Goal: Task Accomplishment & Management: Manage account settings

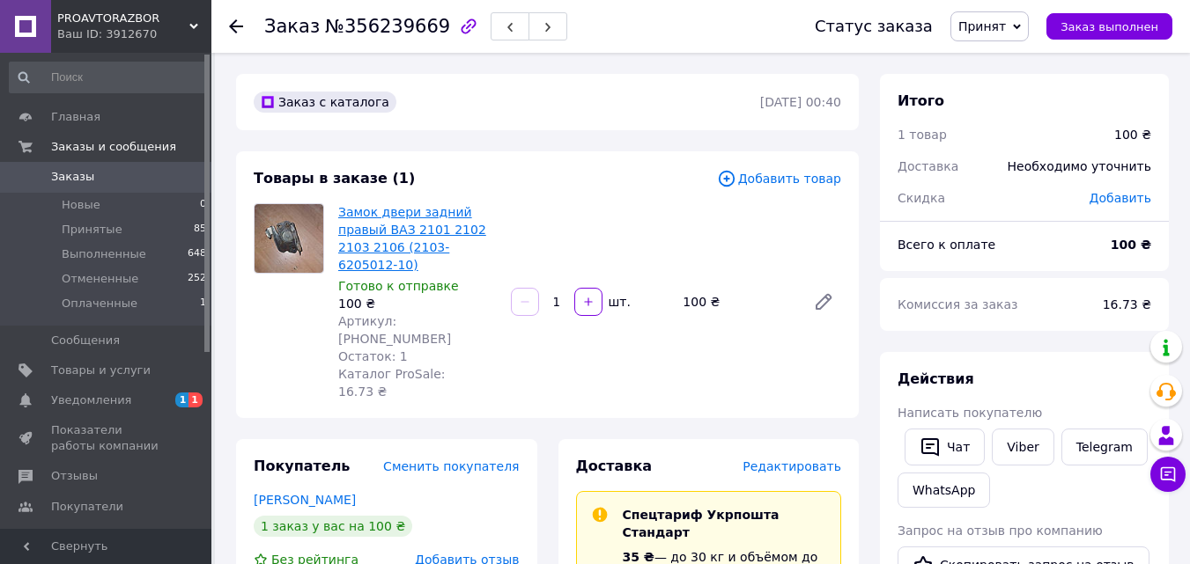
click at [387, 235] on link "Замок двери задний правый ВАЗ 2101 2102 2103 2106 (2103-6205012-10)" at bounding box center [412, 238] width 148 height 67
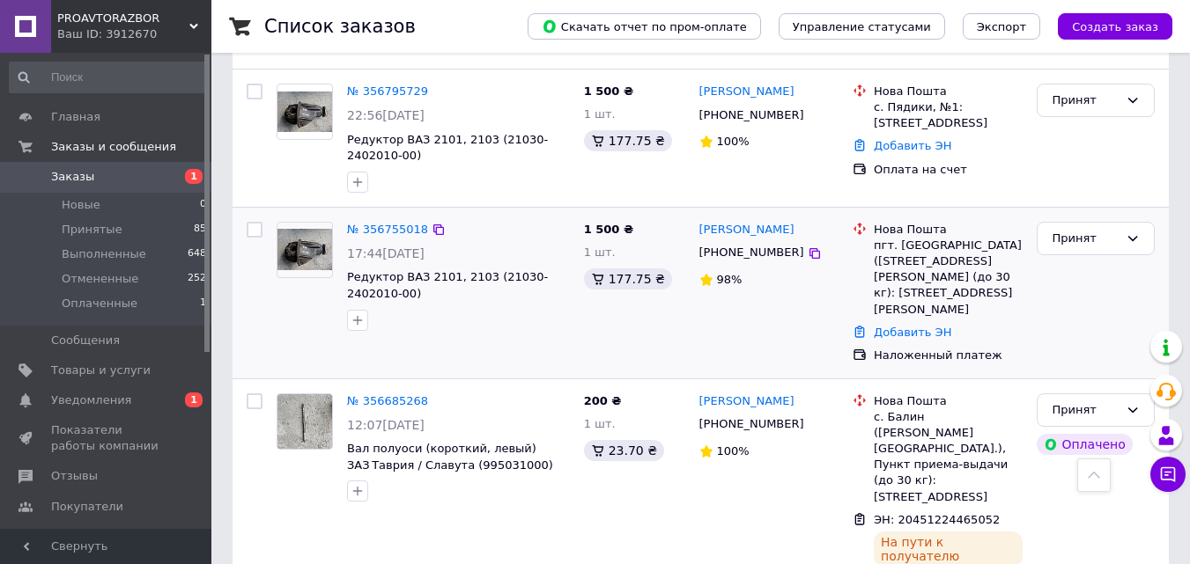
scroll to position [219, 0]
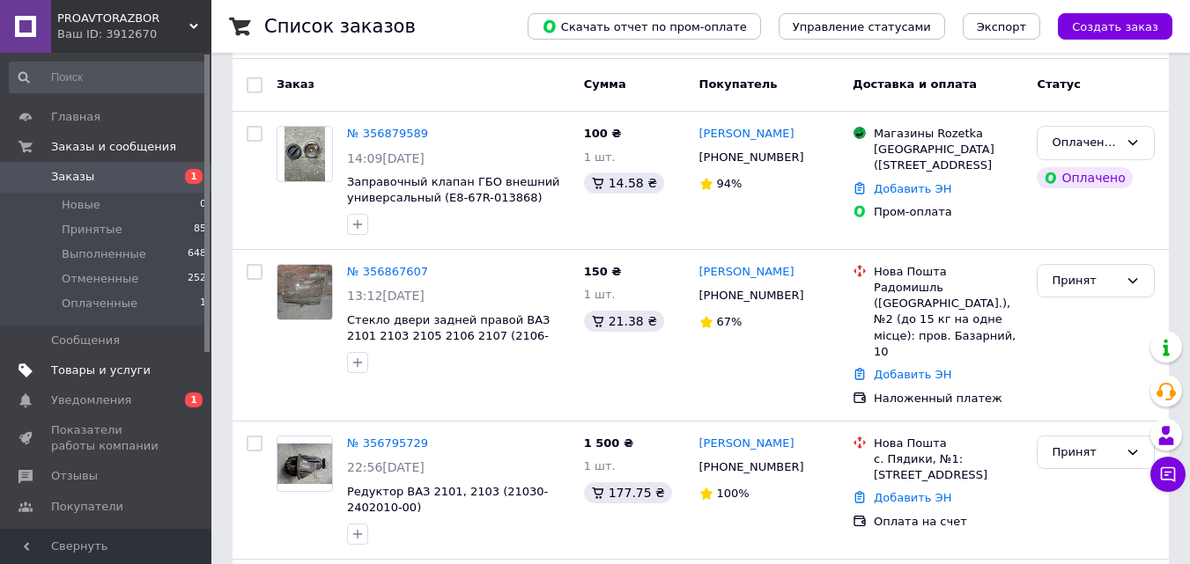
click at [88, 366] on span "Товары и услуги" at bounding box center [101, 371] width 100 height 16
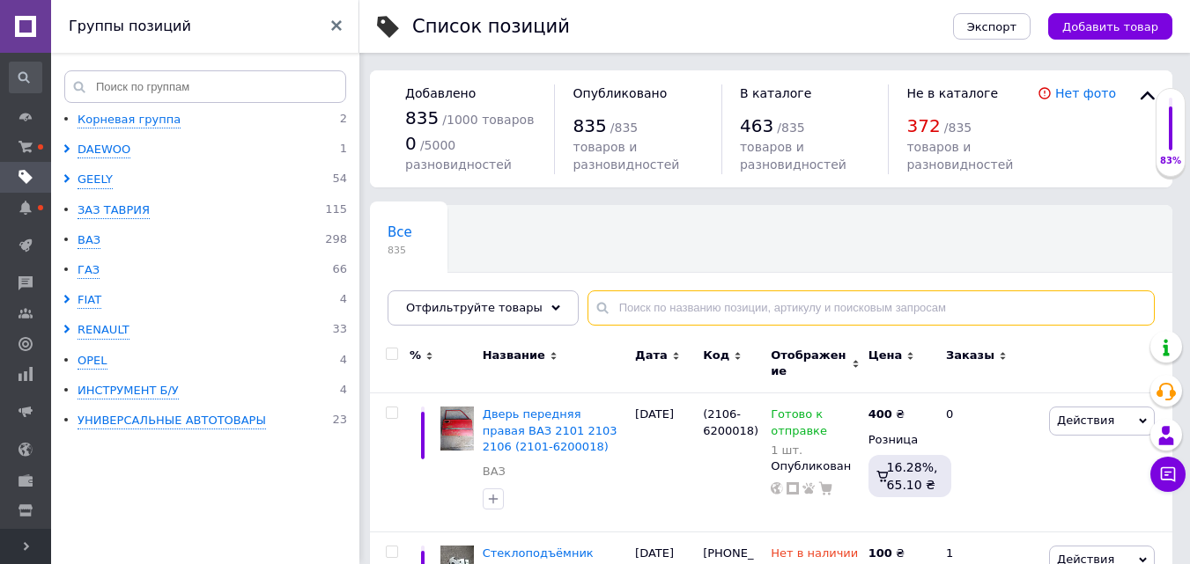
click at [616, 317] on input "text" at bounding box center [870, 308] width 567 height 35
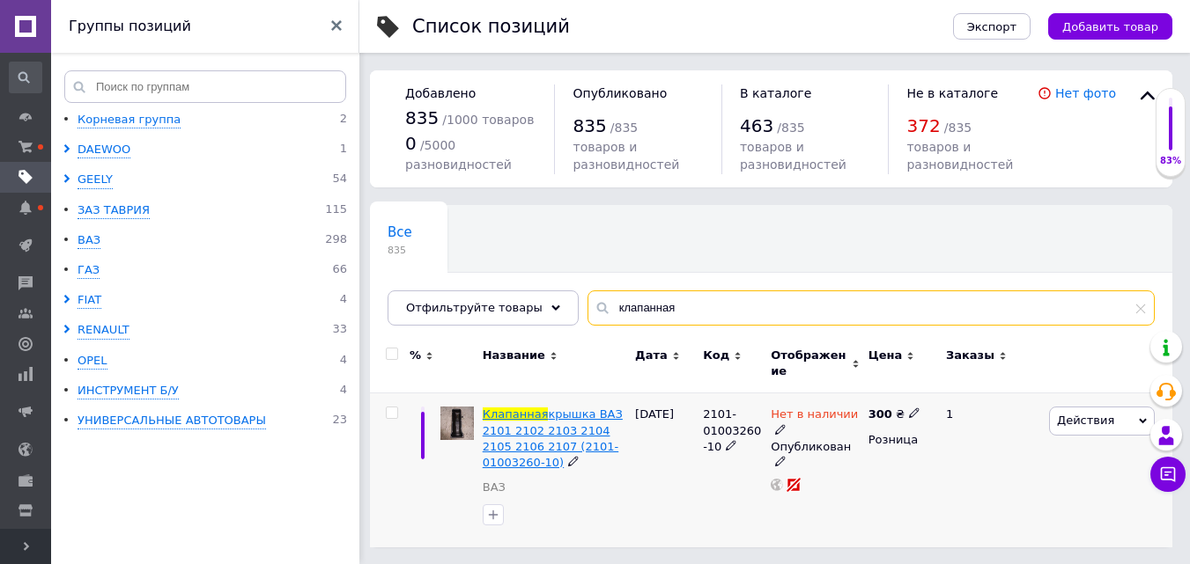
type input "клапанная"
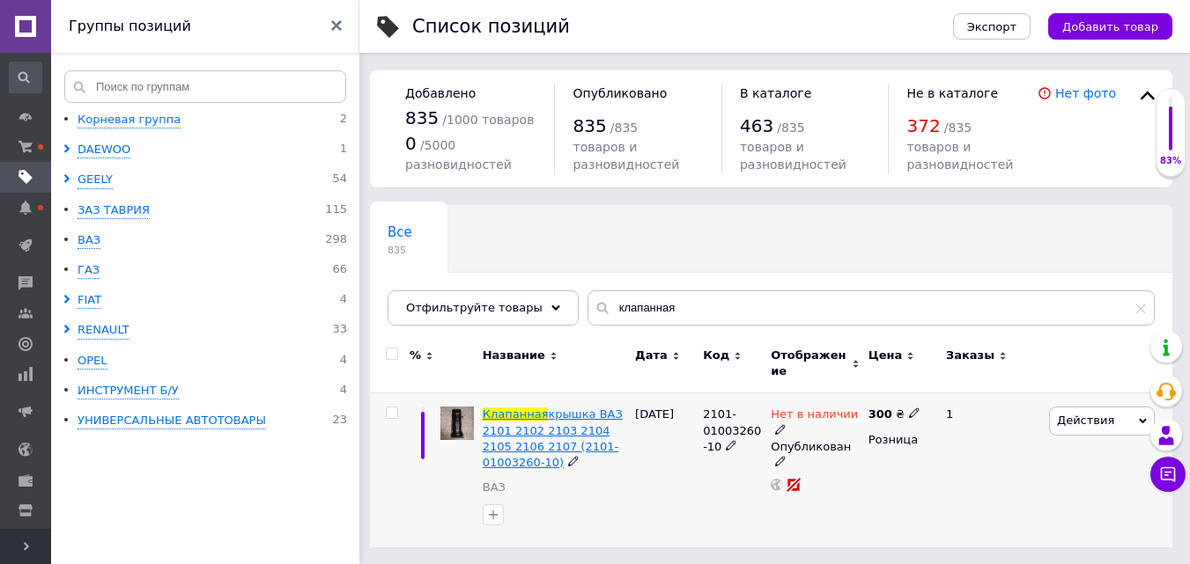
click at [527, 437] on span "крышка ВАЗ 2101 2102 2103 2104 2105 2106 2107 (2101-01003260-10)" at bounding box center [553, 439] width 140 height 62
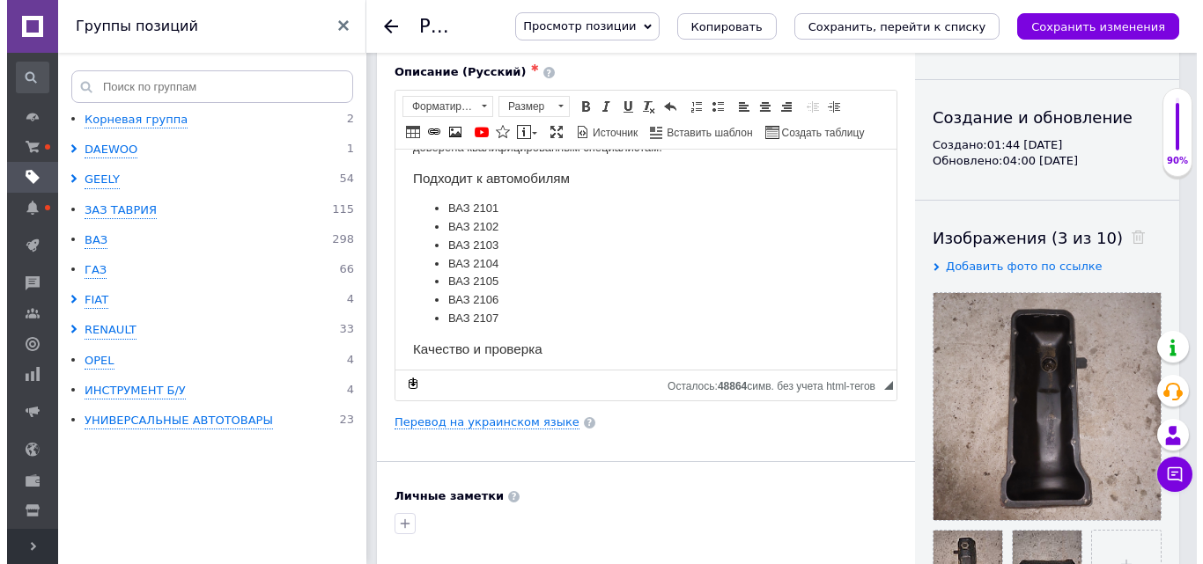
scroll to position [352, 0]
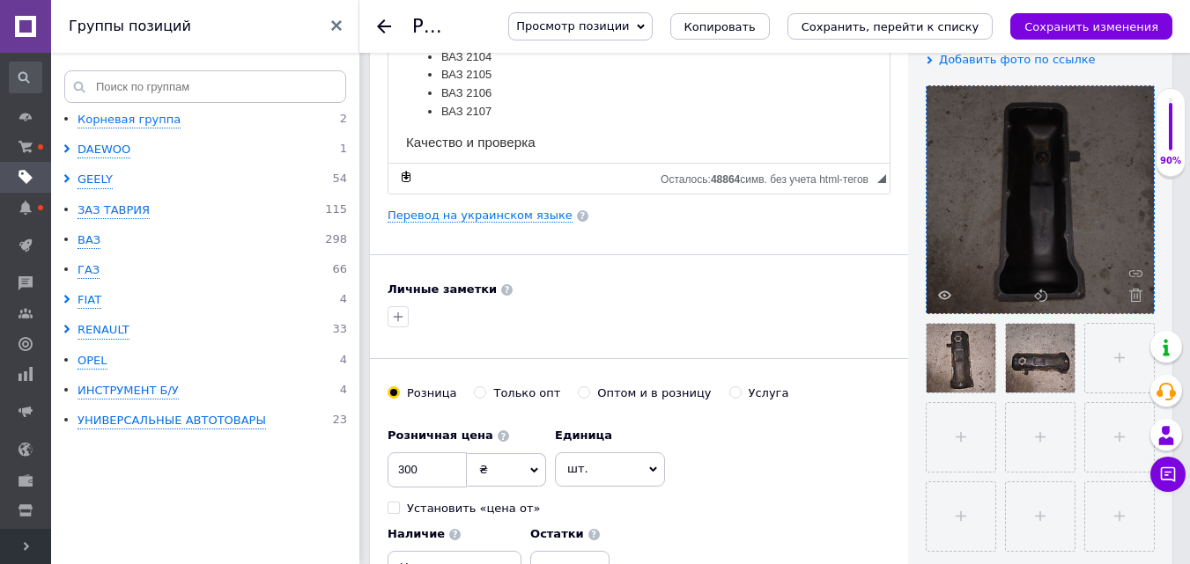
click at [1064, 279] on div at bounding box center [1039, 199] width 227 height 227
click at [944, 293] on icon at bounding box center [944, 295] width 13 height 13
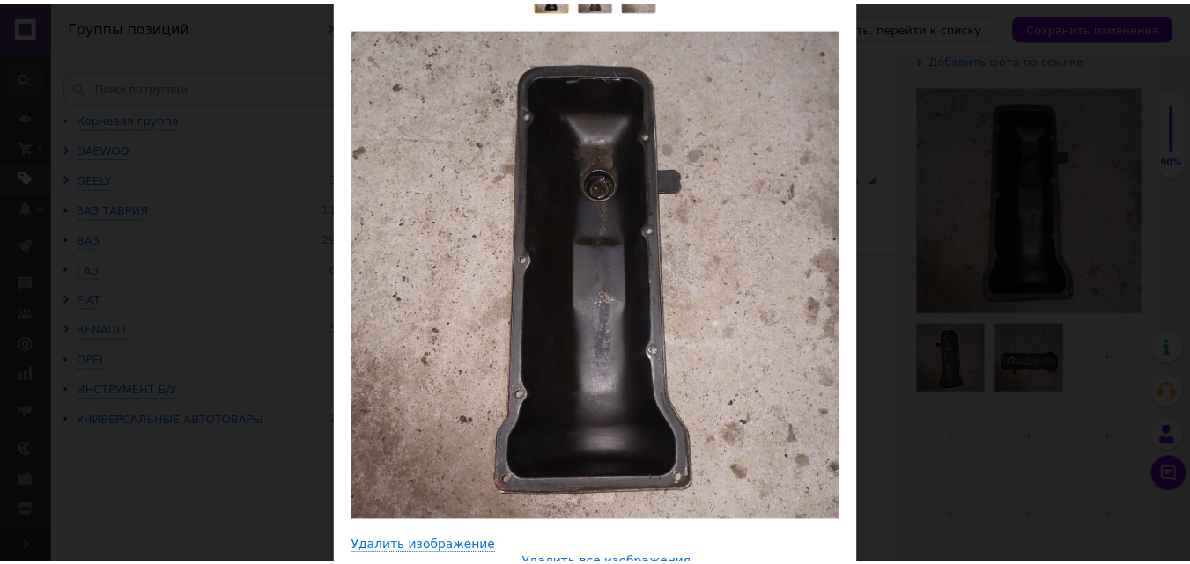
scroll to position [79, 0]
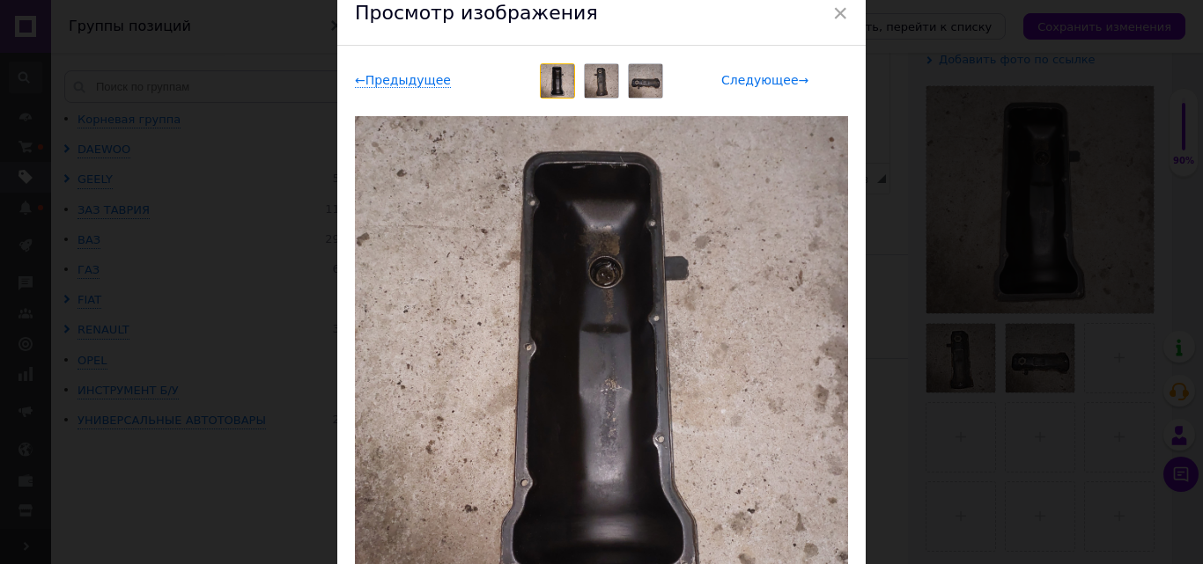
click at [761, 82] on span "Следующее →" at bounding box center [764, 80] width 87 height 15
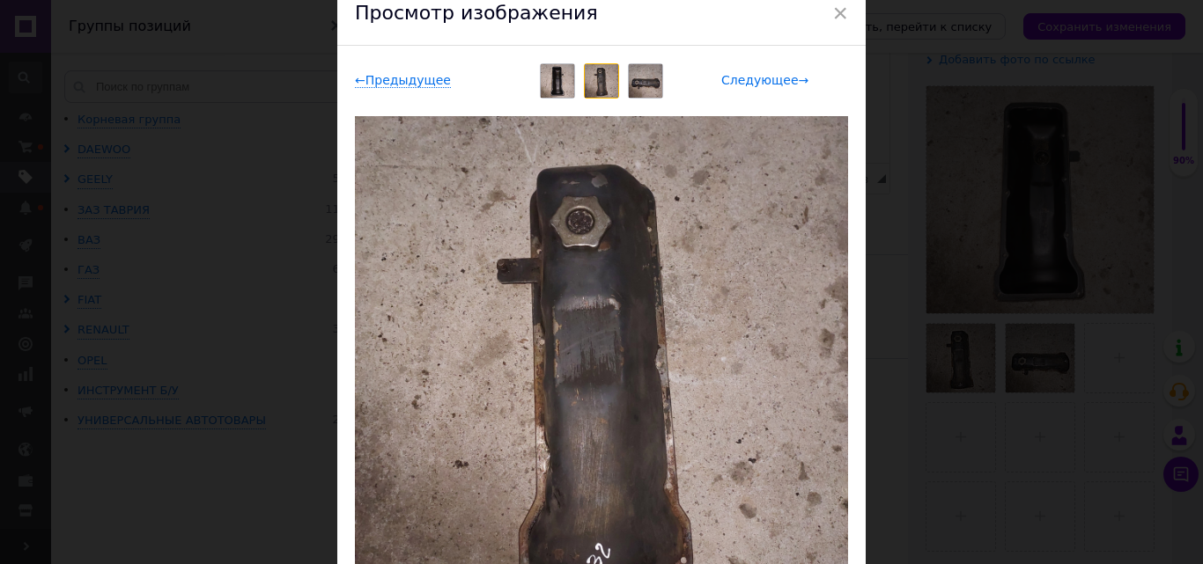
click at [757, 80] on span "Следующее →" at bounding box center [764, 80] width 87 height 15
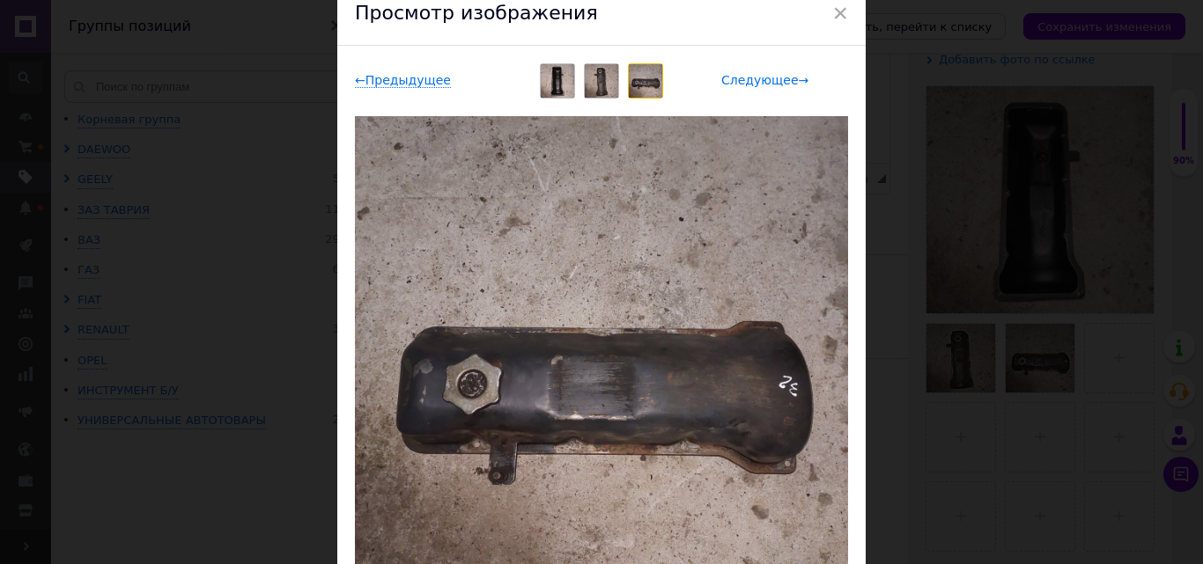
click at [757, 80] on span "Следующее →" at bounding box center [764, 80] width 87 height 15
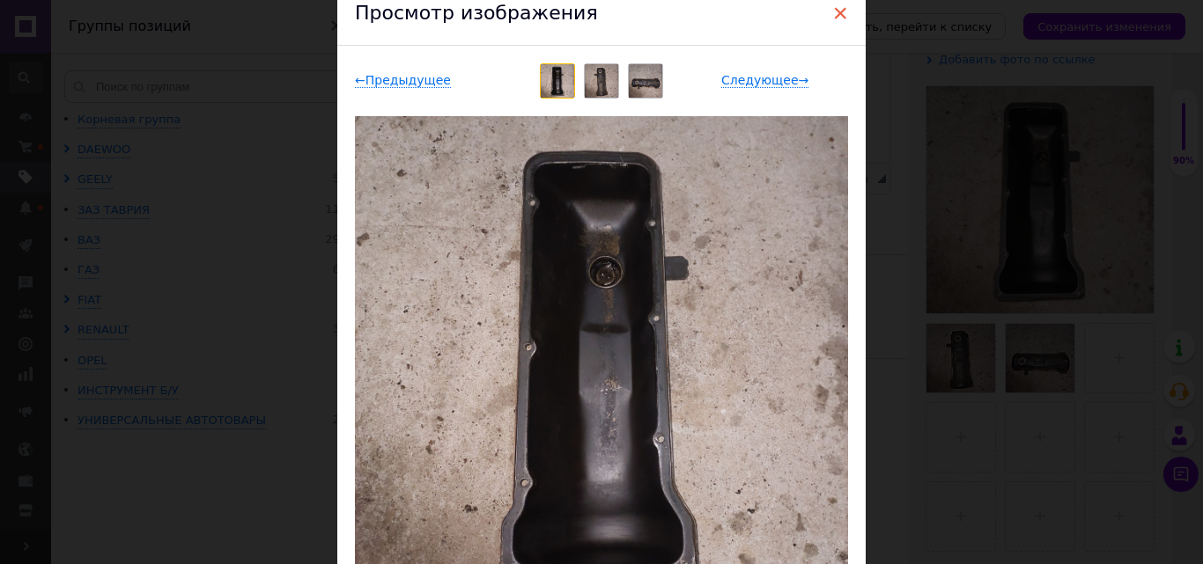
click at [837, 11] on span "×" at bounding box center [840, 13] width 16 height 30
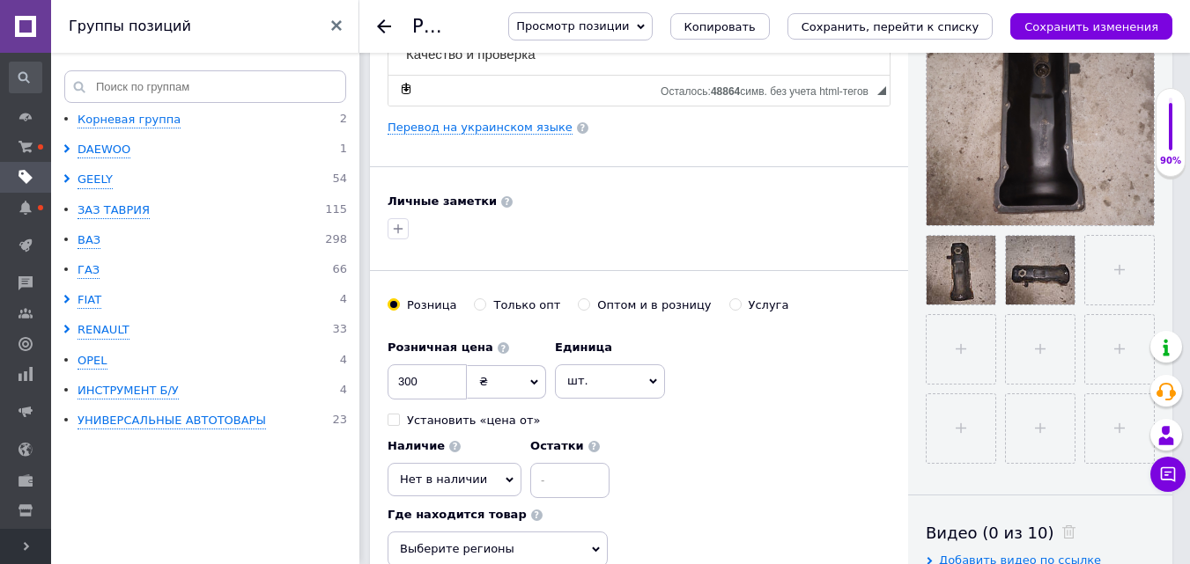
scroll to position [528, 0]
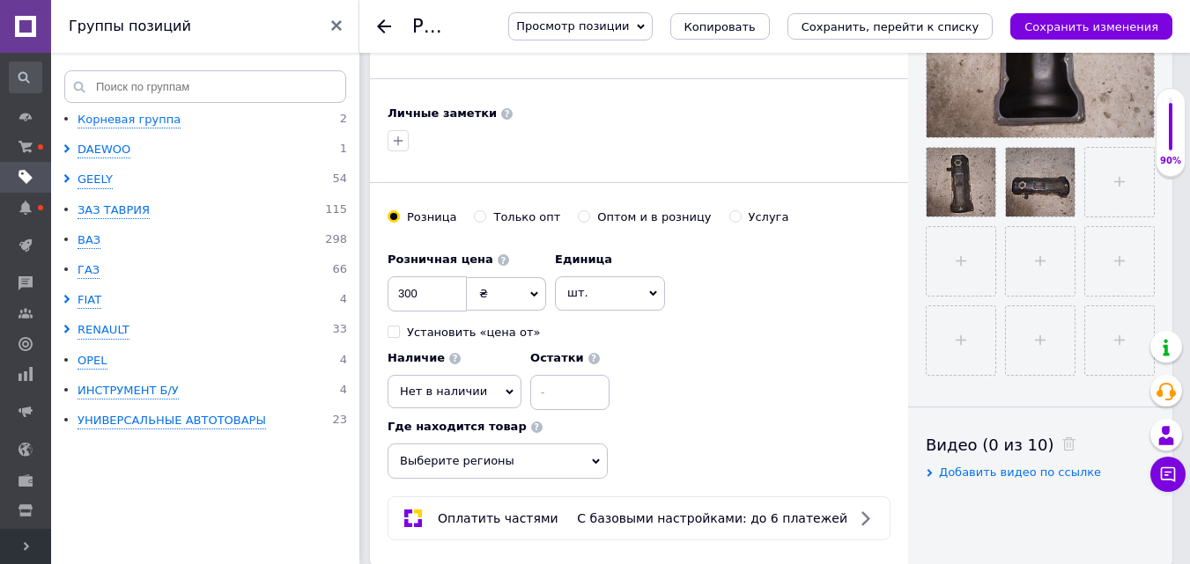
click at [493, 396] on span "Нет в наличии" at bounding box center [454, 391] width 134 height 33
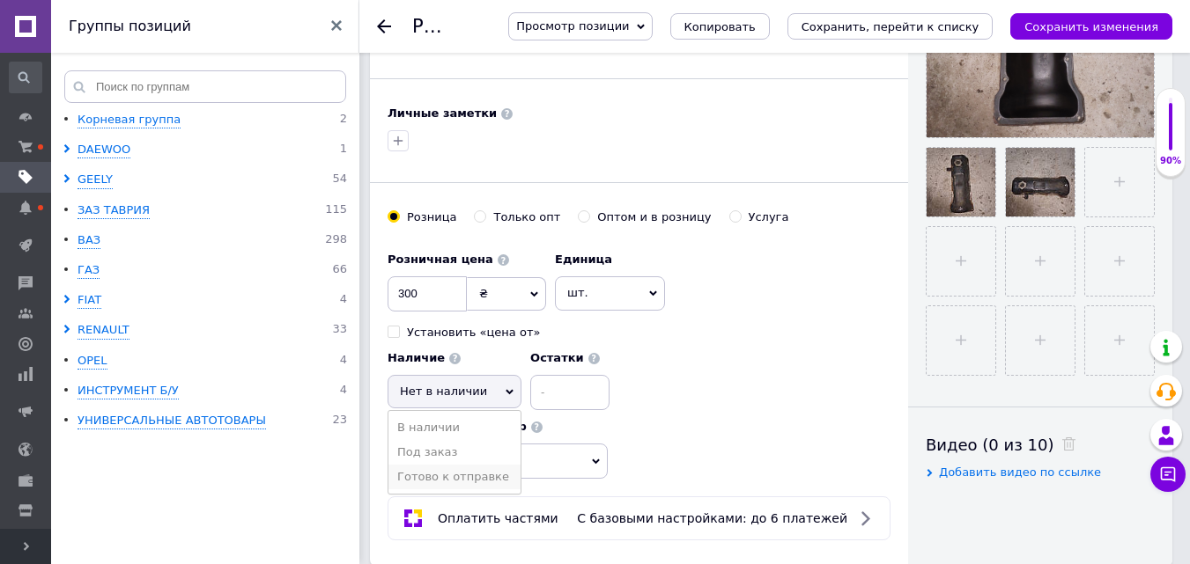
click at [463, 474] on li "Готово к отправке" at bounding box center [454, 477] width 132 height 25
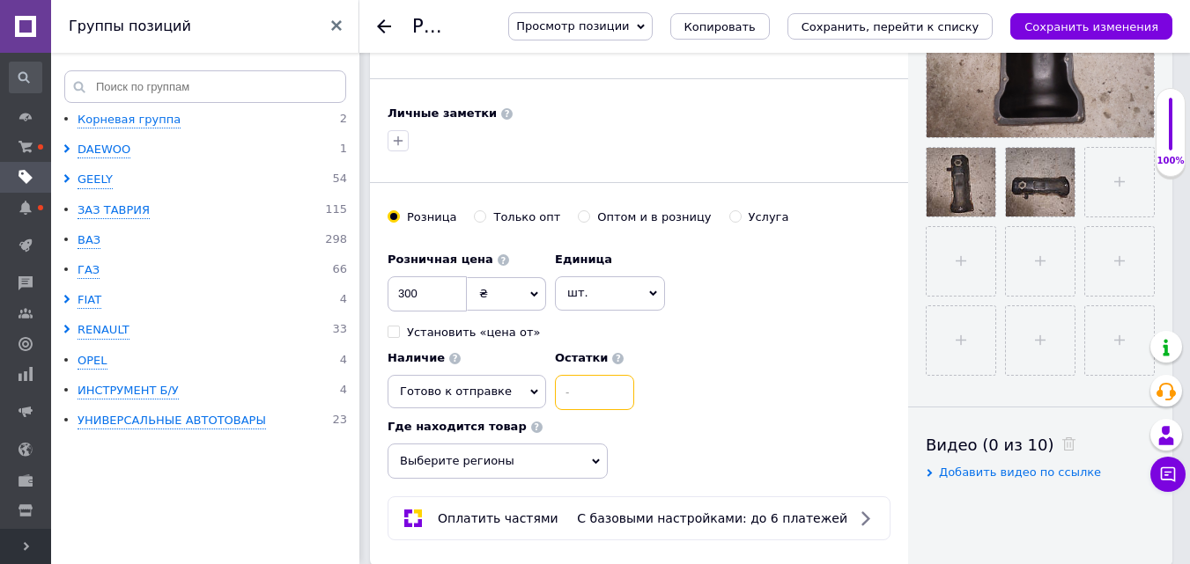
click at [557, 381] on input at bounding box center [594, 392] width 79 height 35
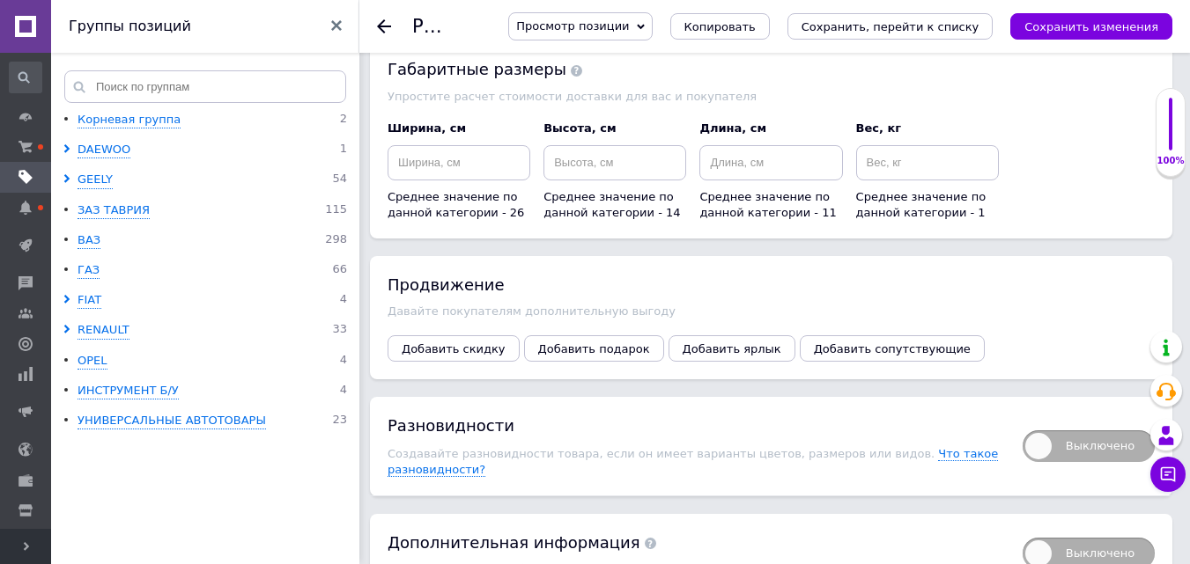
scroll to position [2585, 0]
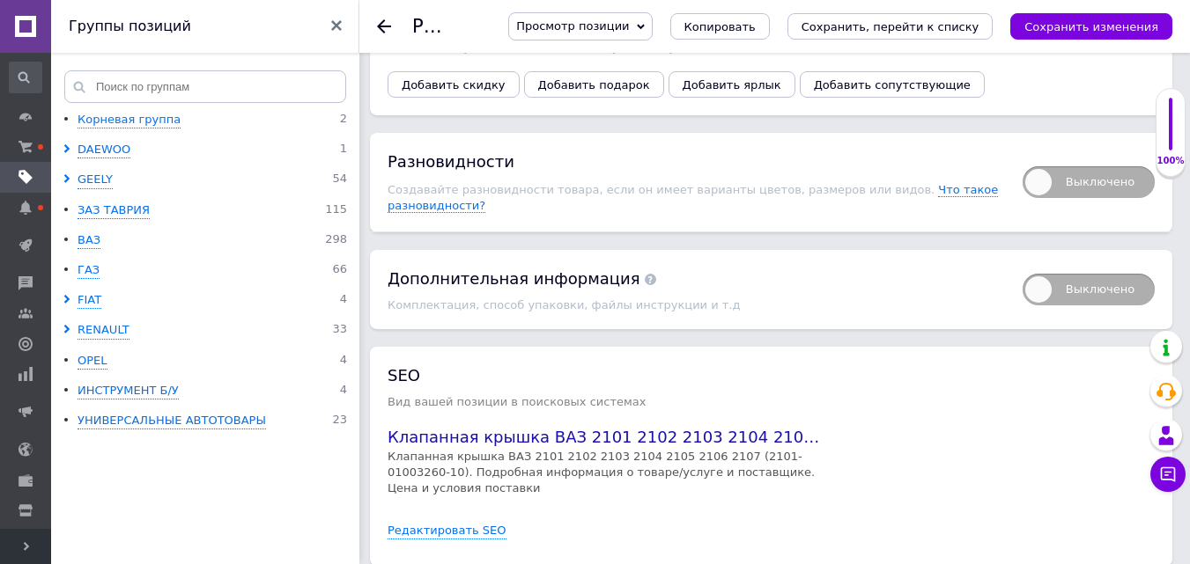
type input "1"
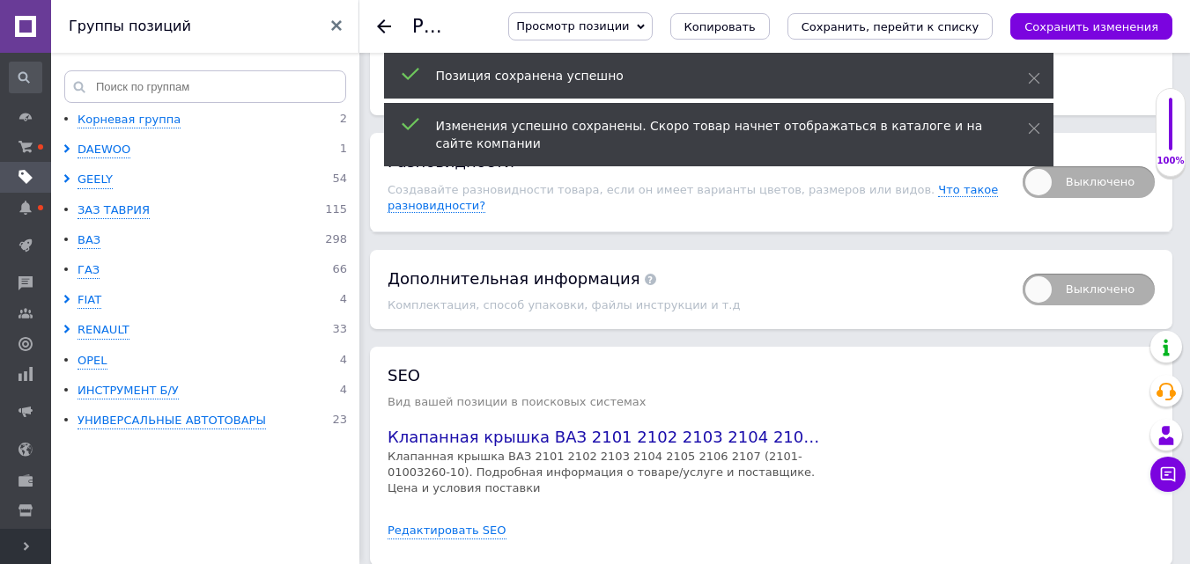
click at [927, 395] on p "Вид вашей позиции в поисковых системах" at bounding box center [770, 401] width 767 height 13
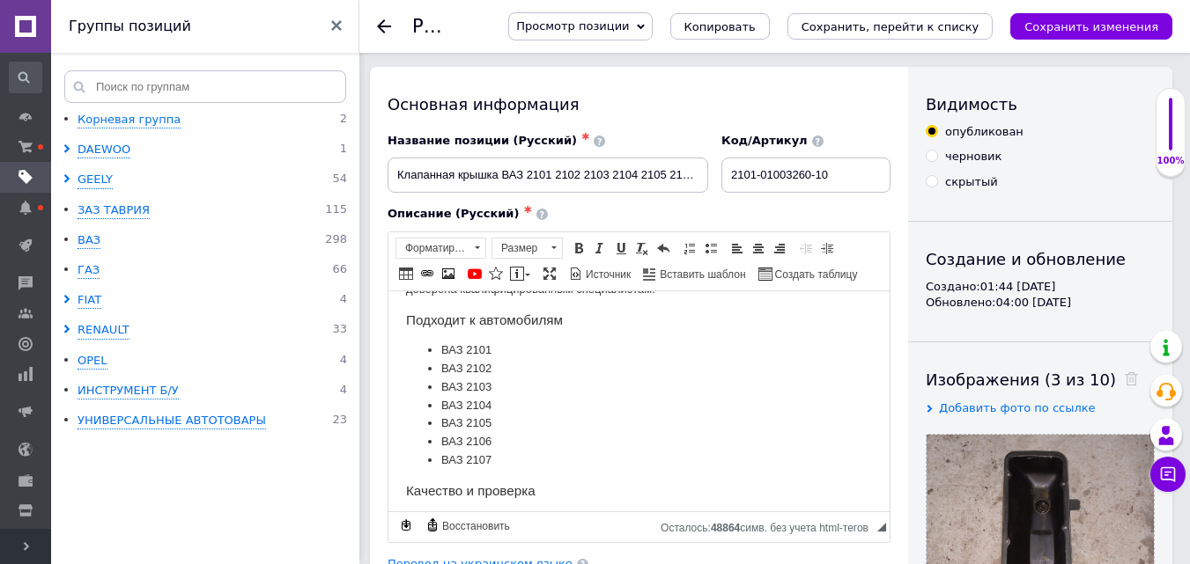
scroll to position [0, 0]
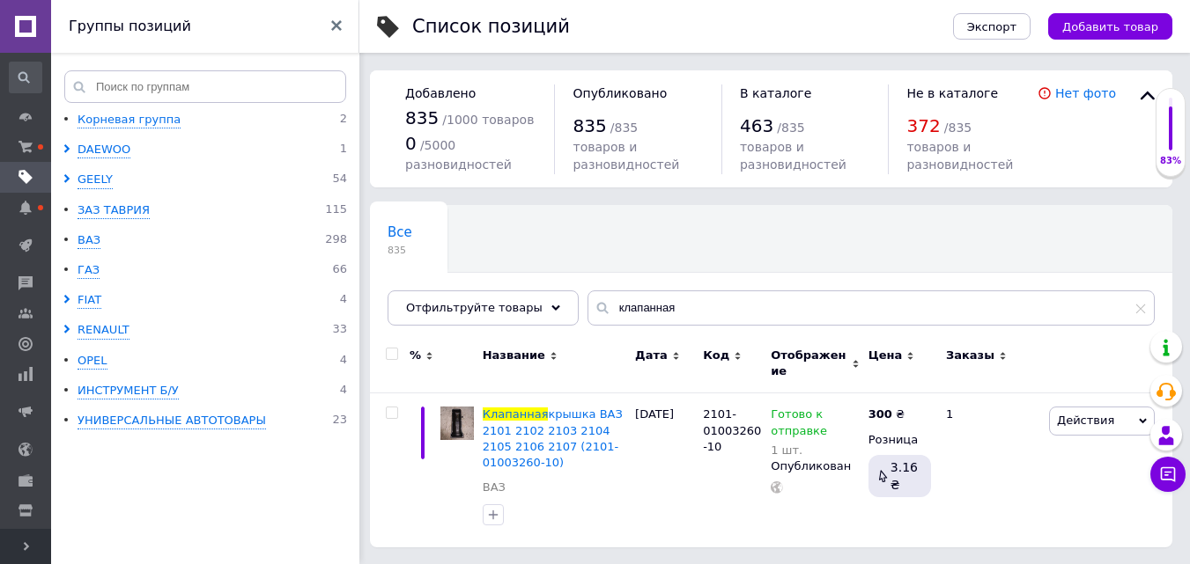
scroll to position [1, 0]
type input "клапа"
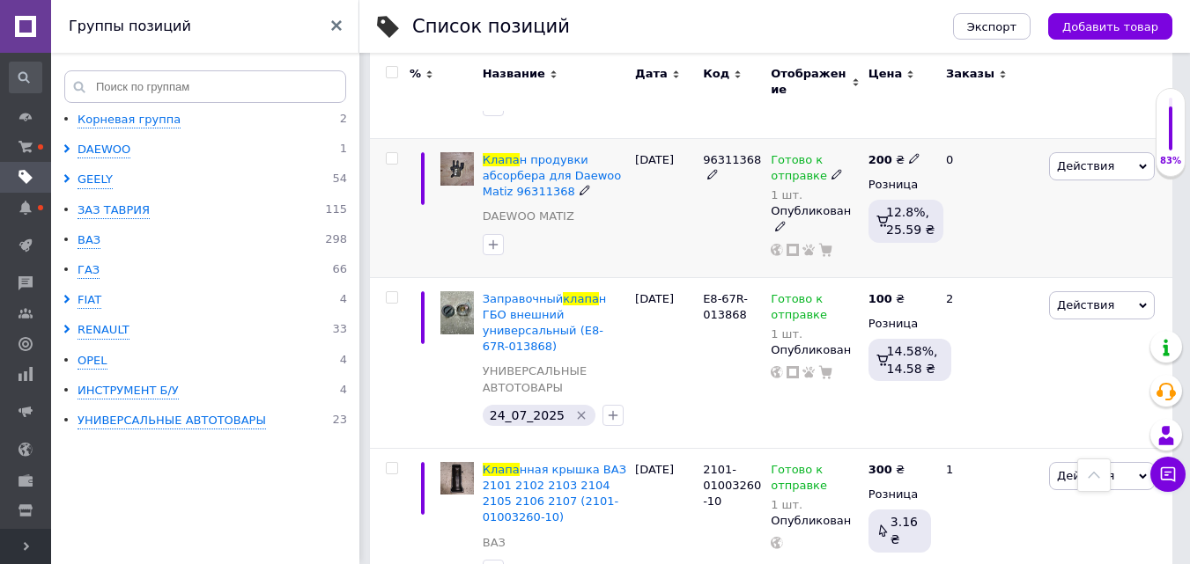
scroll to position [528, 0]
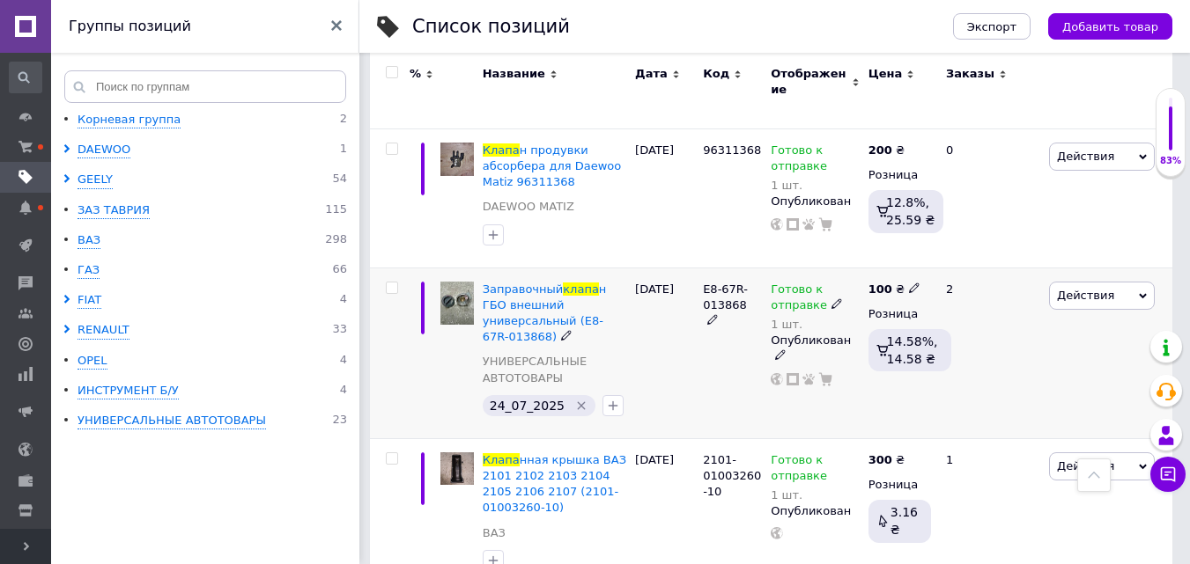
click at [834, 299] on icon at bounding box center [836, 304] width 11 height 11
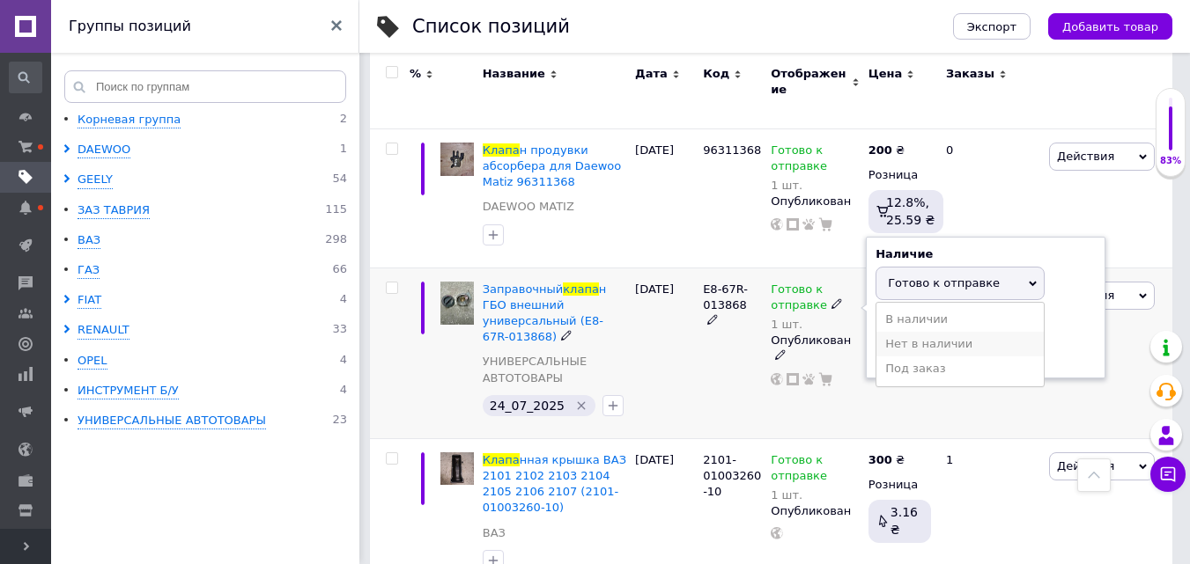
click at [898, 332] on li "Нет в наличии" at bounding box center [959, 344] width 167 height 25
drag, startPoint x: 898, startPoint y: 328, endPoint x: 874, endPoint y: 337, distance: 25.4
click at [874, 337] on div "Наличие Нет в наличии В наличии Под заказ Готово к отправке Остатки 1 шт." at bounding box center [986, 308] width 240 height 143
type input "0"
click at [779, 388] on div "Готово к отправке 1 шт. Наличие Нет в наличии В наличии Под заказ Готово к отпр…" at bounding box center [815, 353] width 98 height 171
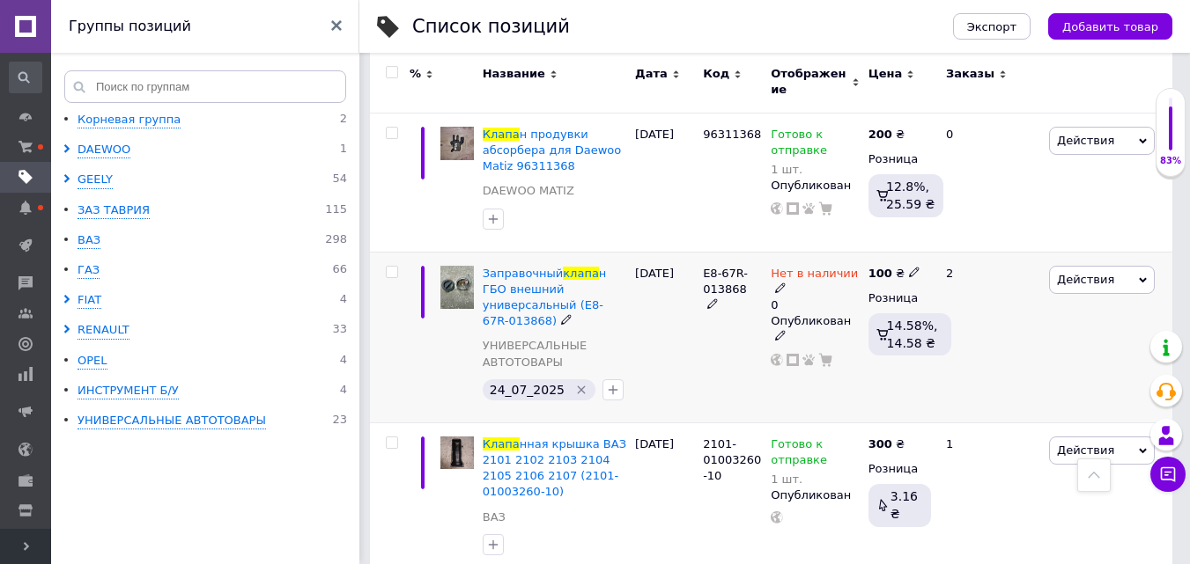
scroll to position [544, 0]
drag, startPoint x: 707, startPoint y: 359, endPoint x: 235, endPoint y: 492, distance: 490.4
click at [704, 397] on div "% Название Дата Код Отображение Цена Заказы Клапа н EGR ГАЗ 402 406 (402-121301…" at bounding box center [771, 183] width 802 height 787
click at [336, 267] on span "66" at bounding box center [339, 270] width 15 height 17
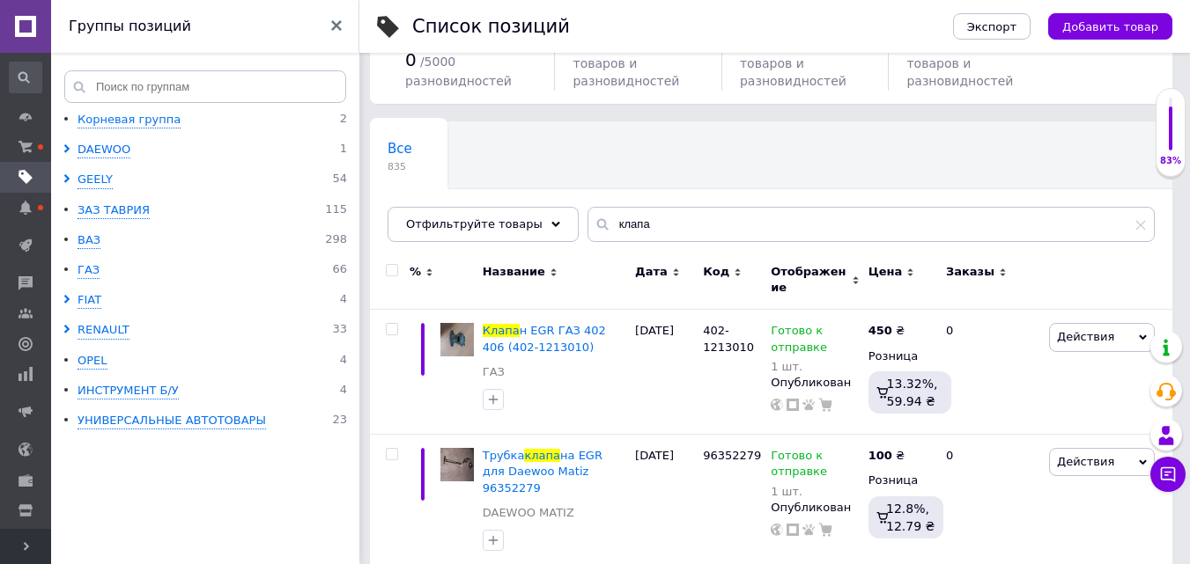
scroll to position [88, 0]
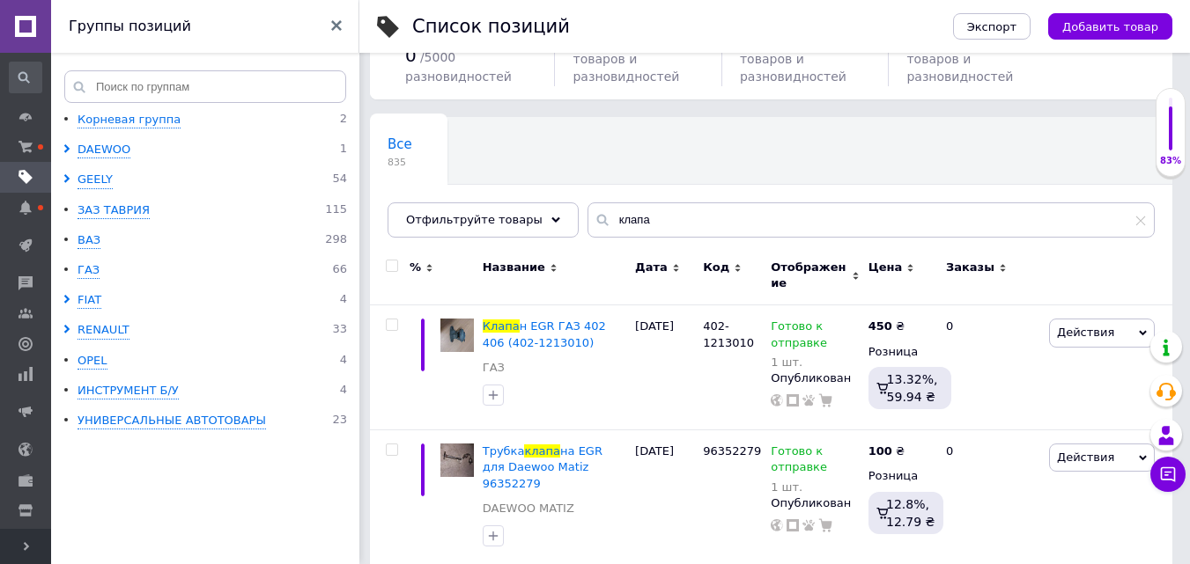
click at [20, 548] on span "Развернуть" at bounding box center [25, 546] width 51 height 35
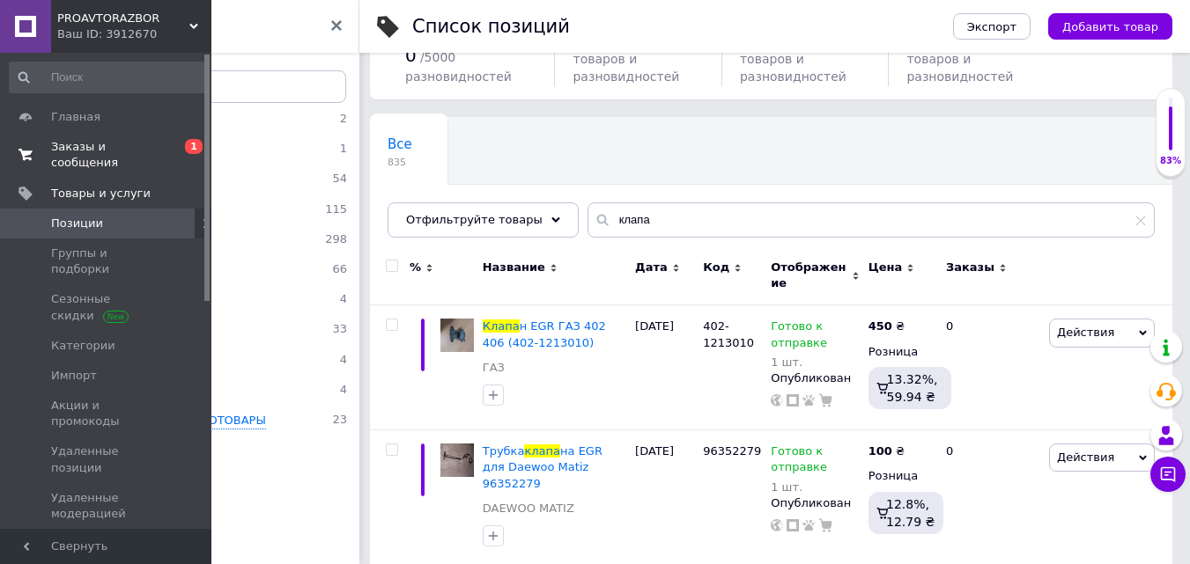
click at [62, 148] on span "Заказы и сообщения" at bounding box center [107, 155] width 112 height 32
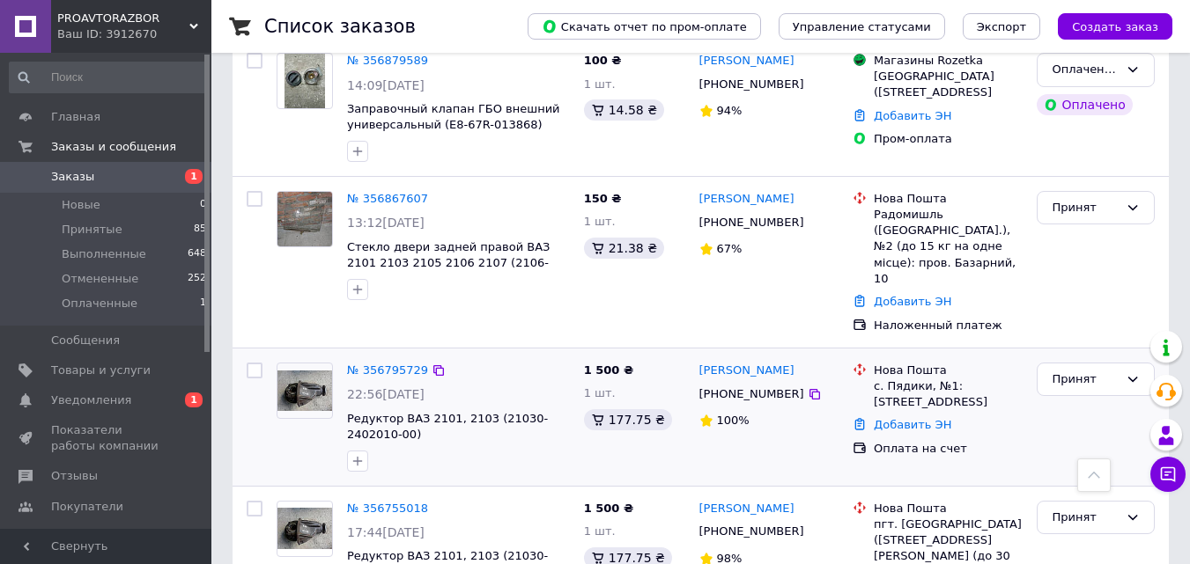
scroll to position [264, 0]
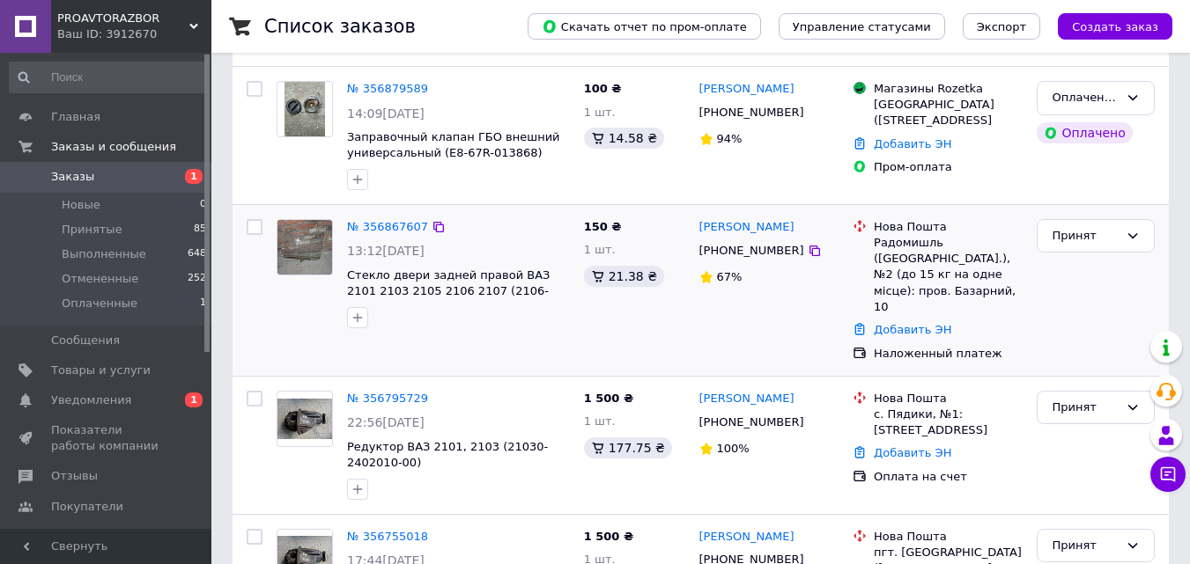
click at [302, 246] on img at bounding box center [304, 247] width 55 height 55
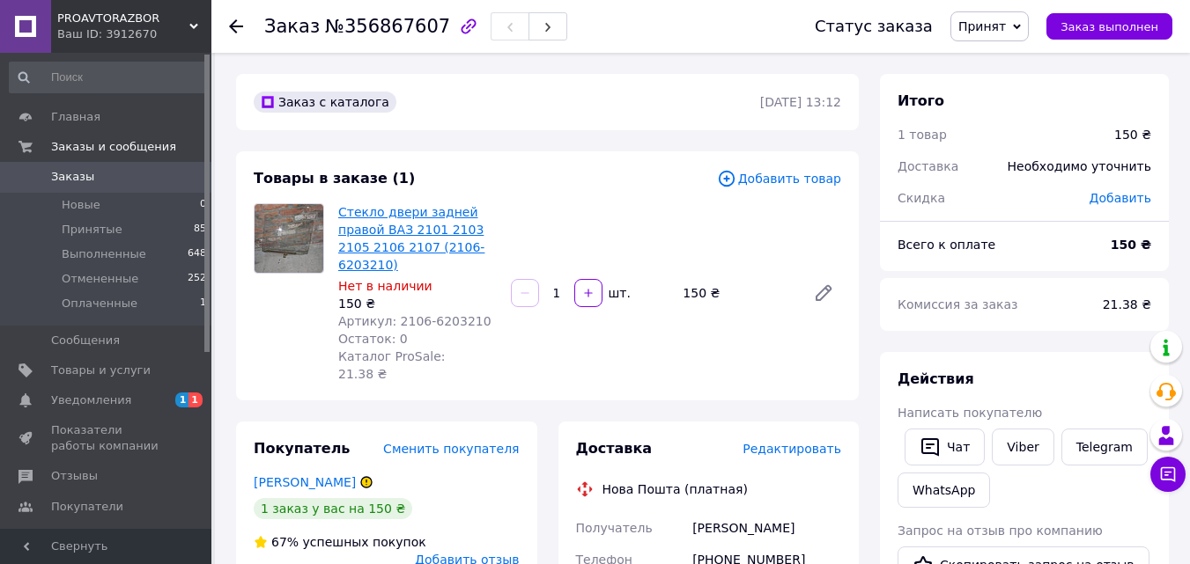
click at [444, 240] on link "Стекло двери задней правой ВАЗ 2101 2103 2105 2106 2107 (2106-6203210)" at bounding box center [411, 238] width 146 height 67
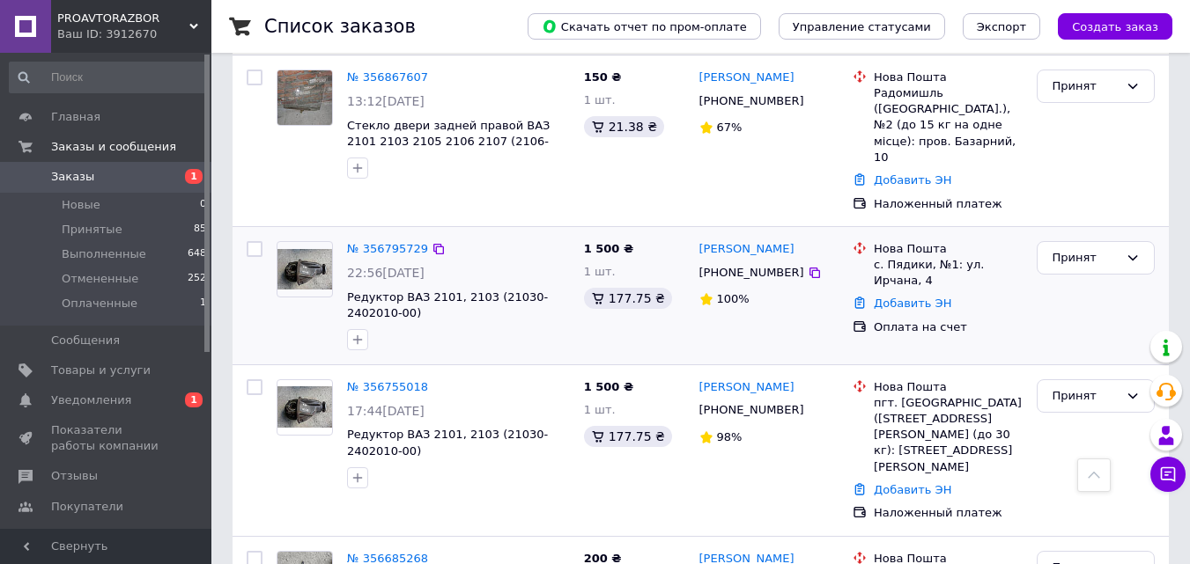
scroll to position [440, 0]
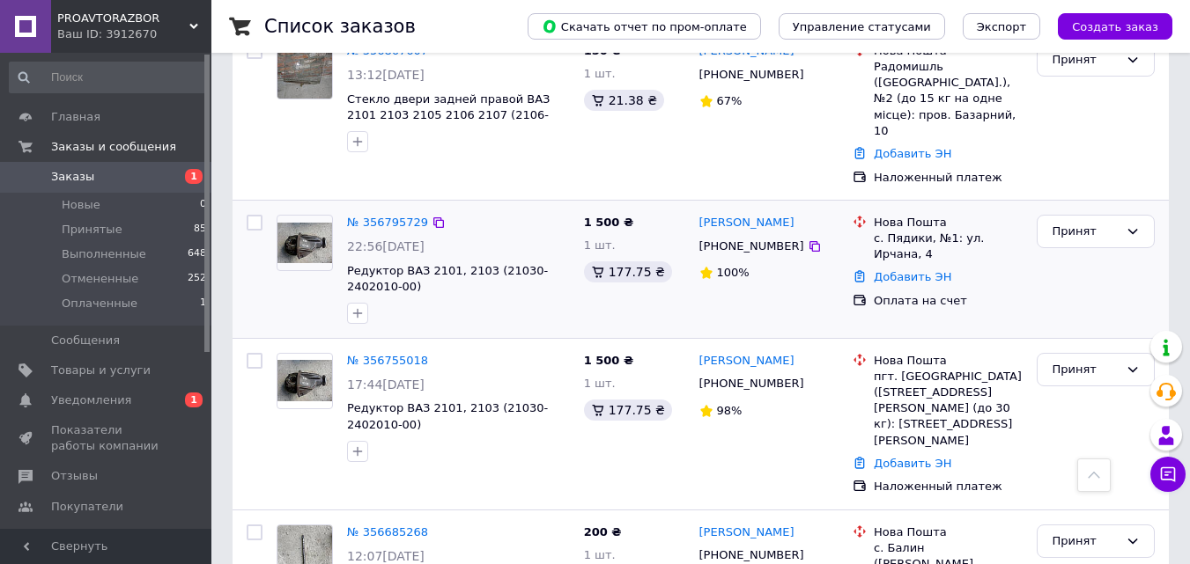
click at [291, 223] on img at bounding box center [304, 243] width 55 height 41
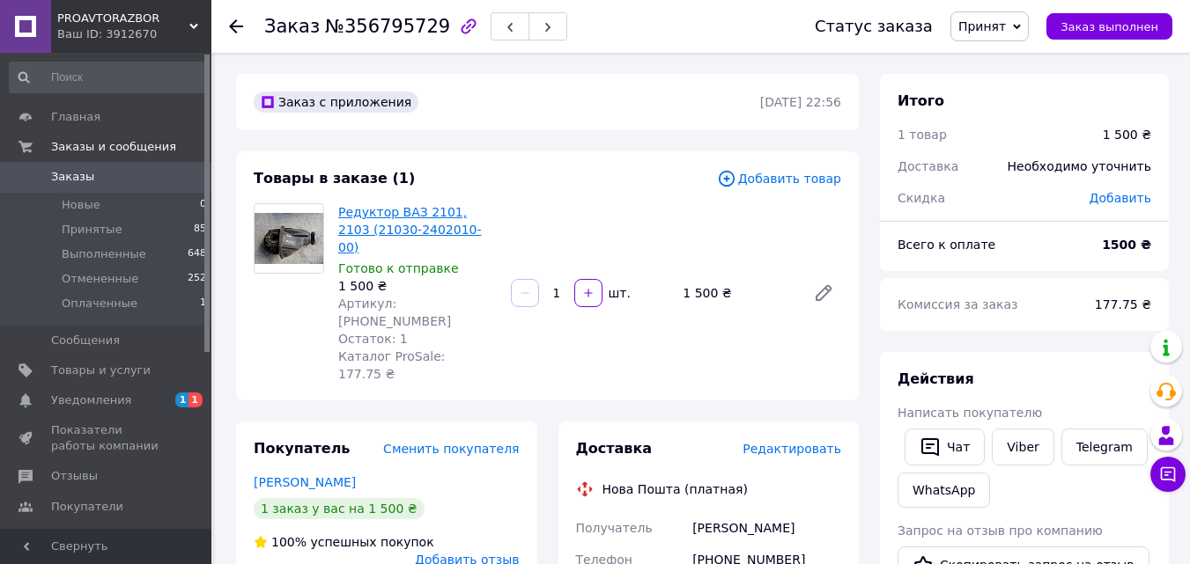
click at [399, 235] on link "Редуктор ВАЗ 2101, 2103 (21030-2402010-00)" at bounding box center [410, 229] width 144 height 49
click at [94, 363] on span "Товары и услуги" at bounding box center [101, 371] width 100 height 16
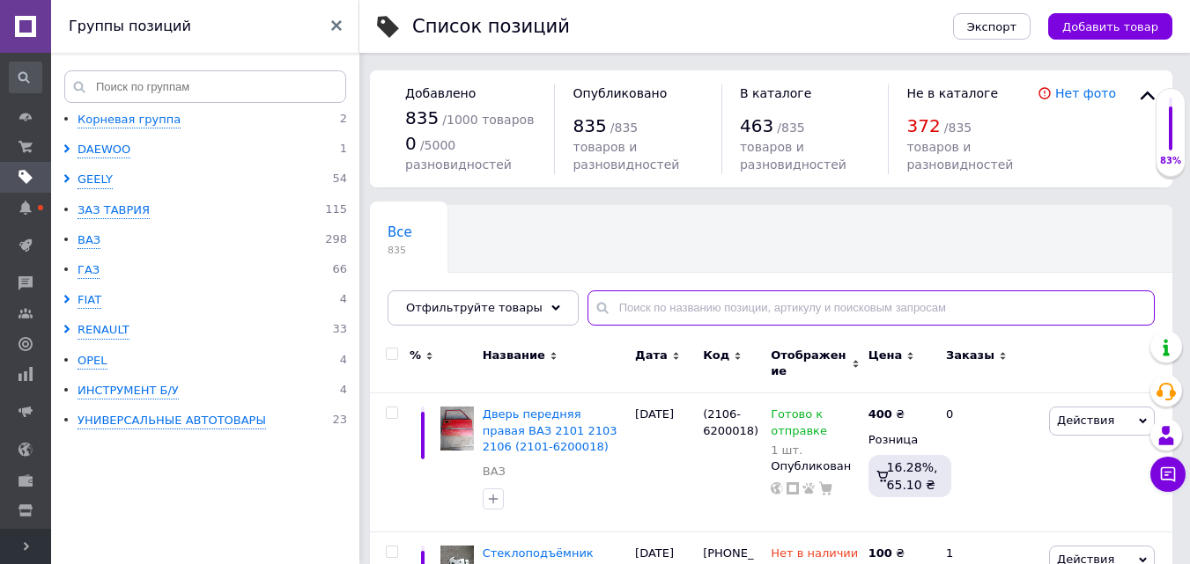
click at [605, 306] on input "text" at bounding box center [870, 308] width 567 height 35
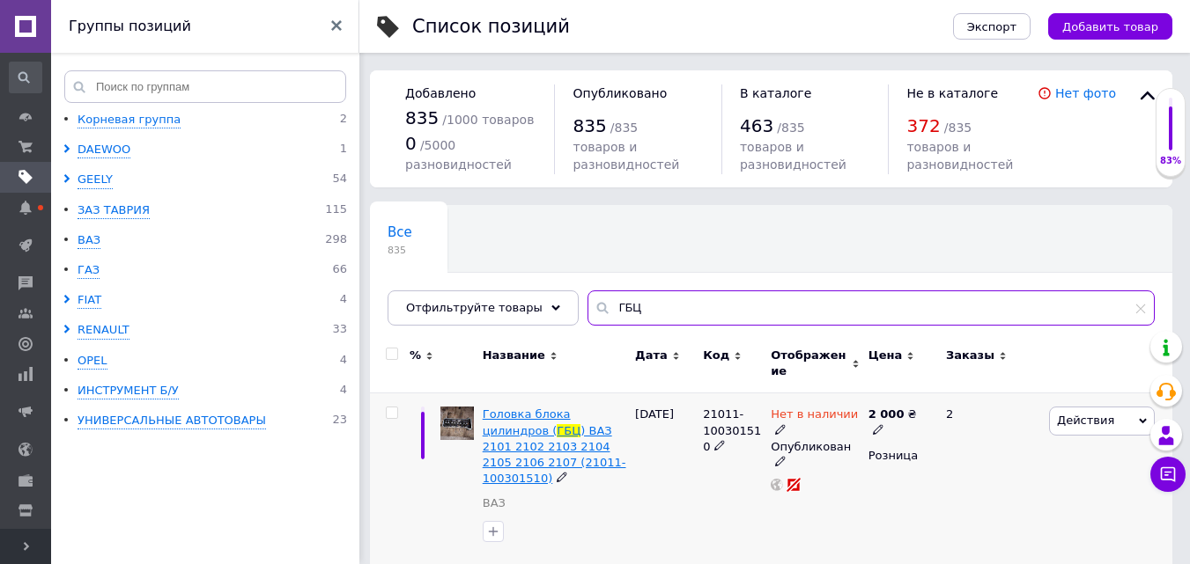
type input "ГБЦ"
click at [572, 433] on span ") ВАЗ 2101 2102 2103 2104 2105 2106 2107 (21011-100301510)" at bounding box center [555, 455] width 144 height 62
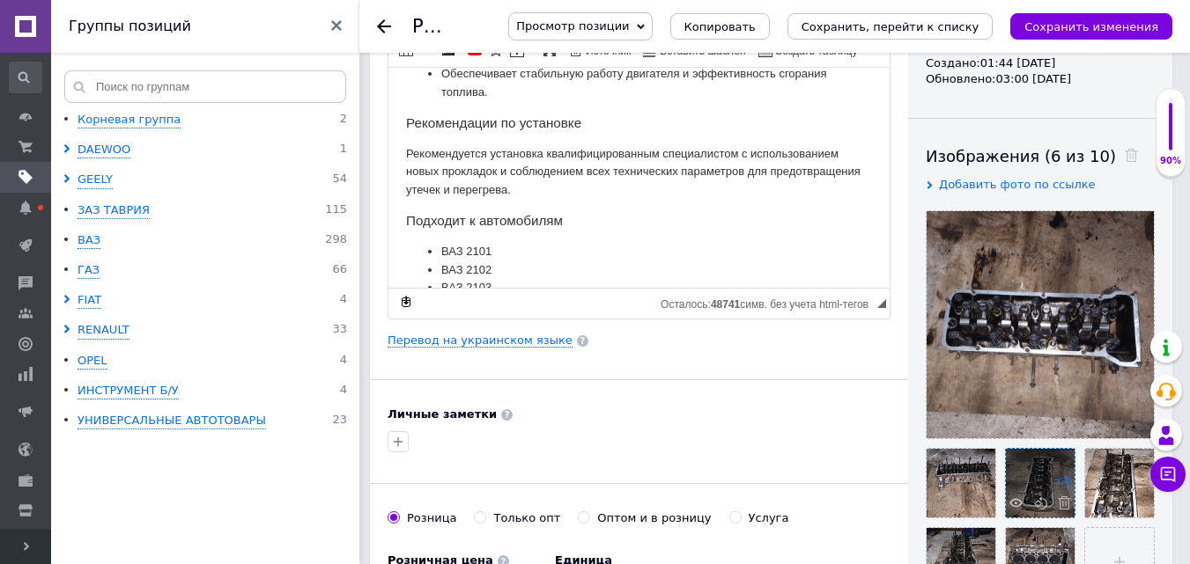
scroll to position [264, 0]
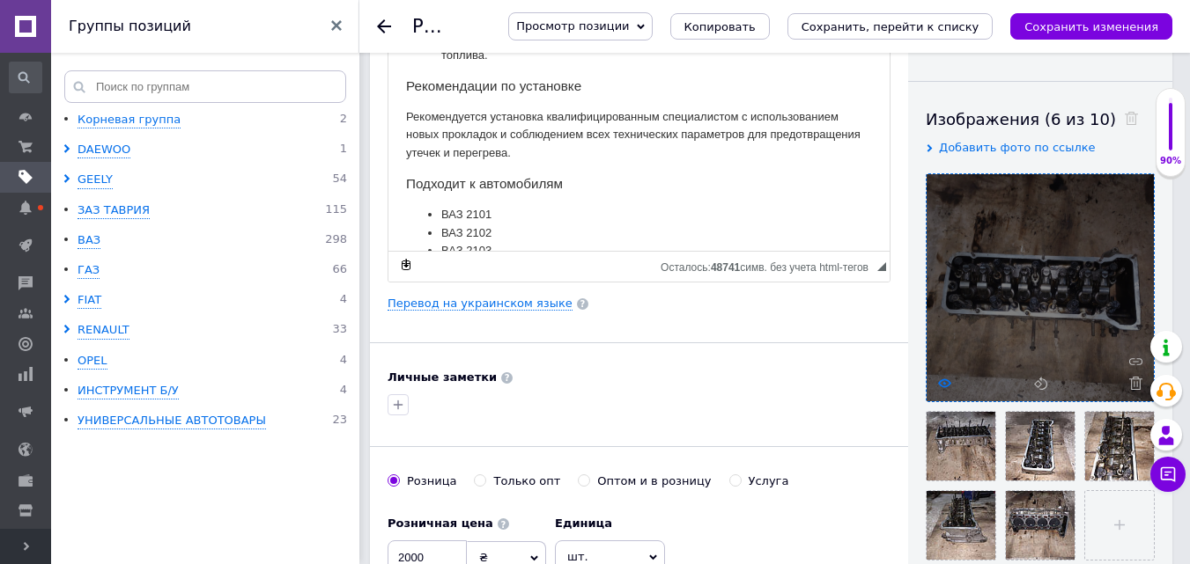
click at [945, 380] on use at bounding box center [944, 383] width 13 height 9
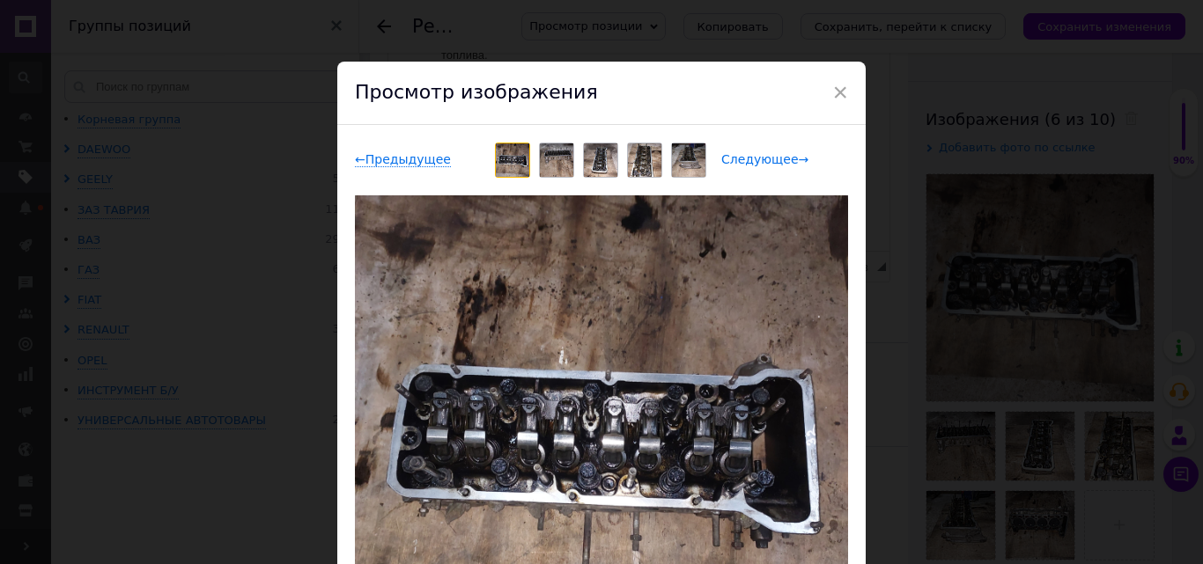
click at [757, 160] on span "Следующее →" at bounding box center [764, 159] width 87 height 15
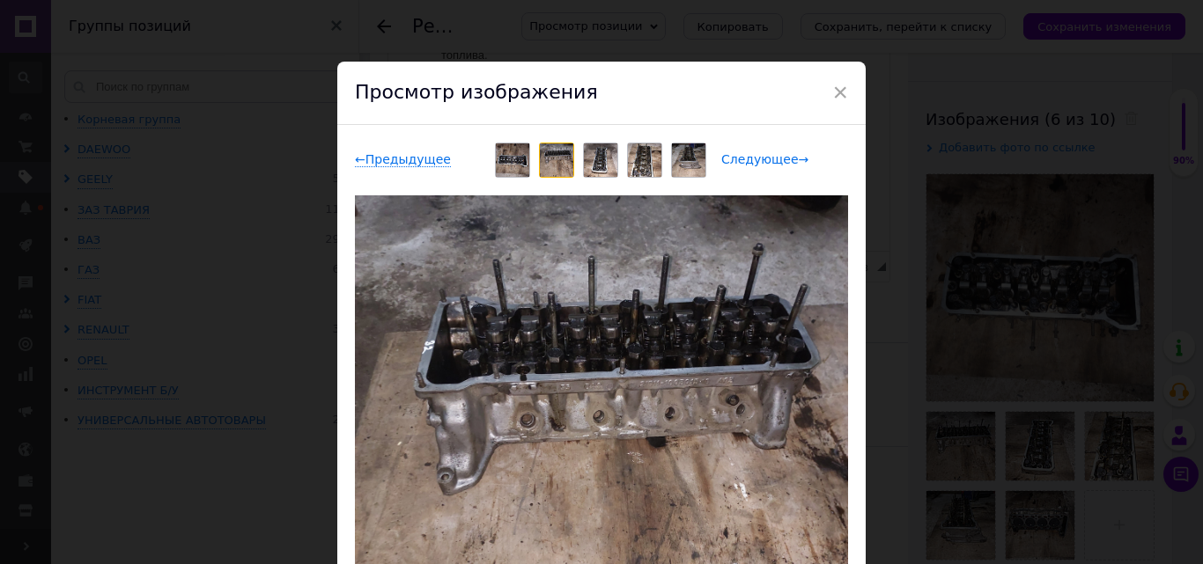
click at [756, 159] on span "Следующее →" at bounding box center [764, 159] width 87 height 15
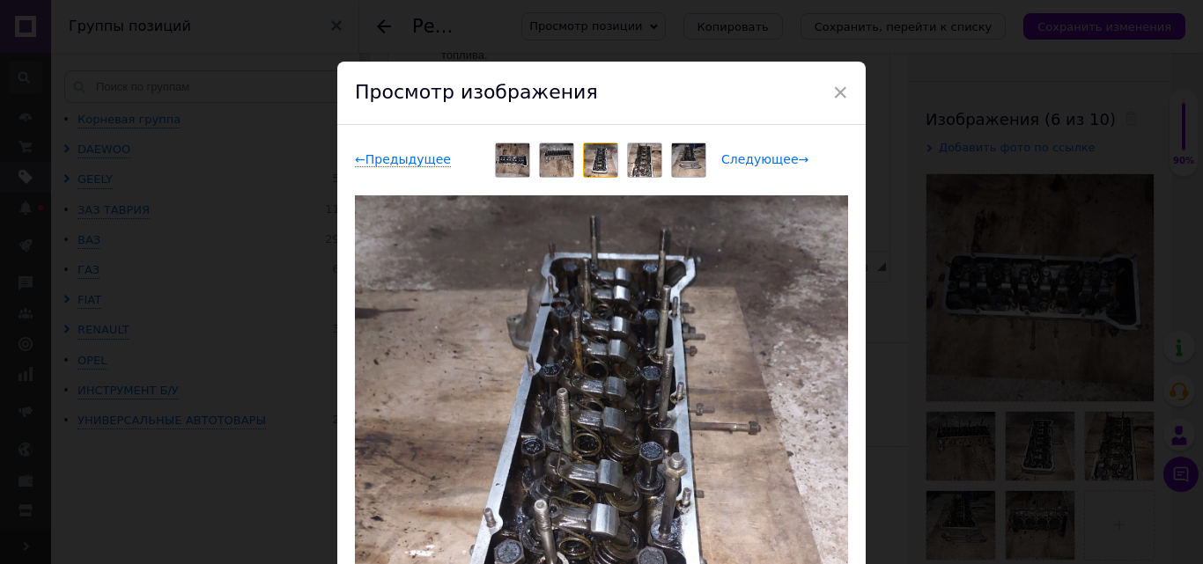
click at [756, 159] on span "Следующее →" at bounding box center [764, 159] width 87 height 15
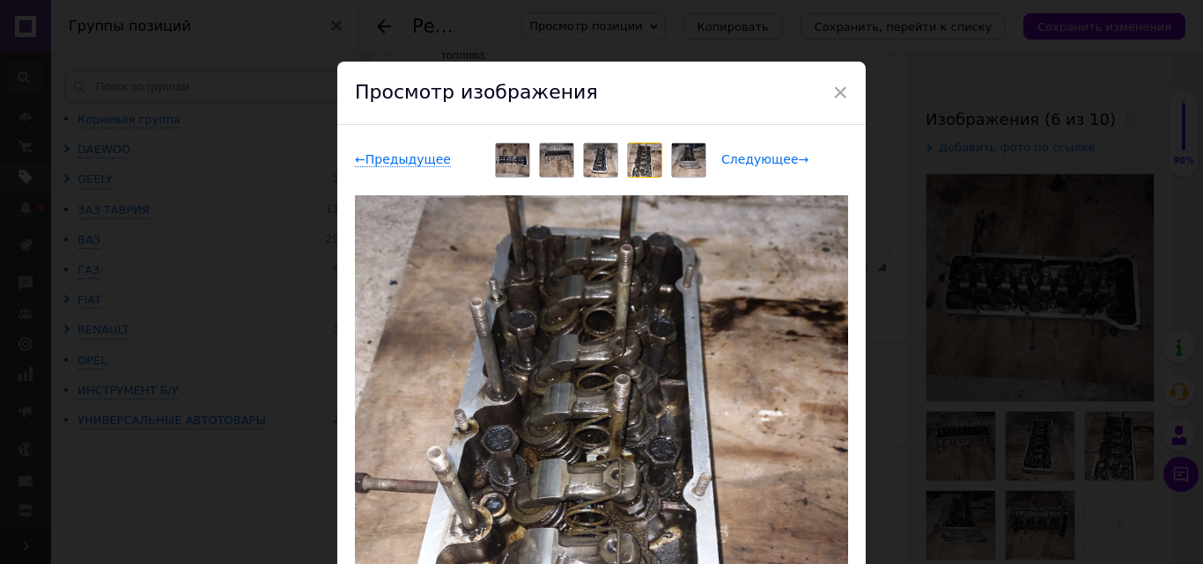
click at [756, 159] on span "Следующее →" at bounding box center [764, 159] width 87 height 15
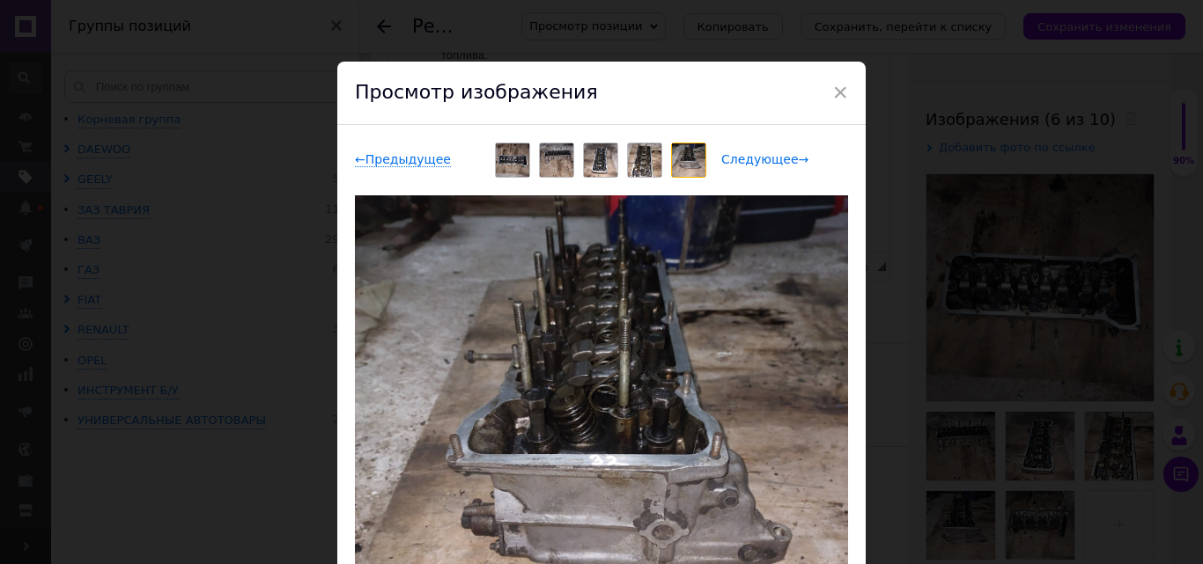
click at [756, 159] on span "Следующее →" at bounding box center [764, 159] width 87 height 15
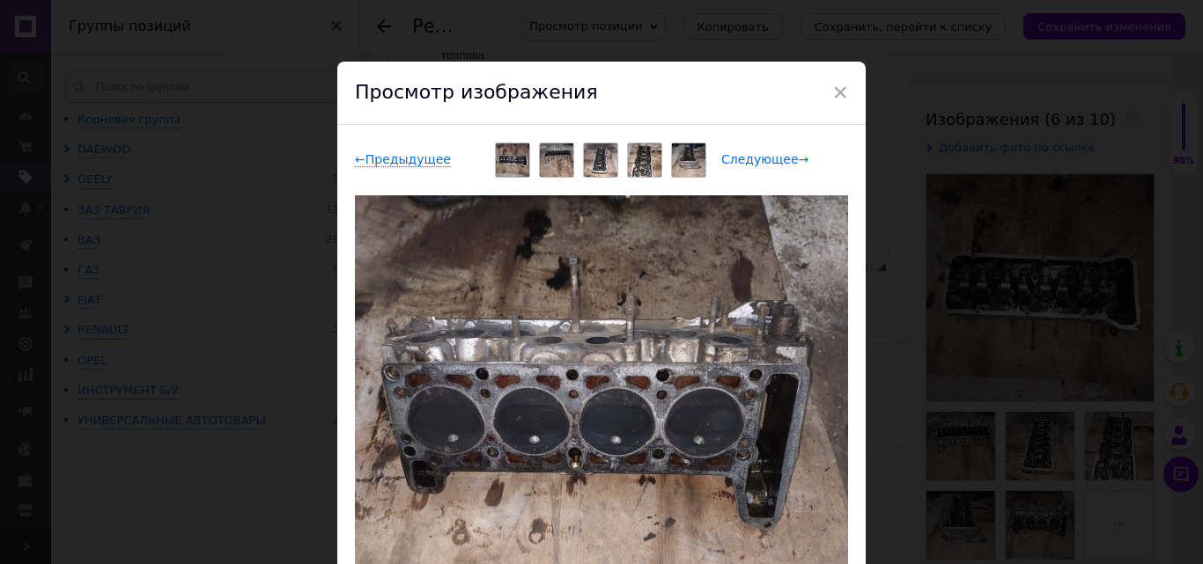
click at [756, 159] on span "Следующее →" at bounding box center [764, 159] width 87 height 15
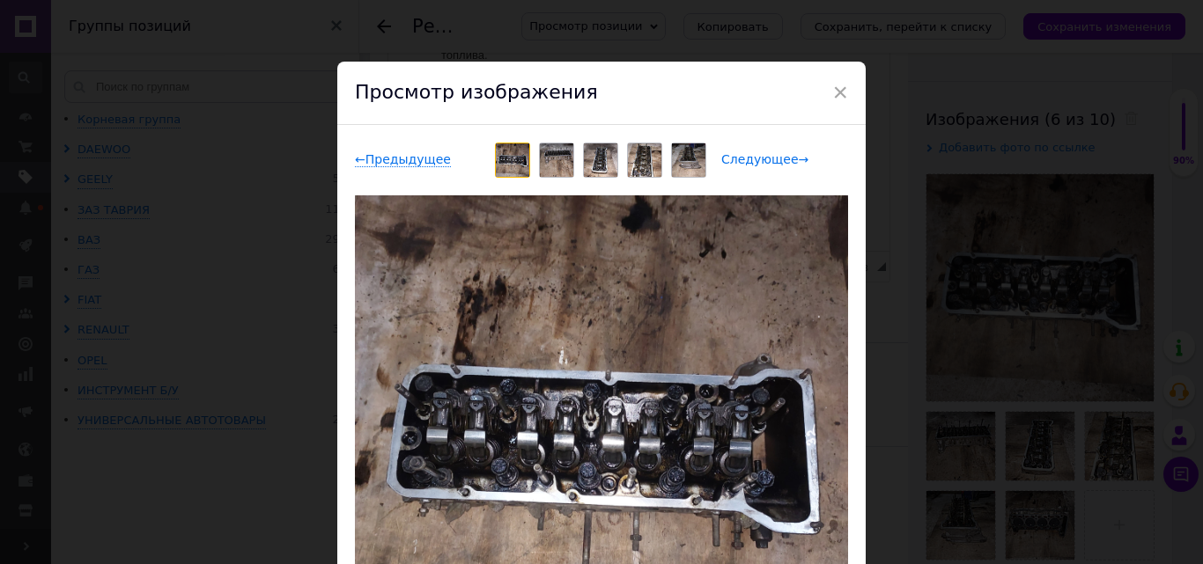
click at [756, 159] on span "Следующее →" at bounding box center [764, 159] width 87 height 15
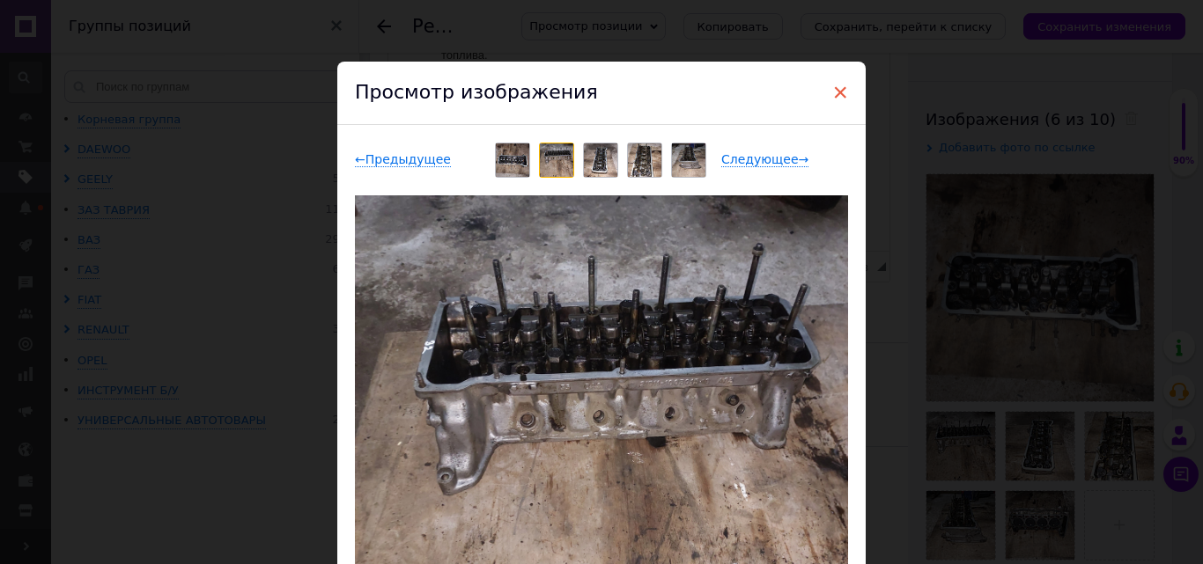
click at [839, 93] on span "×" at bounding box center [840, 92] width 16 height 30
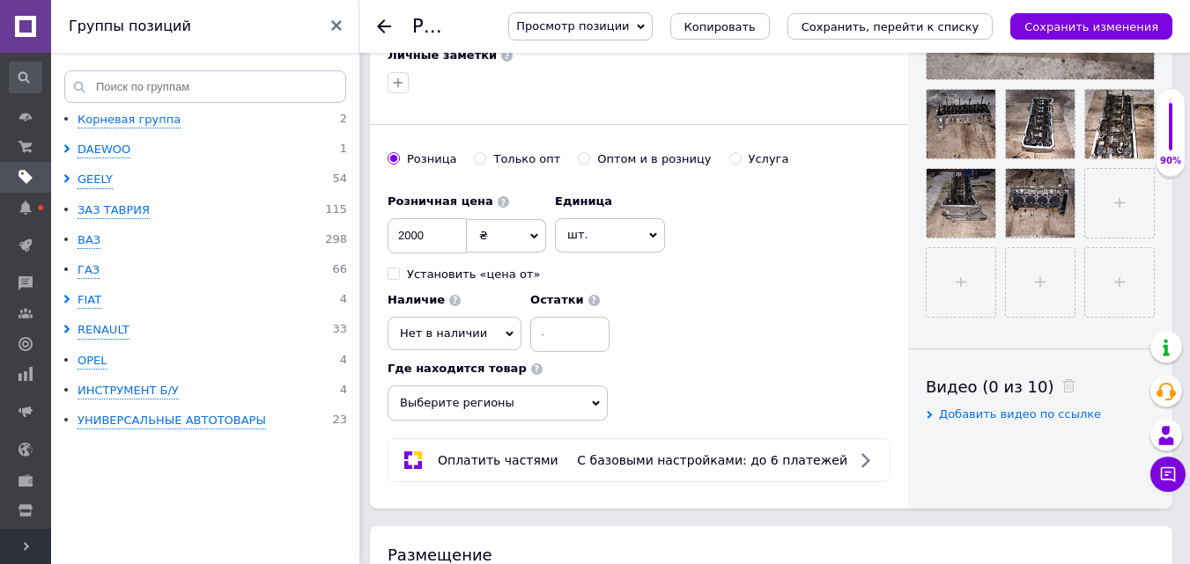
scroll to position [616, 0]
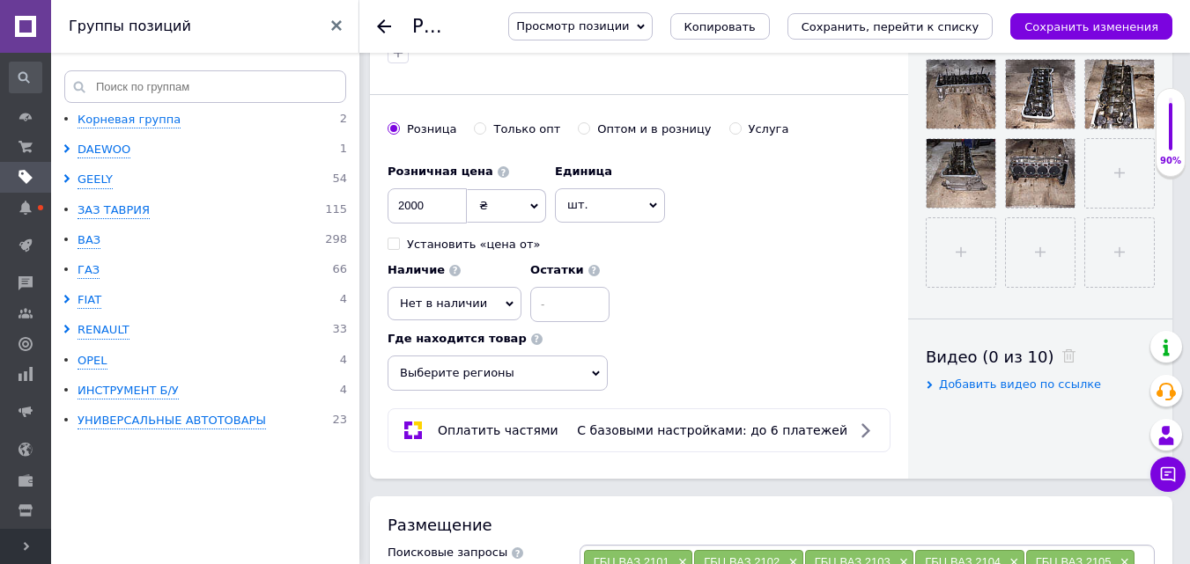
click at [505, 304] on icon at bounding box center [509, 303] width 8 height 5
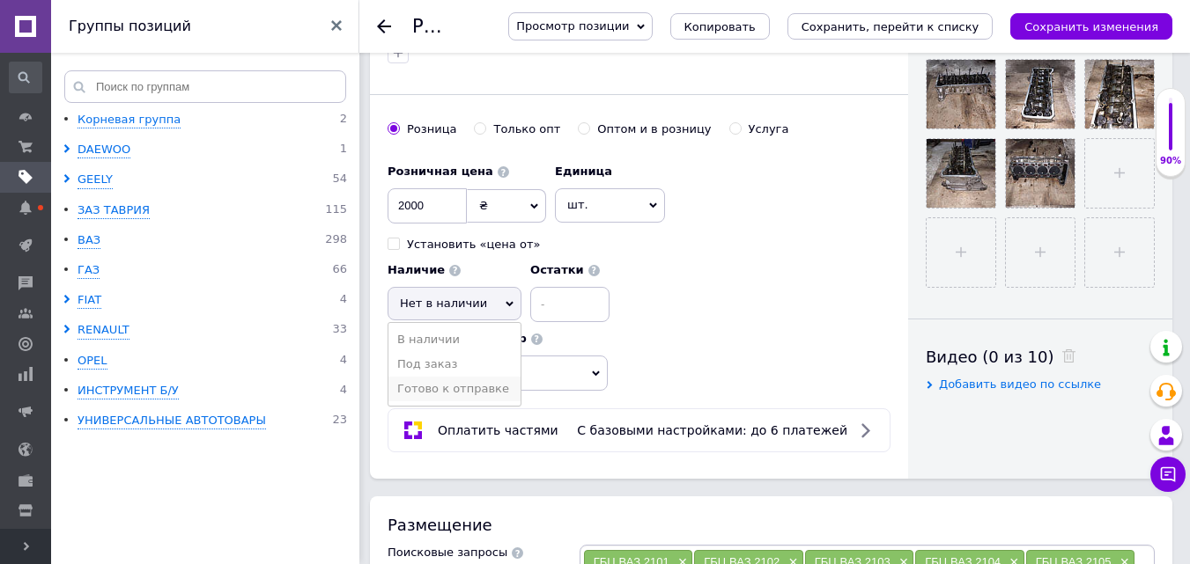
click at [460, 387] on li "Готово к отправке" at bounding box center [454, 389] width 132 height 25
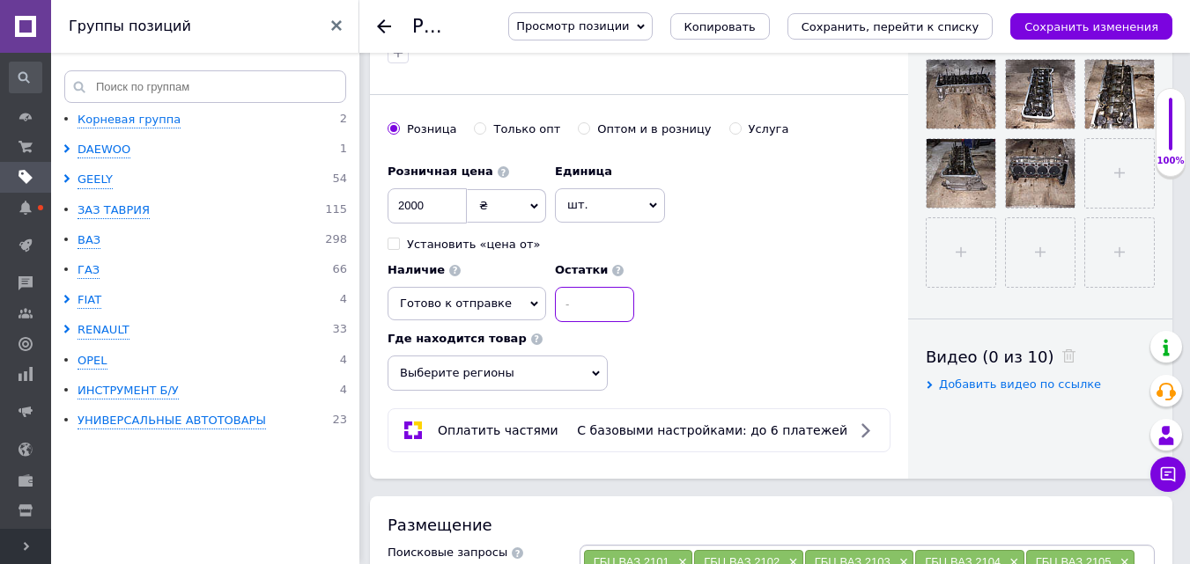
click at [586, 298] on input at bounding box center [594, 304] width 79 height 35
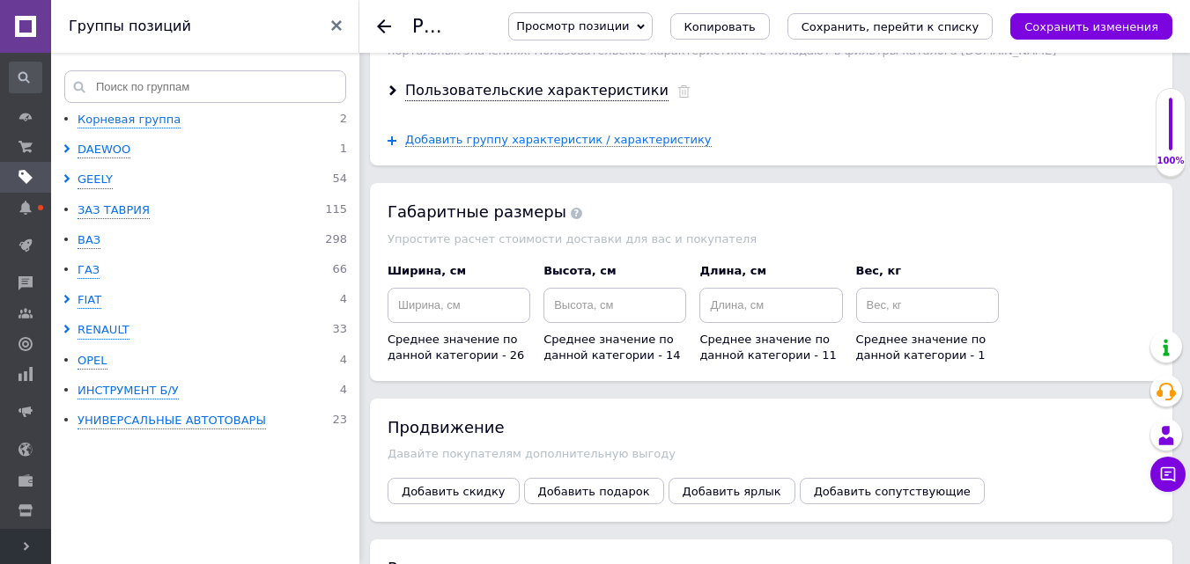
scroll to position [2554, 0]
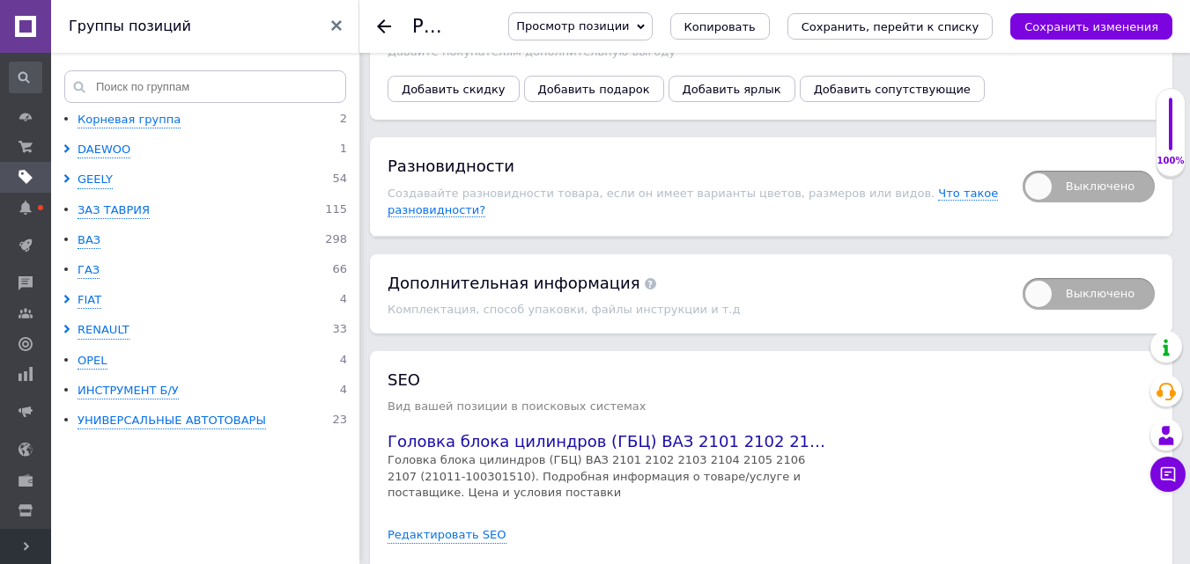
type input "1"
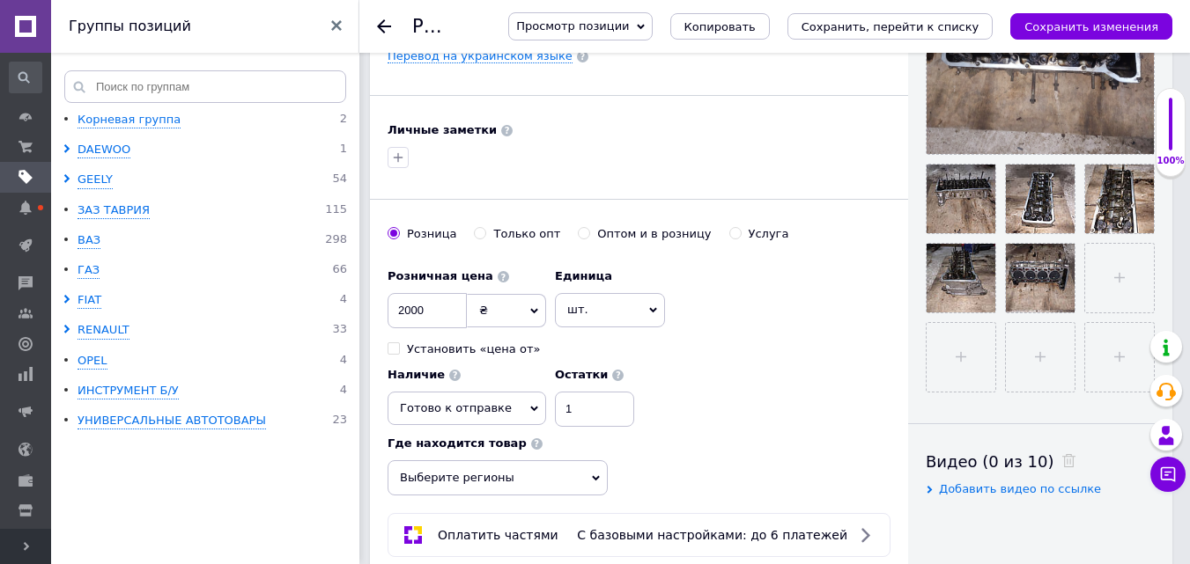
scroll to position [450, 0]
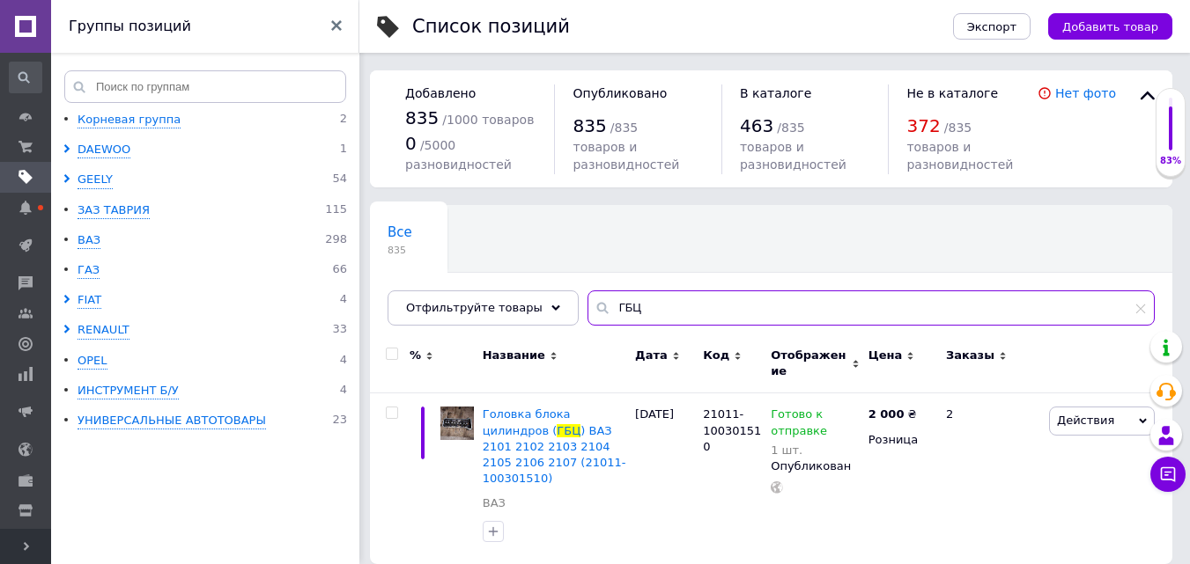
drag, startPoint x: 632, startPoint y: 300, endPoint x: 588, endPoint y: 301, distance: 44.0
click at [588, 301] on div "ГБЦ" at bounding box center [870, 308] width 567 height 35
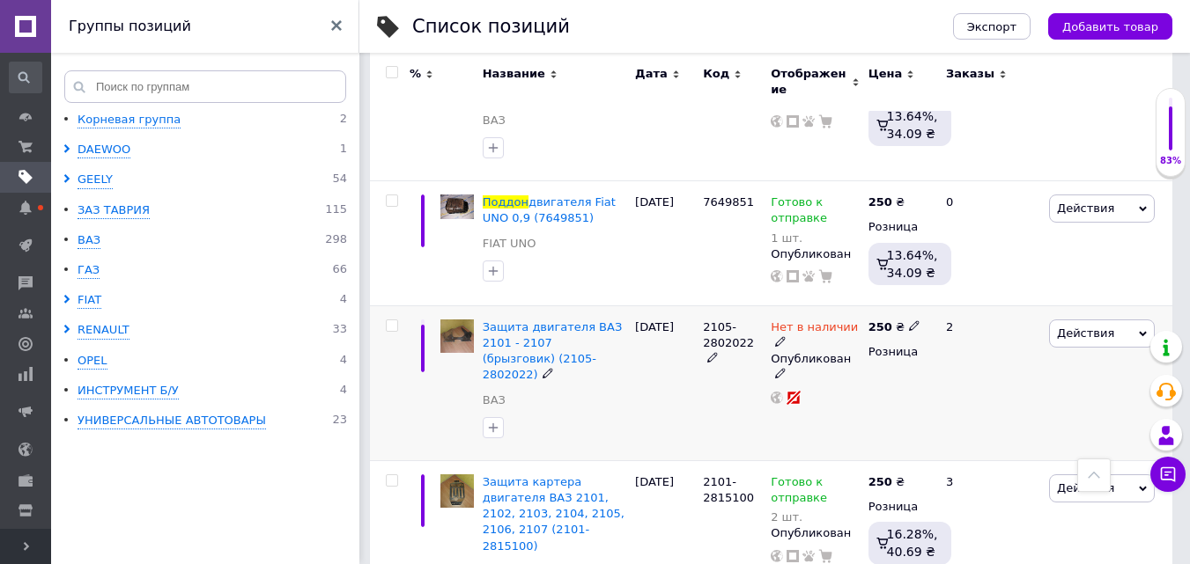
scroll to position [251, 0]
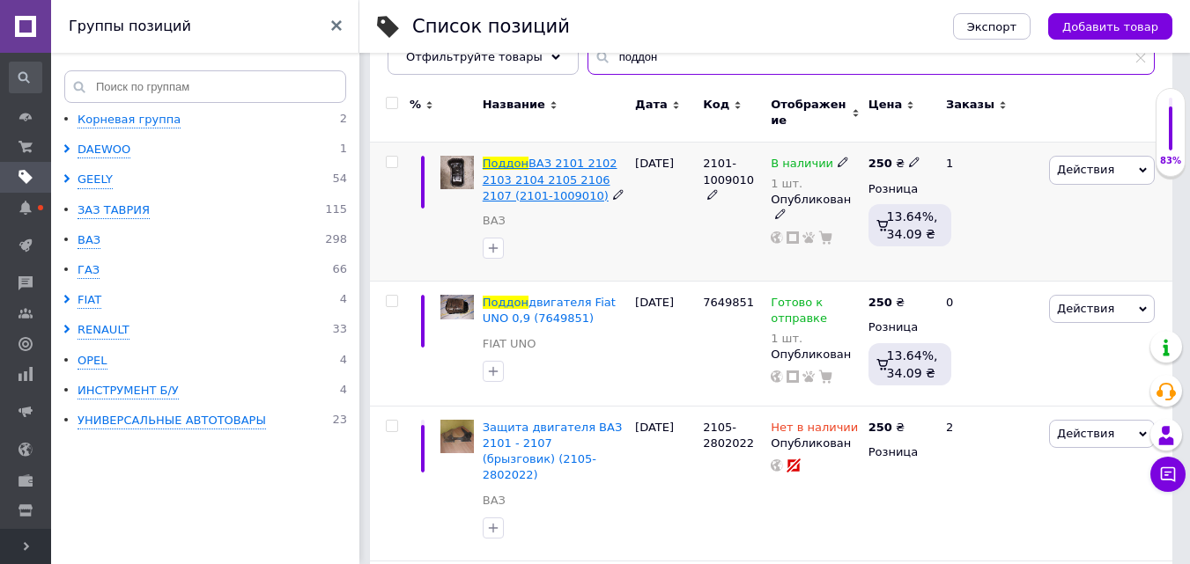
type input "поддон"
click at [541, 180] on span "ВАЗ 2101 2102 2103 2104 2105 2106 2107 (2101-1009010)" at bounding box center [550, 179] width 135 height 45
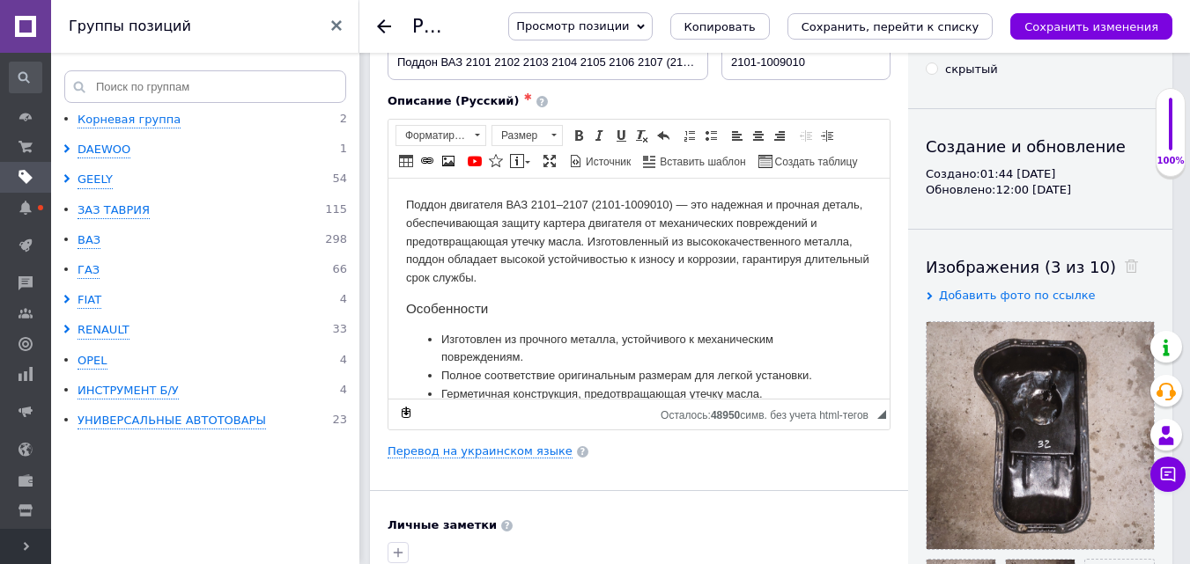
scroll to position [88, 0]
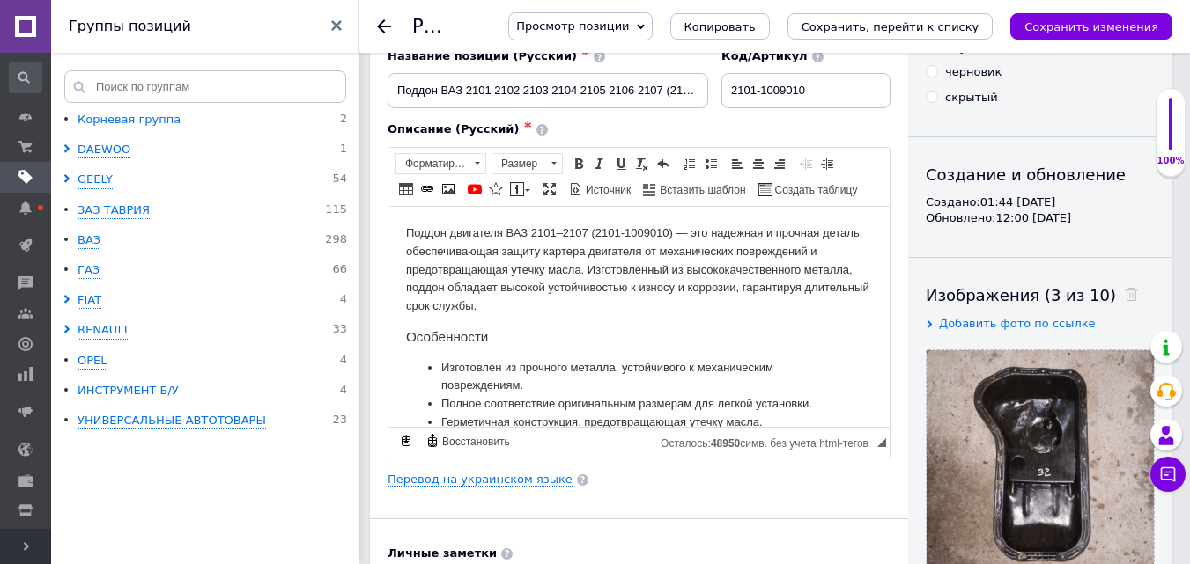
drag, startPoint x: 493, startPoint y: 278, endPoint x: 428, endPoint y: 269, distance: 65.9
click at [483, 274] on p "Поддон двигателя ВАЗ 2101–2107 (2101-1009010) — это надежная и прочная деталь, …" at bounding box center [639, 270] width 466 height 92
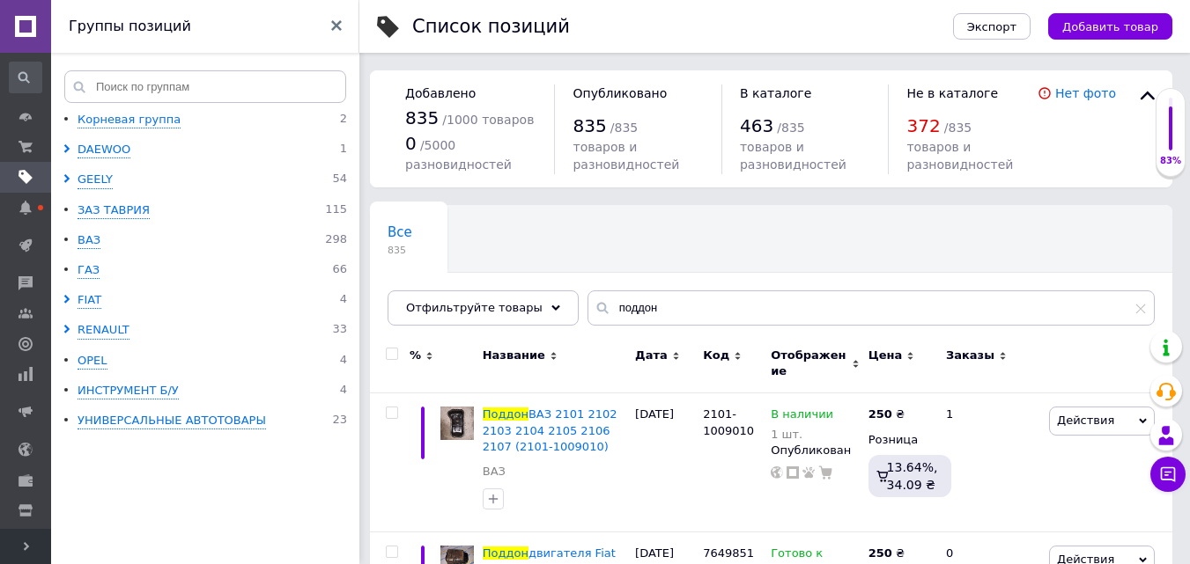
click at [26, 549] on use at bounding box center [26, 546] width 5 height 9
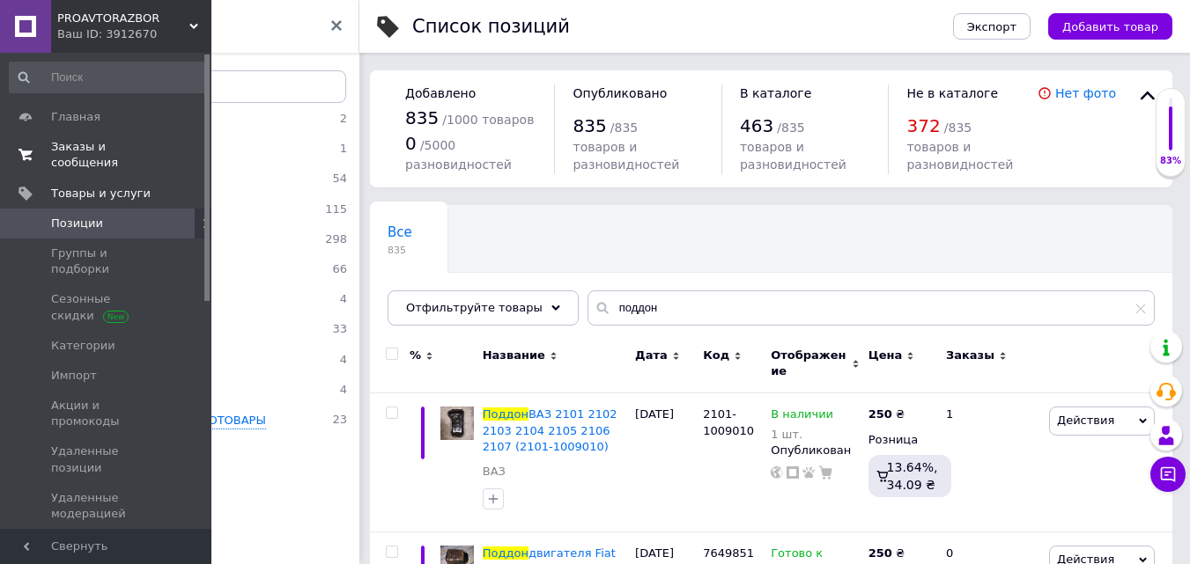
click at [65, 152] on span "Заказы и сообщения" at bounding box center [107, 155] width 112 height 32
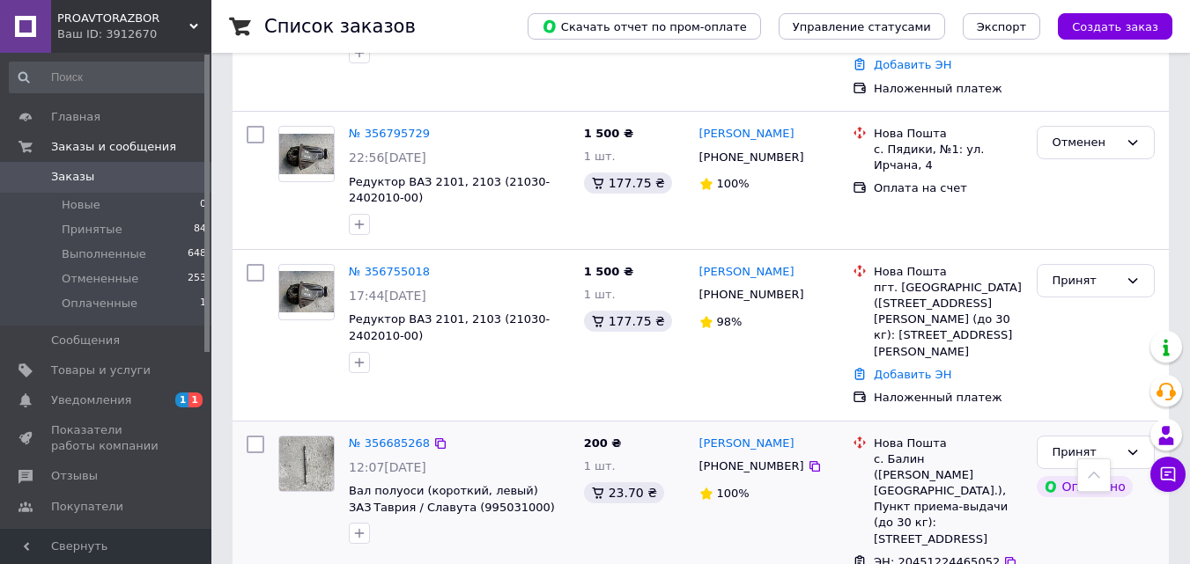
scroll to position [528, 0]
click at [138, 365] on span "Товары и услуги" at bounding box center [107, 371] width 112 height 16
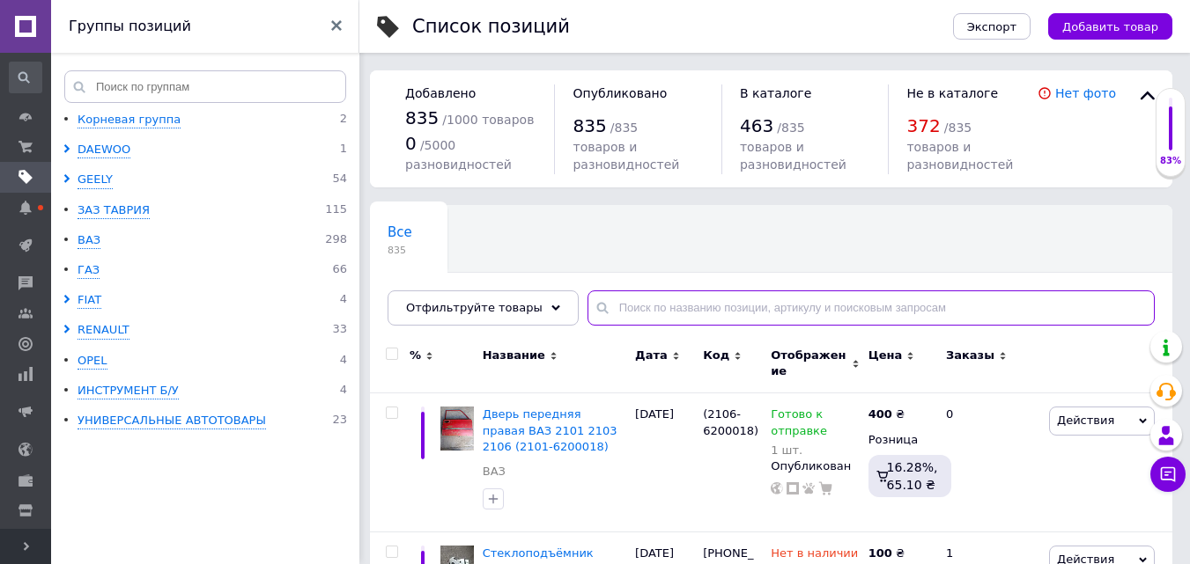
click at [620, 306] on input "text" at bounding box center [870, 308] width 567 height 35
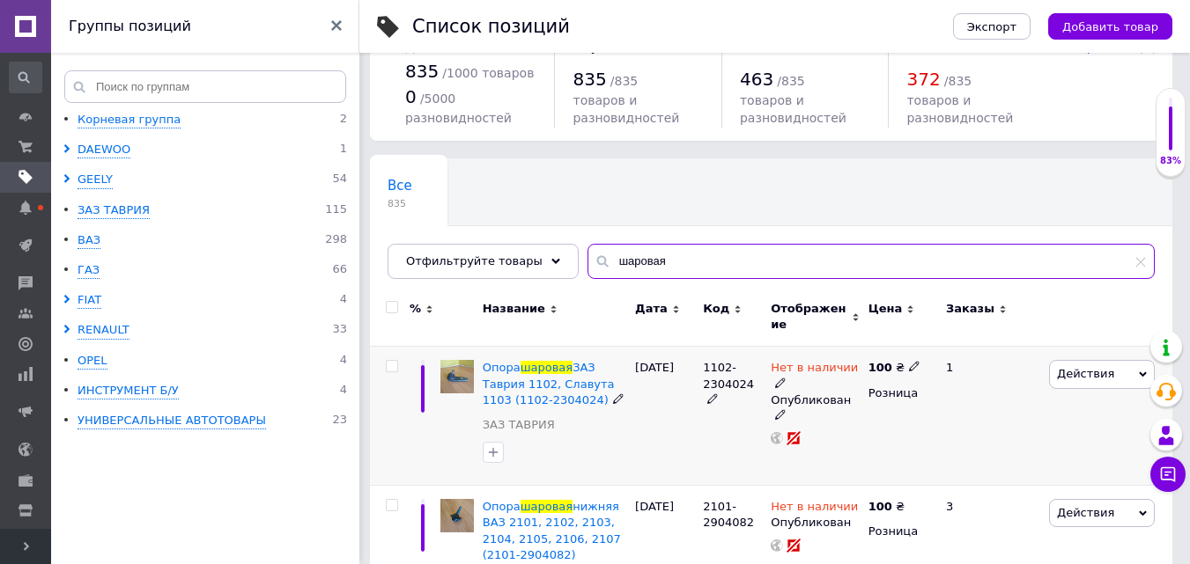
scroll to position [264, 0]
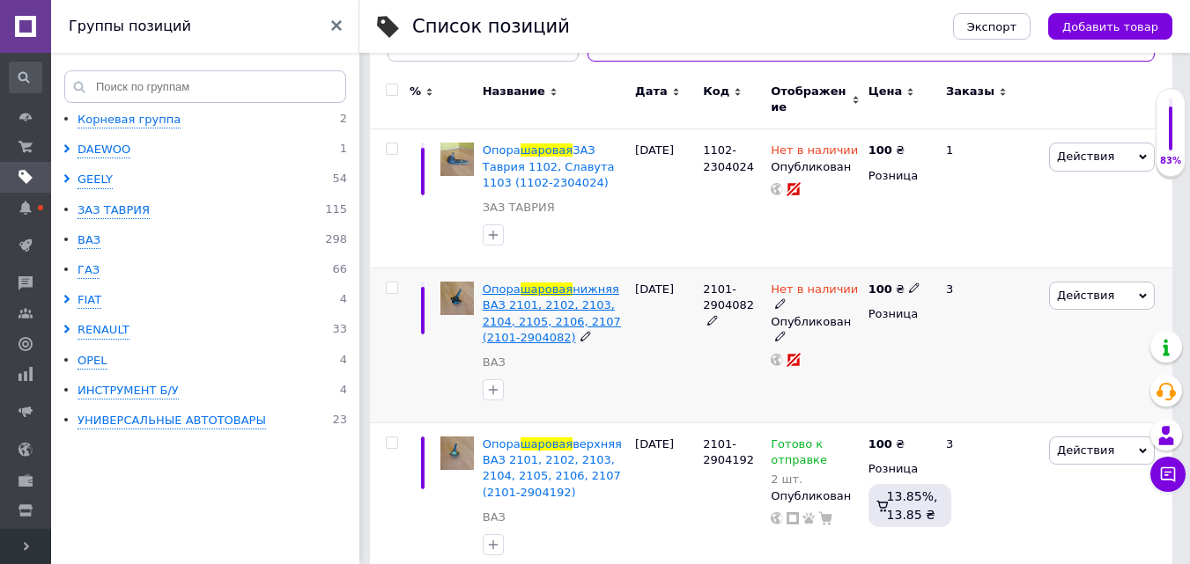
type input "шаровая"
click at [499, 306] on span "нижняя ВАЗ 2101, 2102, 2103, 2104, 2105, 2106, 2107 (2101-2904082)" at bounding box center [552, 314] width 138 height 62
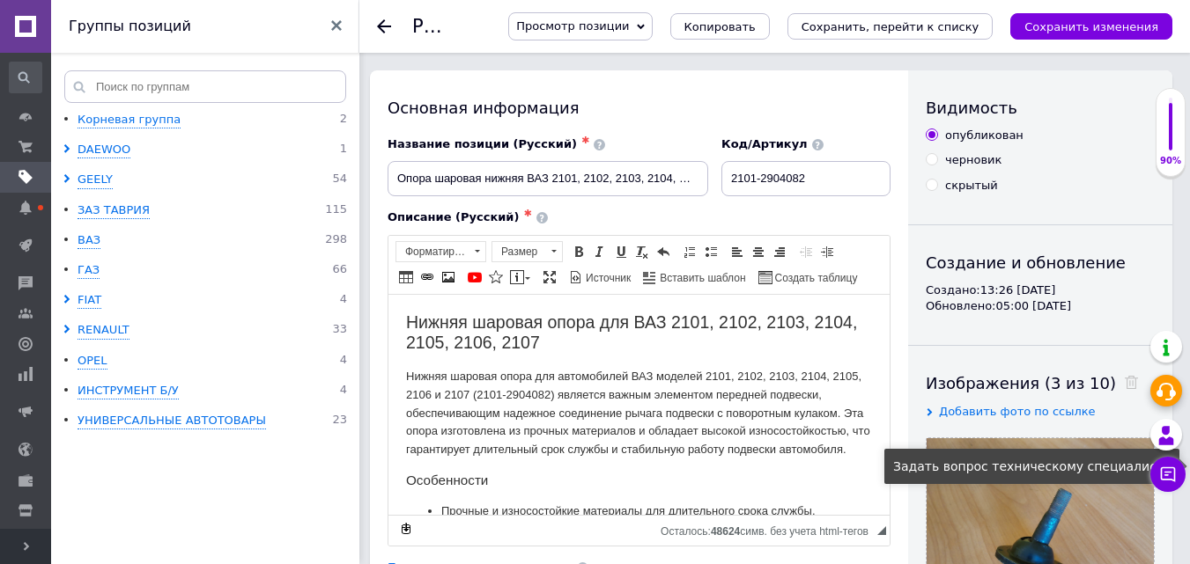
scroll to position [352, 0]
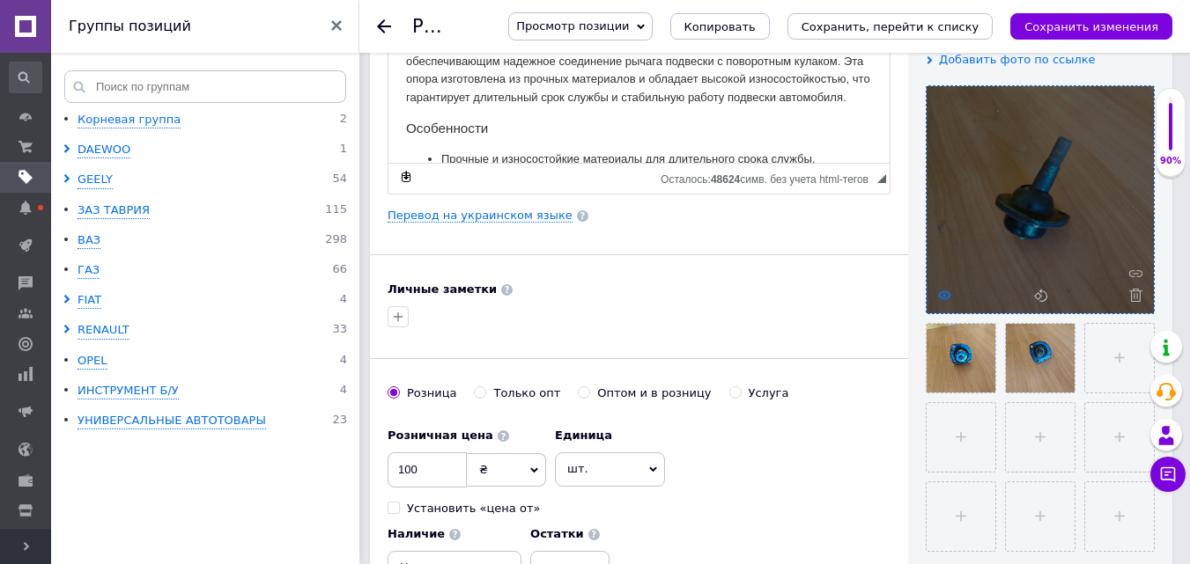
click at [950, 292] on icon at bounding box center [944, 295] width 13 height 13
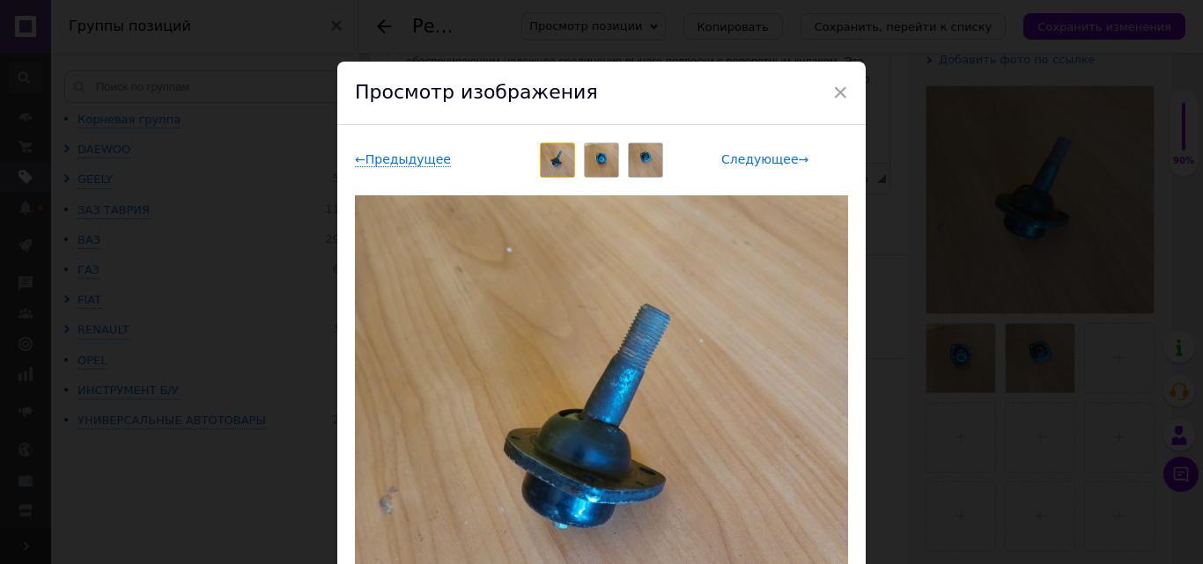
click at [745, 157] on span "Следующее →" at bounding box center [764, 159] width 87 height 15
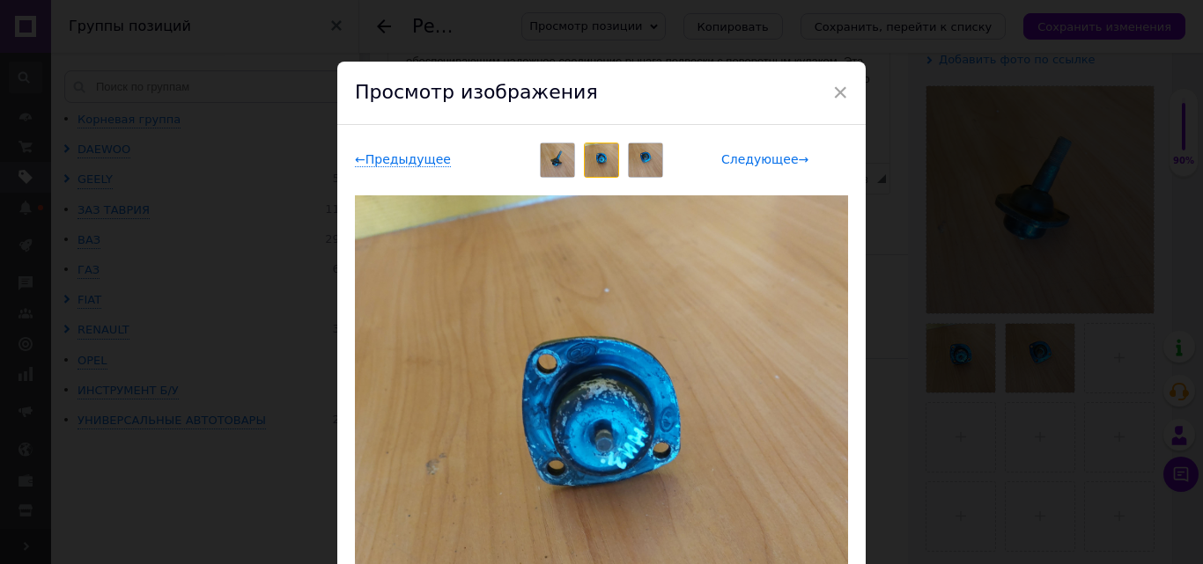
click at [745, 157] on span "Следующее →" at bounding box center [764, 159] width 87 height 15
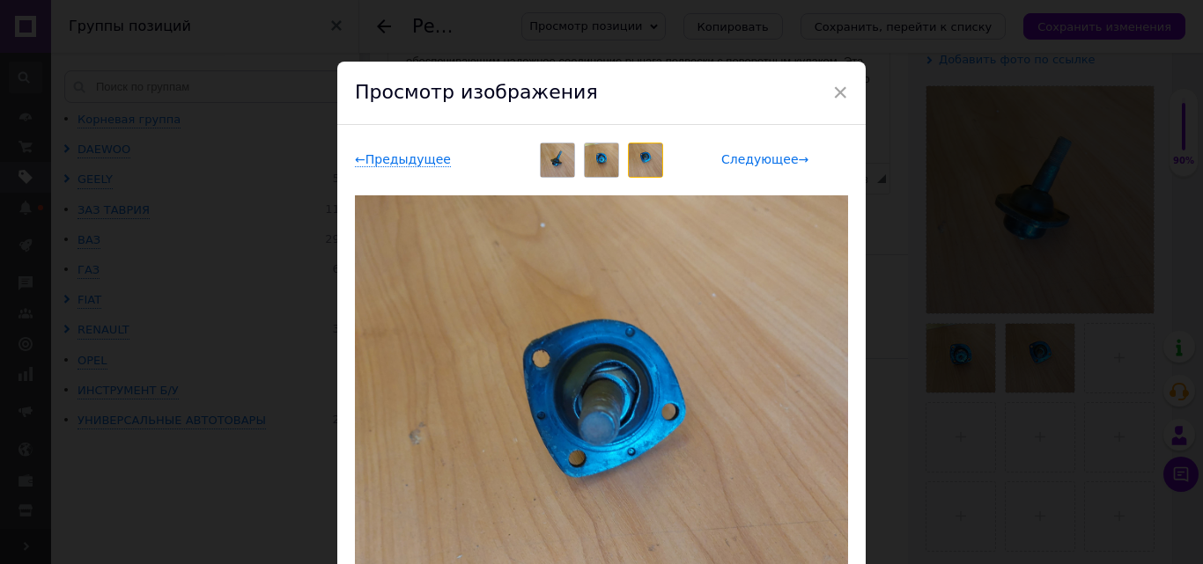
click at [745, 157] on span "Следующее →" at bounding box center [764, 159] width 87 height 15
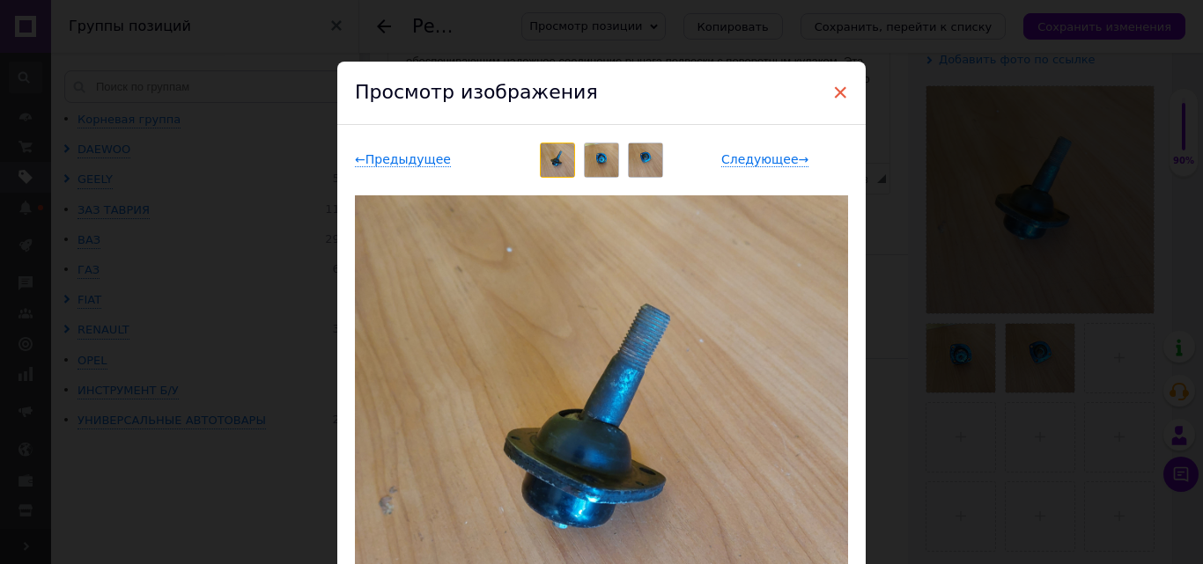
click at [838, 91] on span "×" at bounding box center [840, 92] width 16 height 30
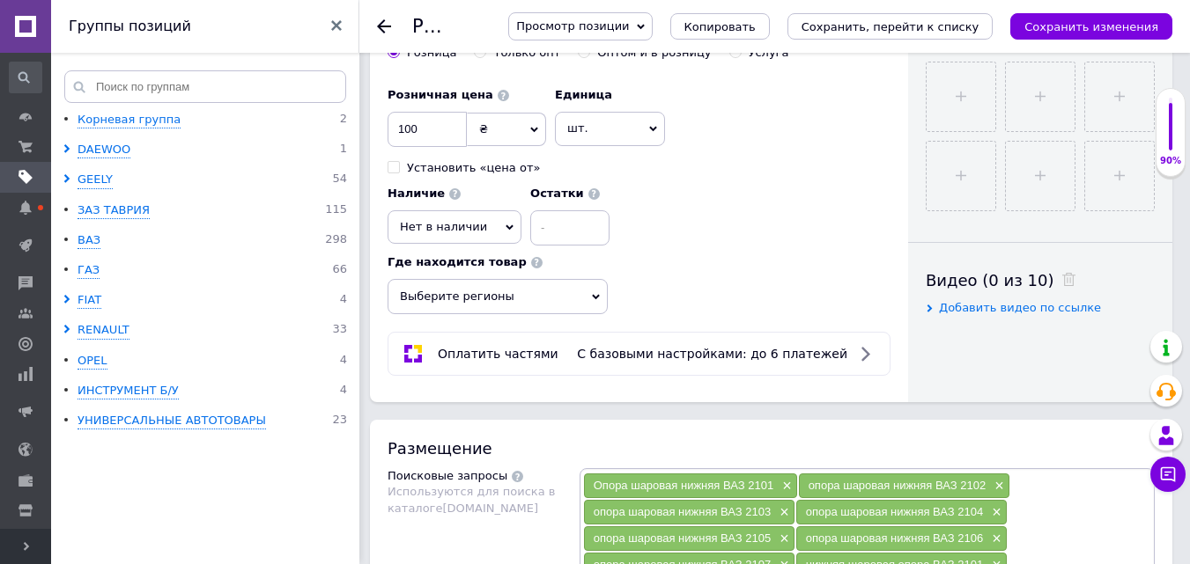
scroll to position [704, 0]
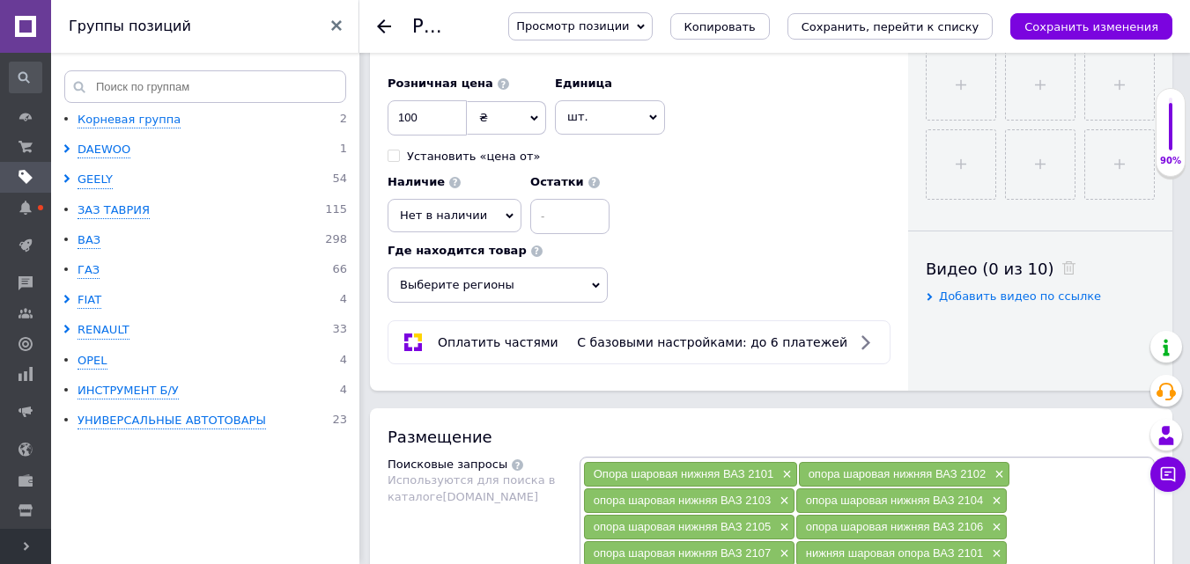
click at [505, 219] on icon at bounding box center [509, 216] width 8 height 8
click at [455, 299] on li "Готово к отправке" at bounding box center [454, 301] width 132 height 25
click at [555, 218] on input at bounding box center [594, 216] width 79 height 35
type input "1"
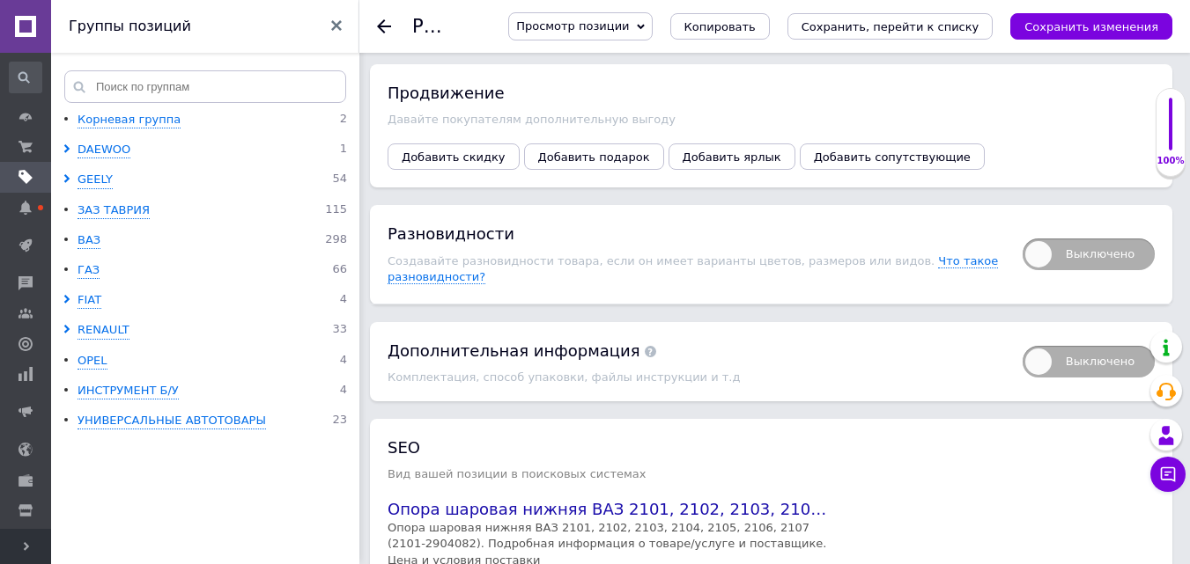
scroll to position [2791, 0]
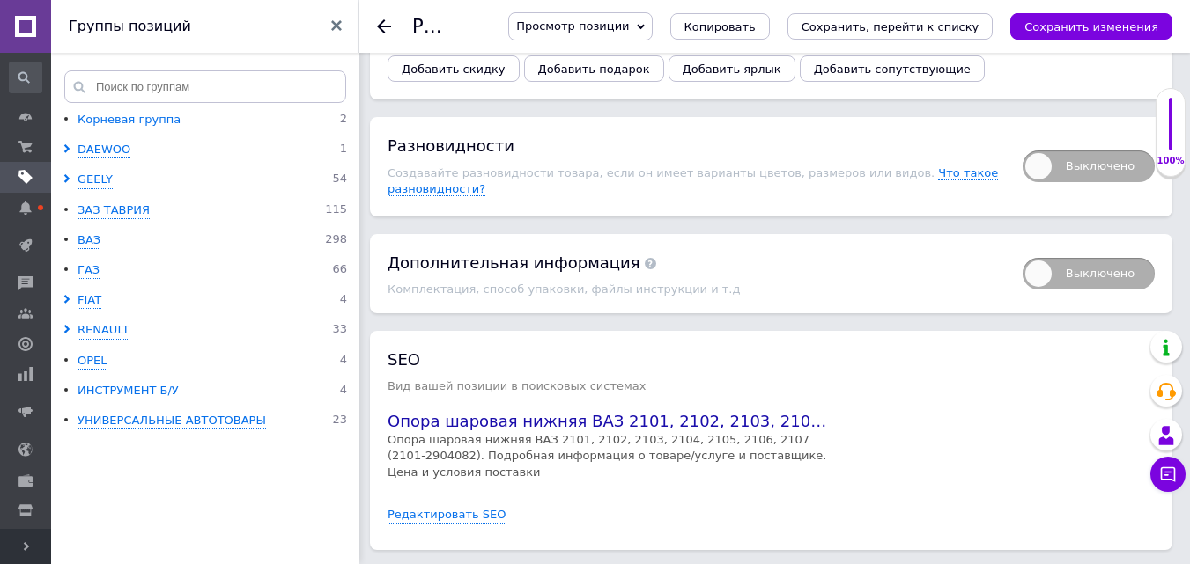
type input "2"
click at [933, 349] on div "SEO Вид вашей позиции в поисковых системах Опора шаровая нижняя ВАЗ 2101, 2102,…" at bounding box center [770, 441] width 767 height 184
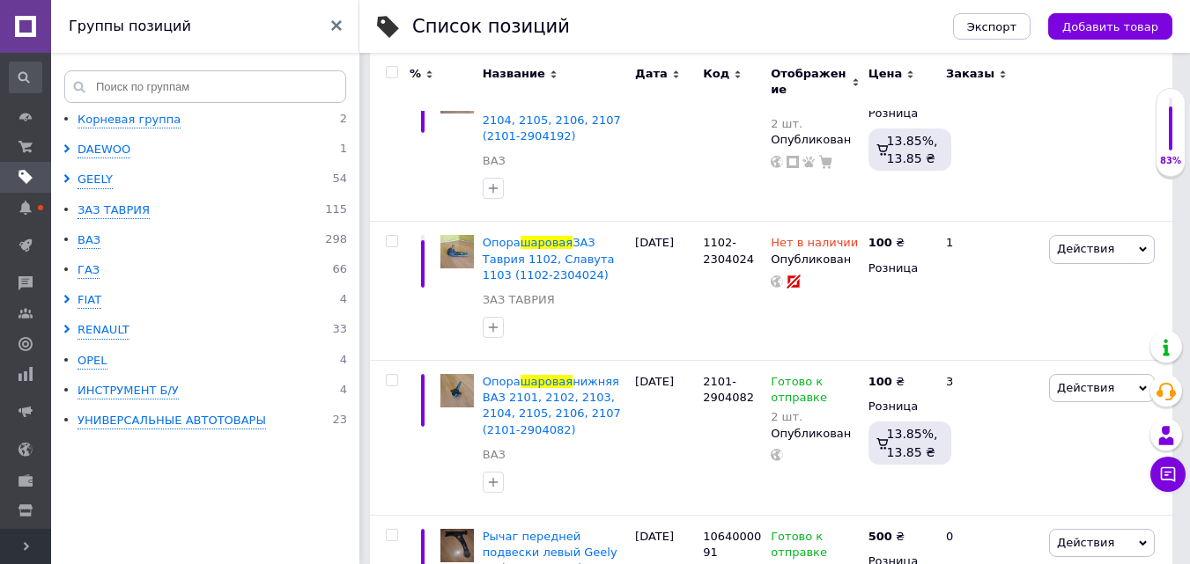
scroll to position [352, 0]
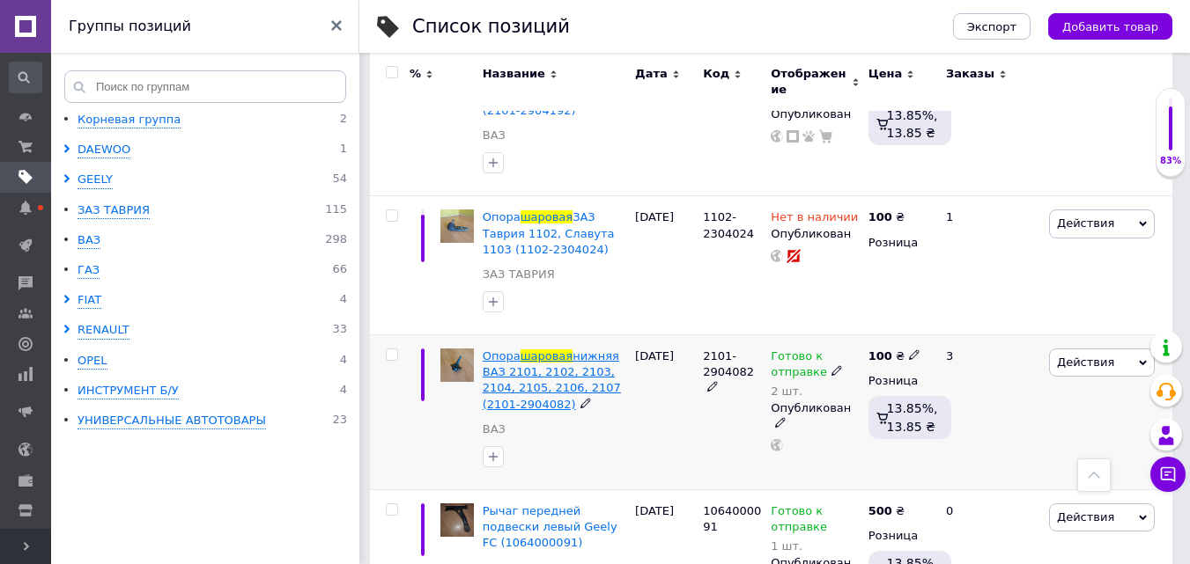
click at [498, 369] on span "нижняя ВАЗ 2101, 2102, 2103, 2104, 2105, 2106, 2107 (2101-2904082)" at bounding box center [552, 381] width 138 height 62
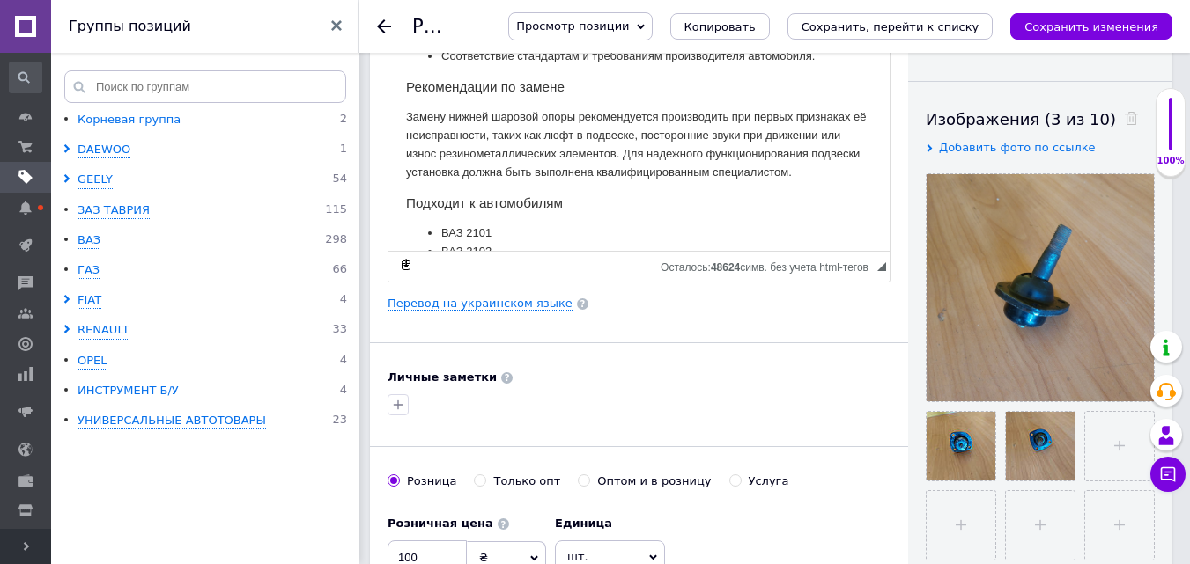
scroll to position [88, 0]
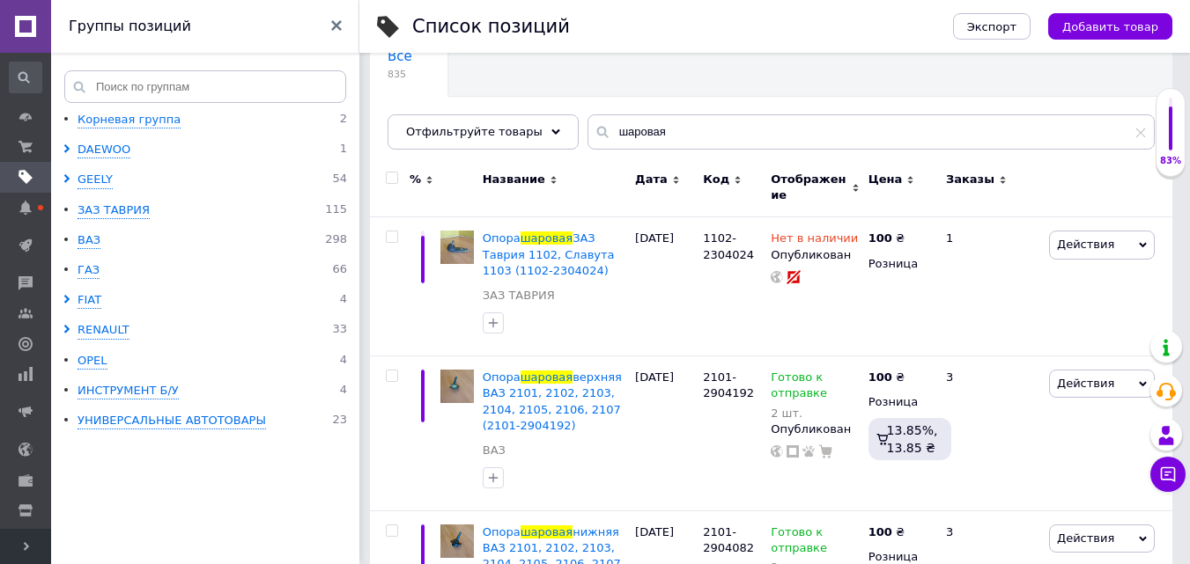
scroll to position [264, 0]
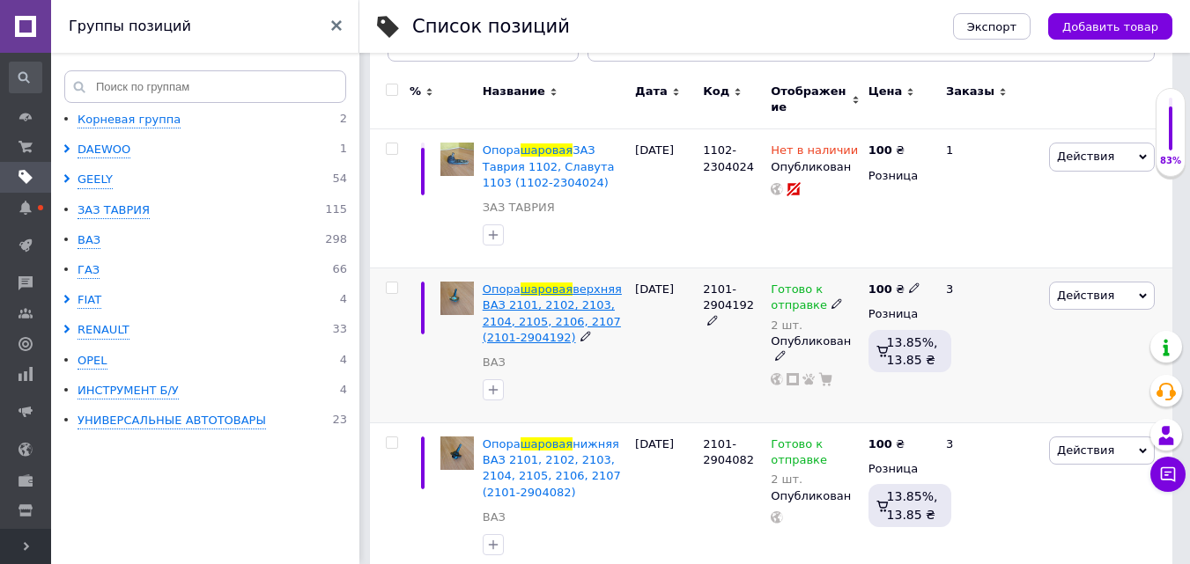
click at [562, 306] on span "верхняя ВАЗ 2101, 2102, 2103, 2104, 2105, 2106, 2107 (2101-2904192)" at bounding box center [552, 314] width 139 height 62
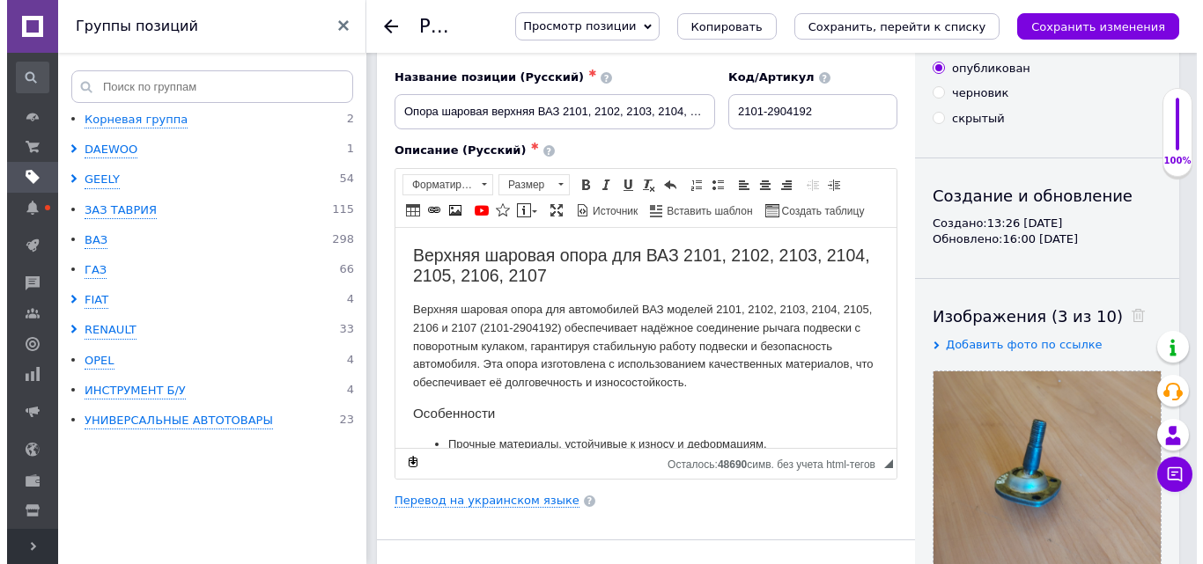
scroll to position [176, 0]
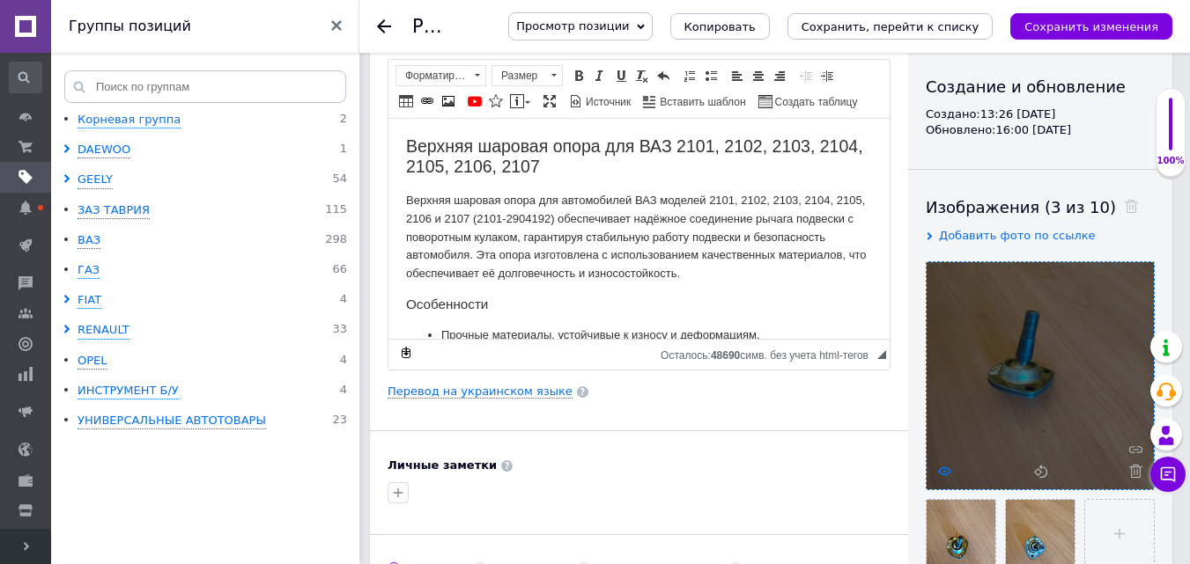
click at [942, 468] on use at bounding box center [944, 471] width 13 height 9
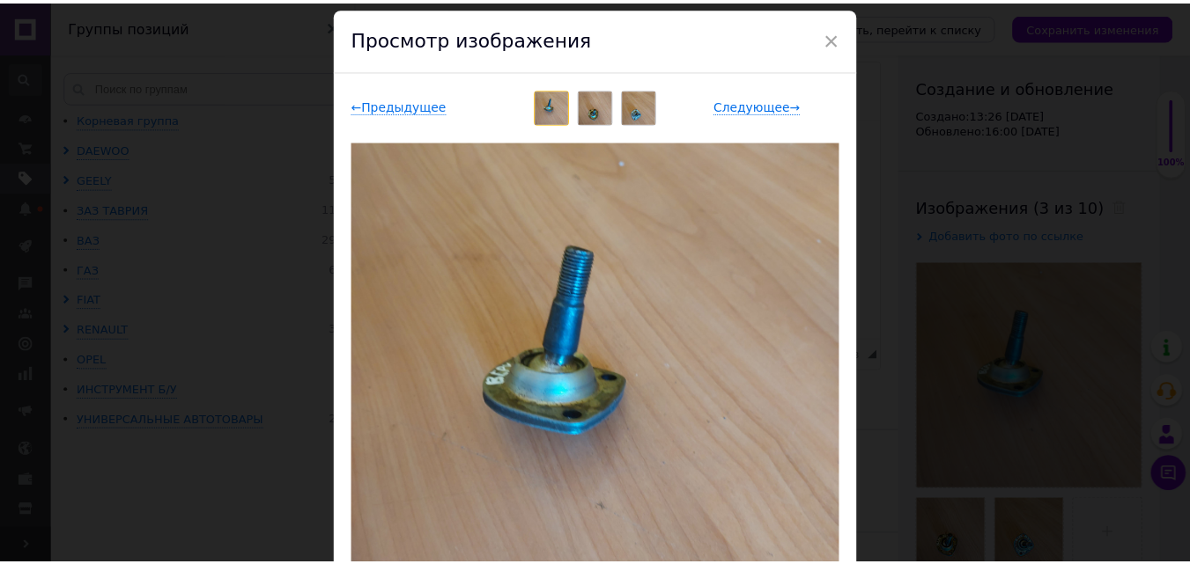
scroll to position [0, 0]
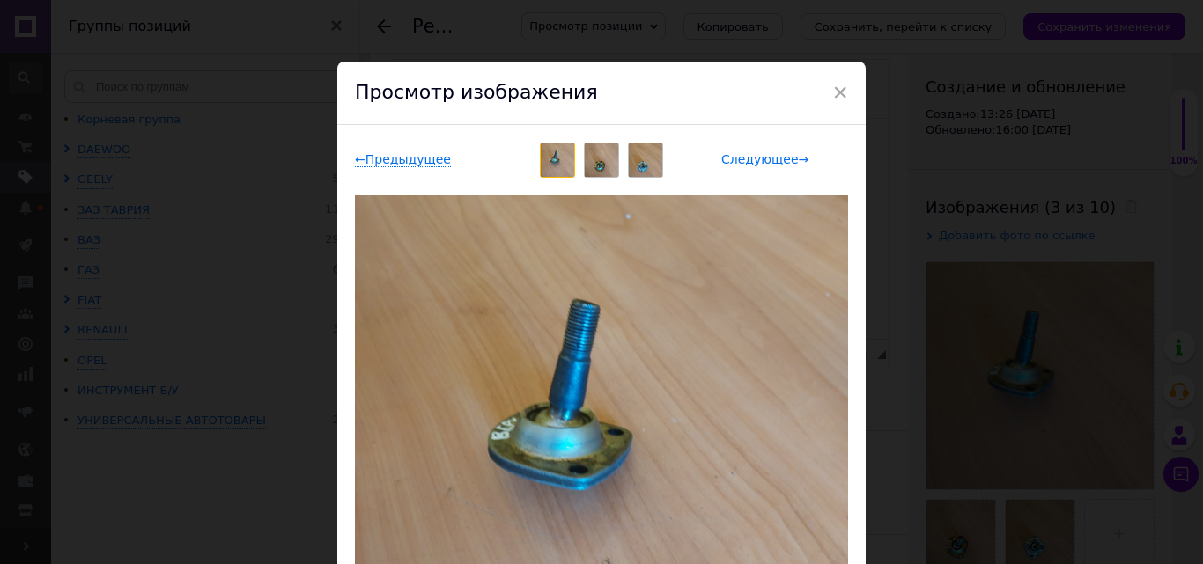
click at [748, 157] on span "Следующее →" at bounding box center [764, 159] width 87 height 15
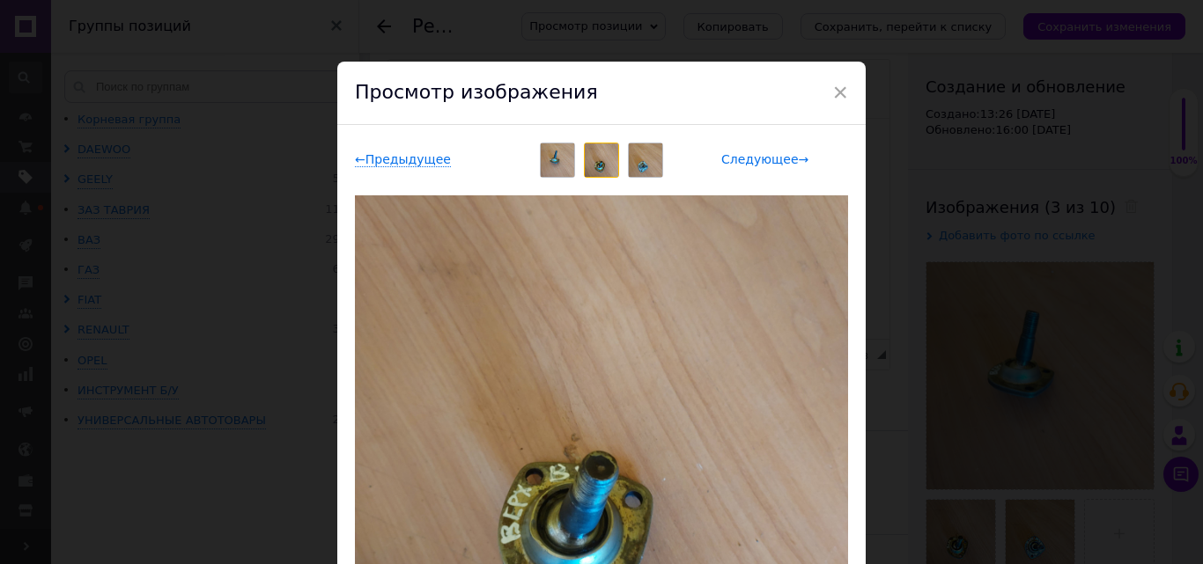
click at [748, 157] on span "Следующее →" at bounding box center [764, 159] width 87 height 15
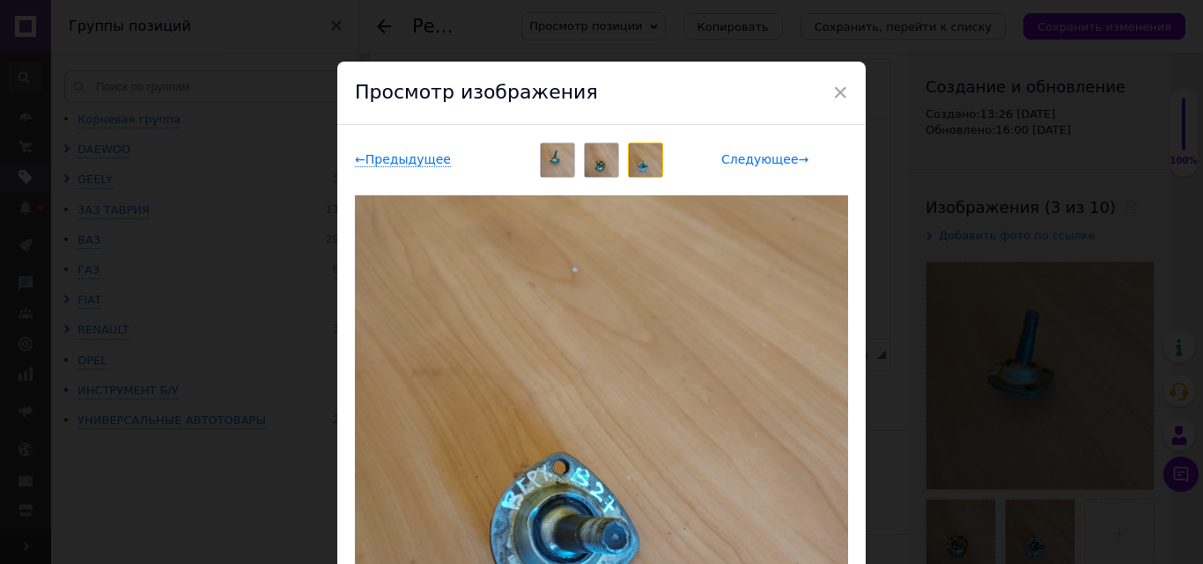
click at [748, 157] on span "Следующее →" at bounding box center [764, 159] width 87 height 15
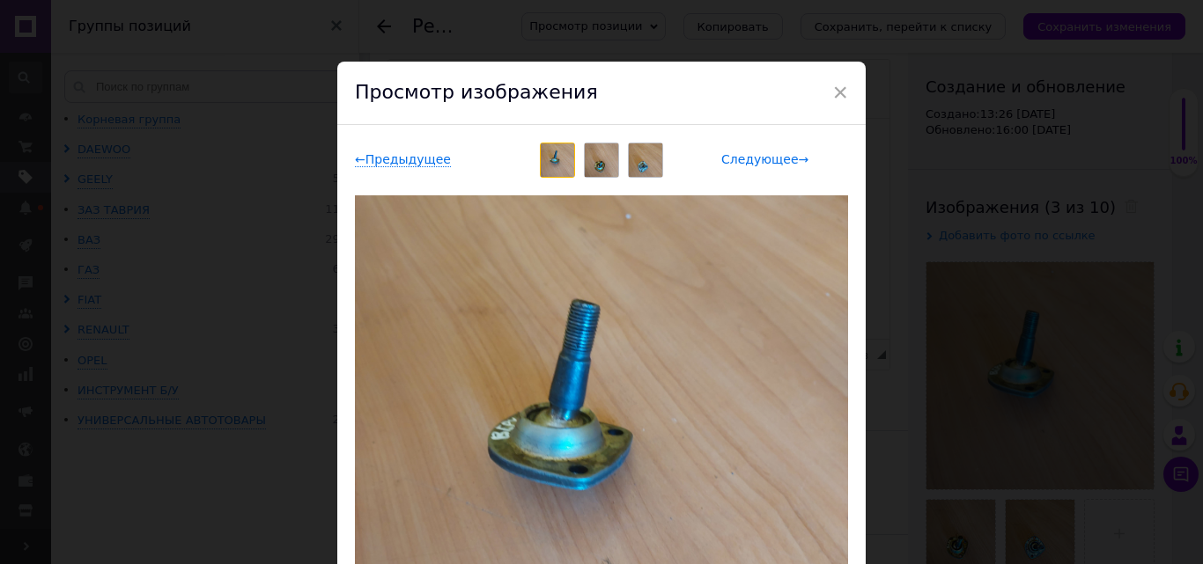
click at [748, 156] on span "Следующее →" at bounding box center [764, 159] width 87 height 15
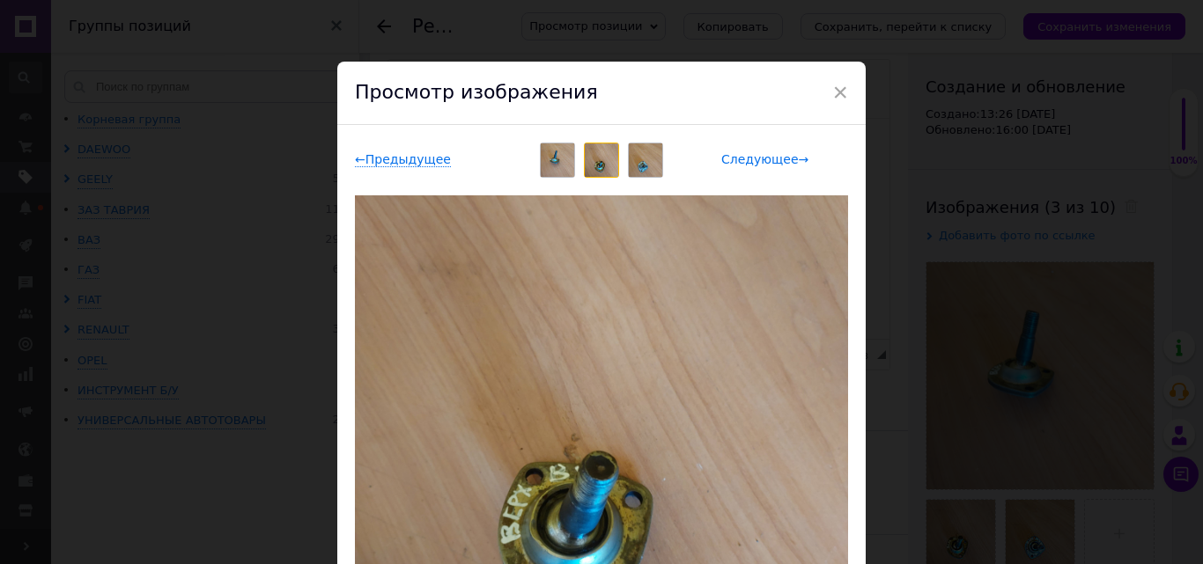
click at [749, 155] on span "Следующее →" at bounding box center [764, 159] width 87 height 15
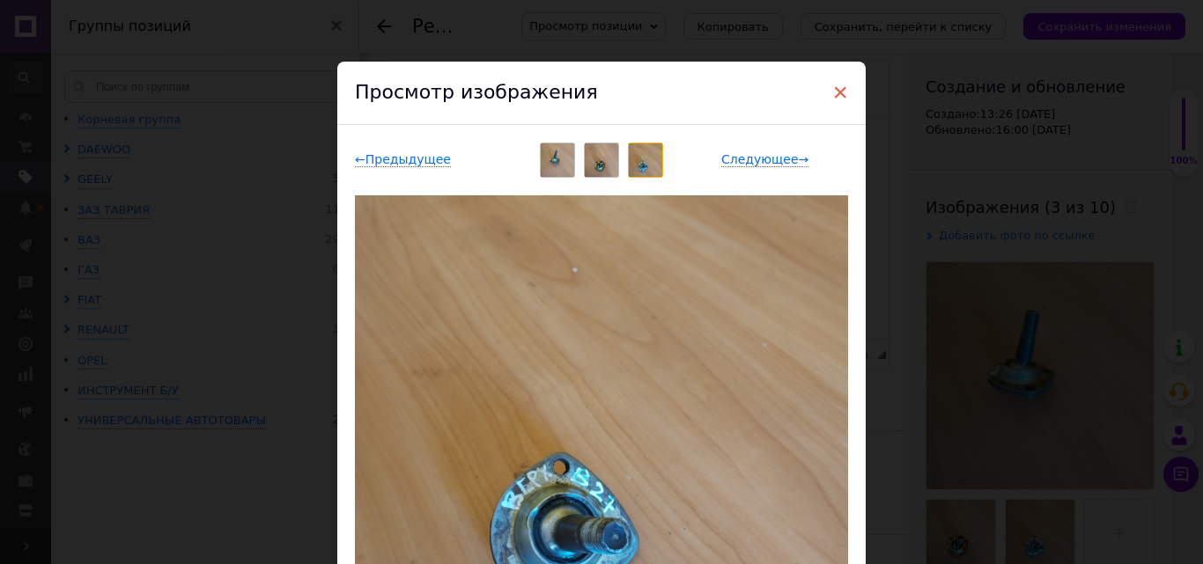
click at [841, 93] on span "×" at bounding box center [840, 92] width 16 height 30
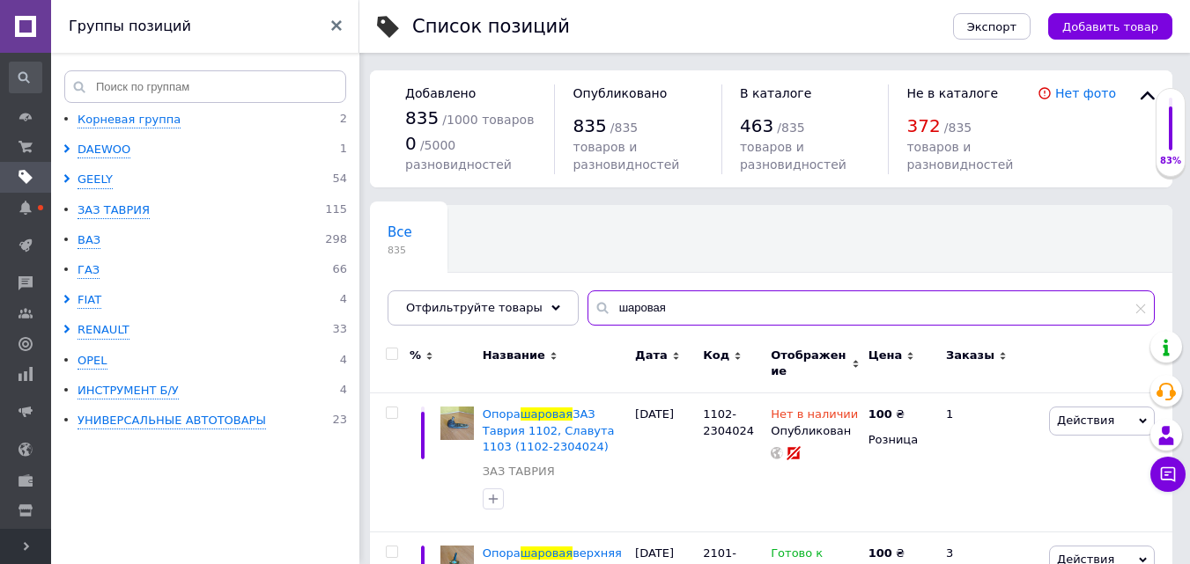
drag, startPoint x: 660, startPoint y: 306, endPoint x: 581, endPoint y: 306, distance: 79.3
click at [587, 306] on div "шаровая" at bounding box center [870, 308] width 567 height 35
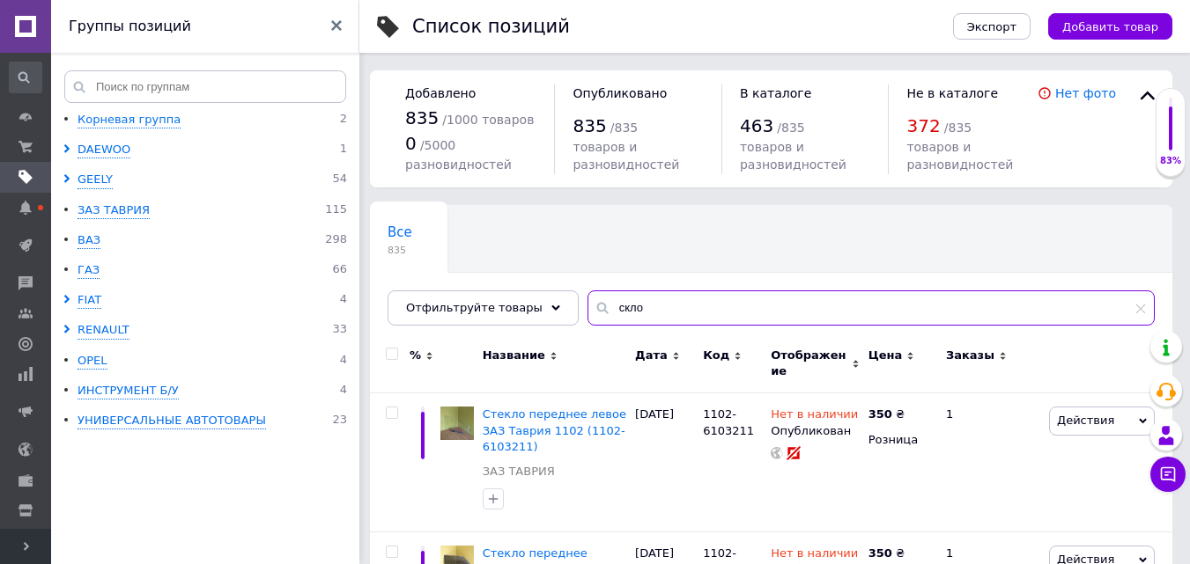
type input "скло"
drag, startPoint x: 976, startPoint y: 200, endPoint x: 966, endPoint y: 226, distance: 28.1
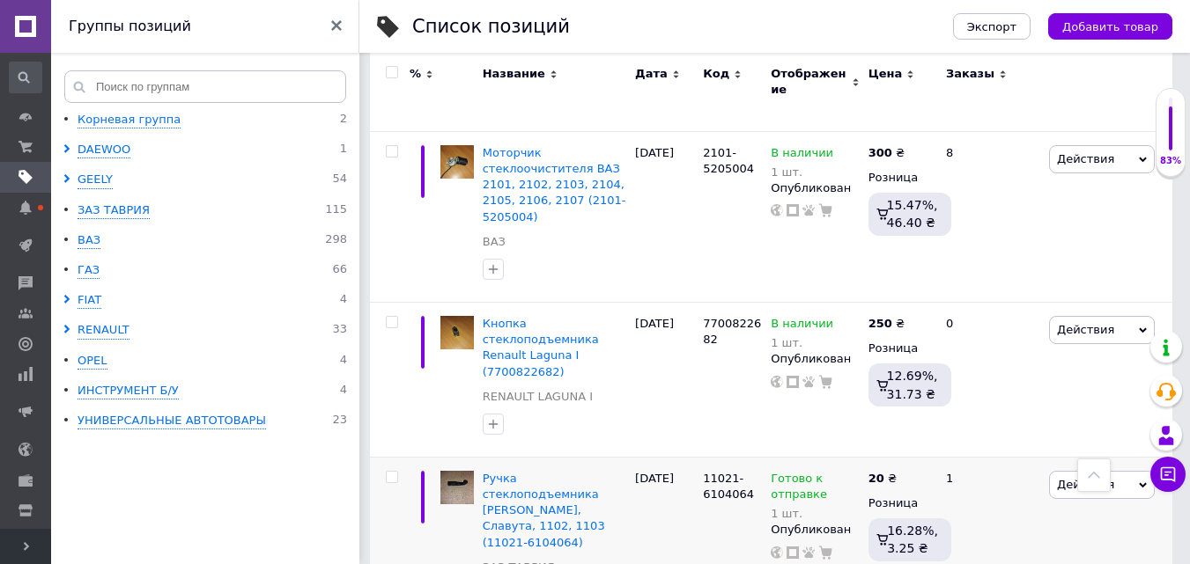
scroll to position [2304, 0]
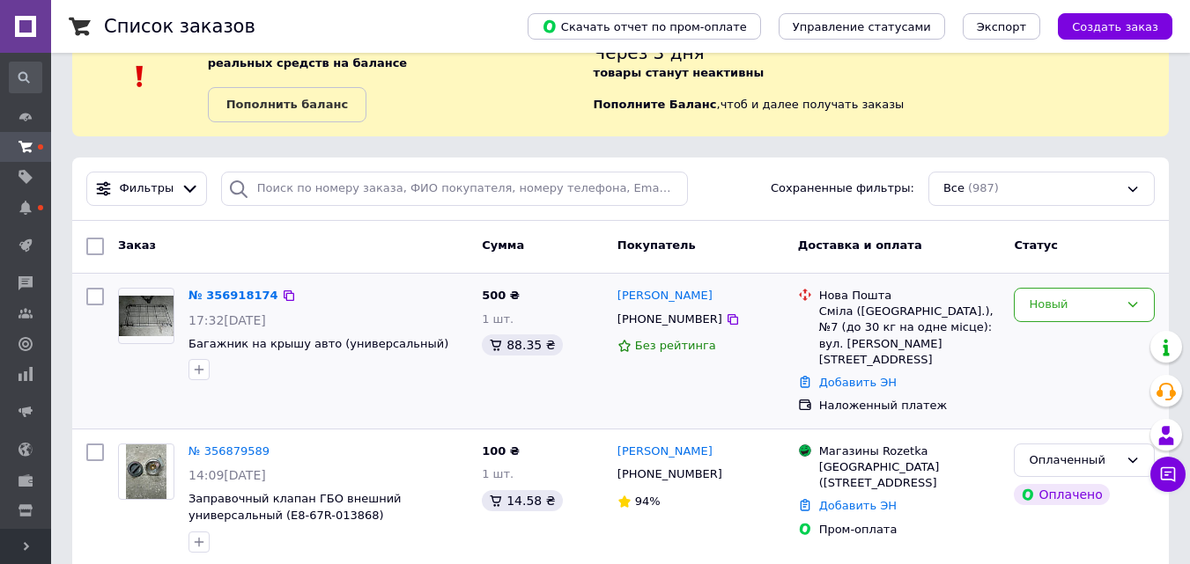
scroll to position [88, 0]
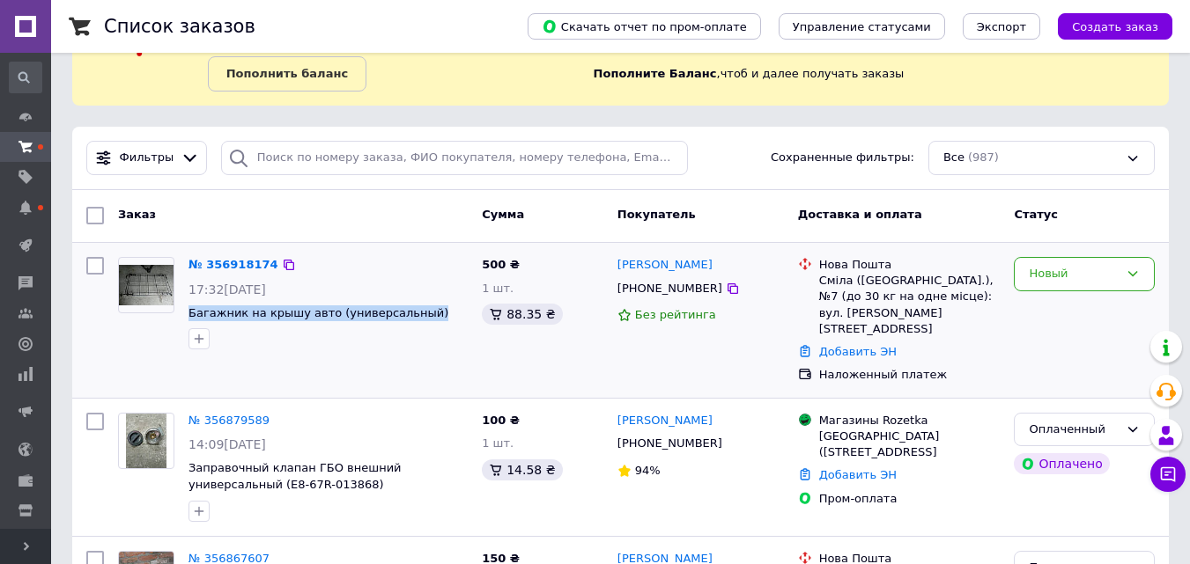
drag, startPoint x: 183, startPoint y: 309, endPoint x: 445, endPoint y: 313, distance: 261.6
click at [446, 317] on div "№ 356918174 17:32[DATE] Багажник на крышу авто (универсальный)" at bounding box center [327, 303] width 293 height 107
copy span "Багажник на крышу авто (универсальный)"
click at [537, 355] on div "500 ₴ 1 шт. 88.35 ₴" at bounding box center [543, 320] width 136 height 141
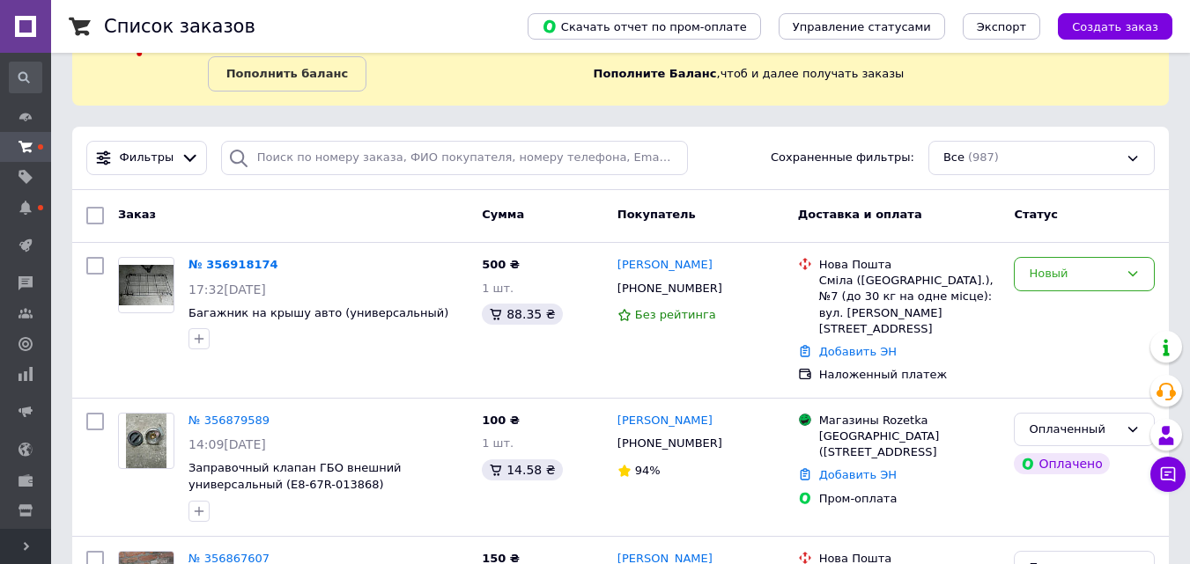
click at [32, 544] on span "Развернуть" at bounding box center [25, 546] width 51 height 35
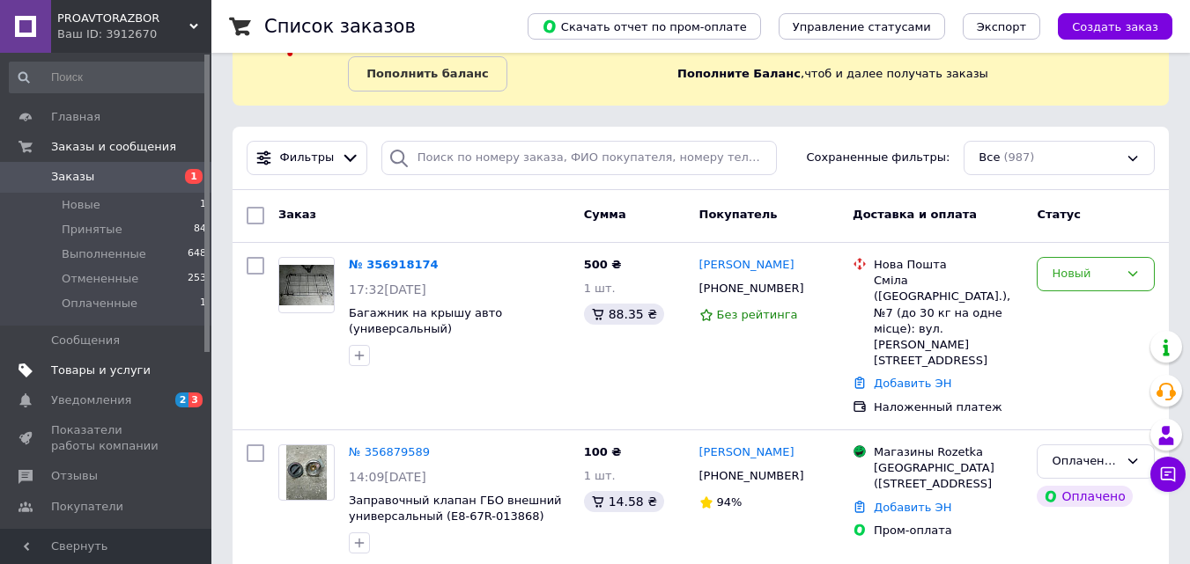
click at [87, 371] on span "Товары и услуги" at bounding box center [101, 371] width 100 height 16
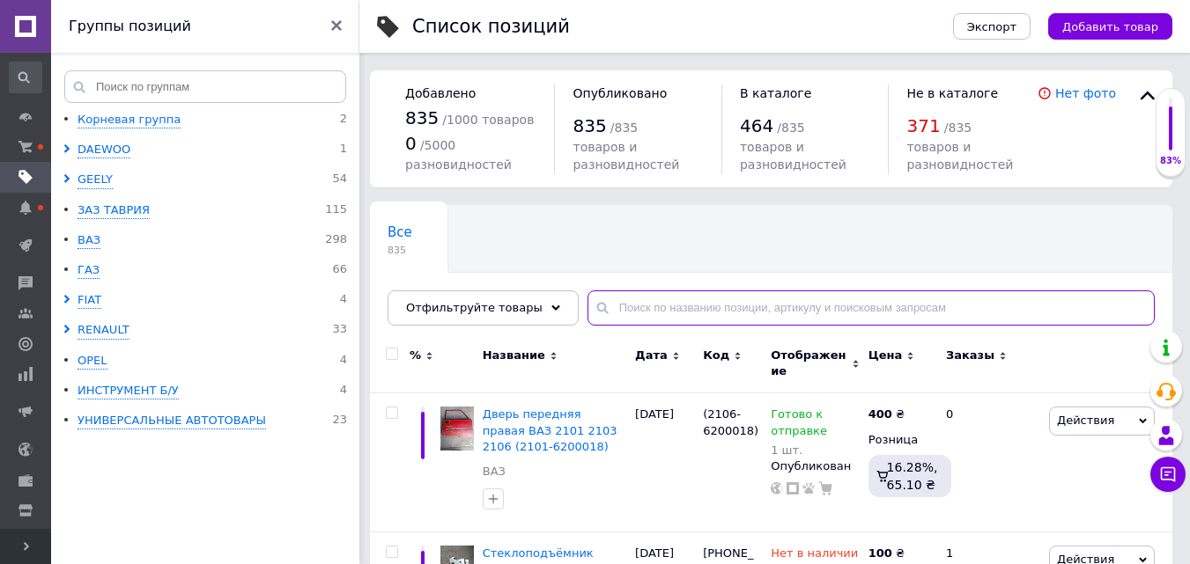
paste input "Багажник на крышу авто (универсальный)"
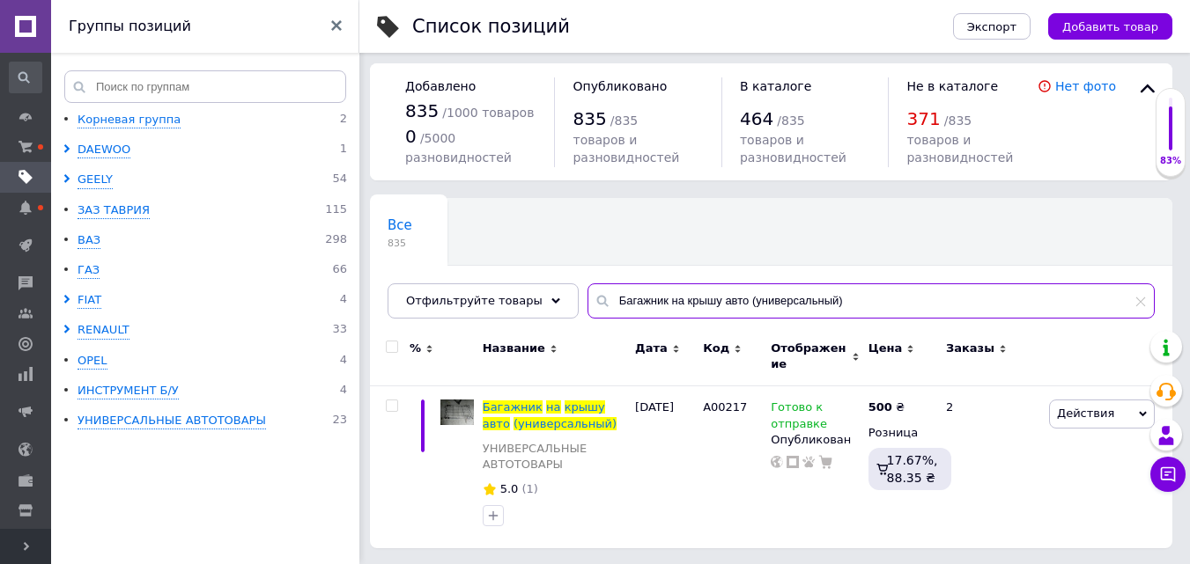
scroll to position [9, 0]
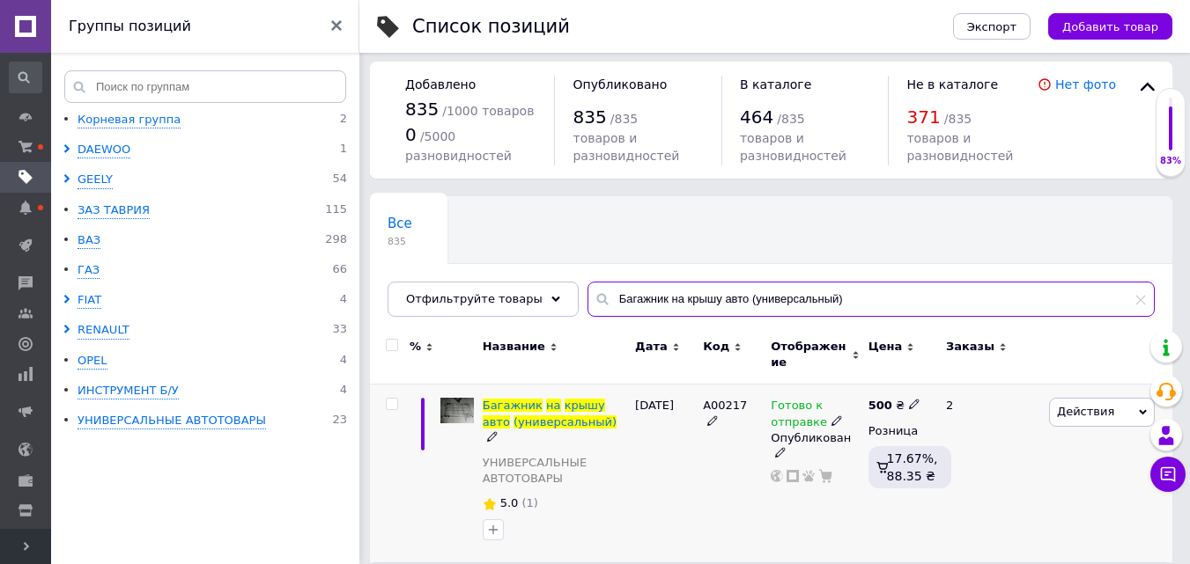
type input "Багажник на крышу авто (универсальный)"
click at [831, 416] on icon at bounding box center [836, 421] width 11 height 11
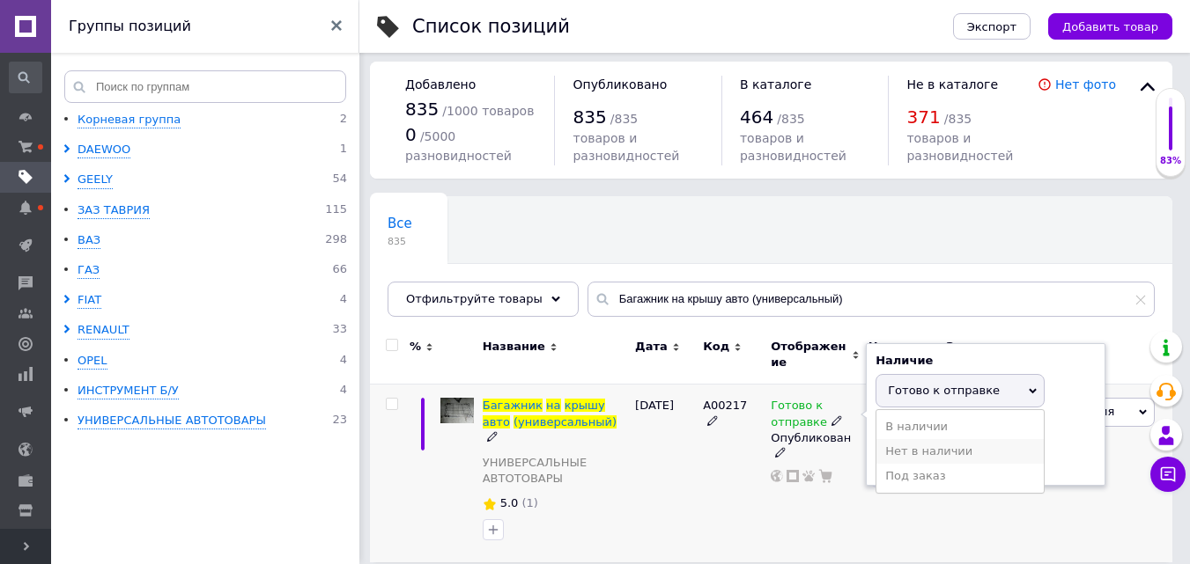
click at [912, 454] on li "Нет в наличии" at bounding box center [959, 451] width 167 height 25
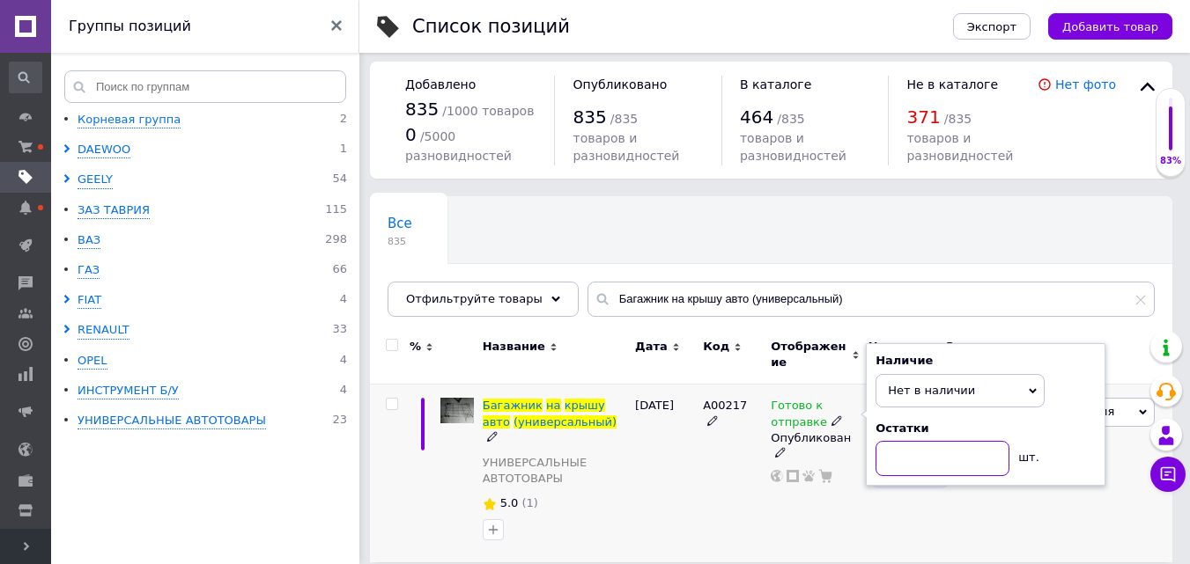
click at [912, 454] on input at bounding box center [942, 458] width 134 height 35
type input "0"
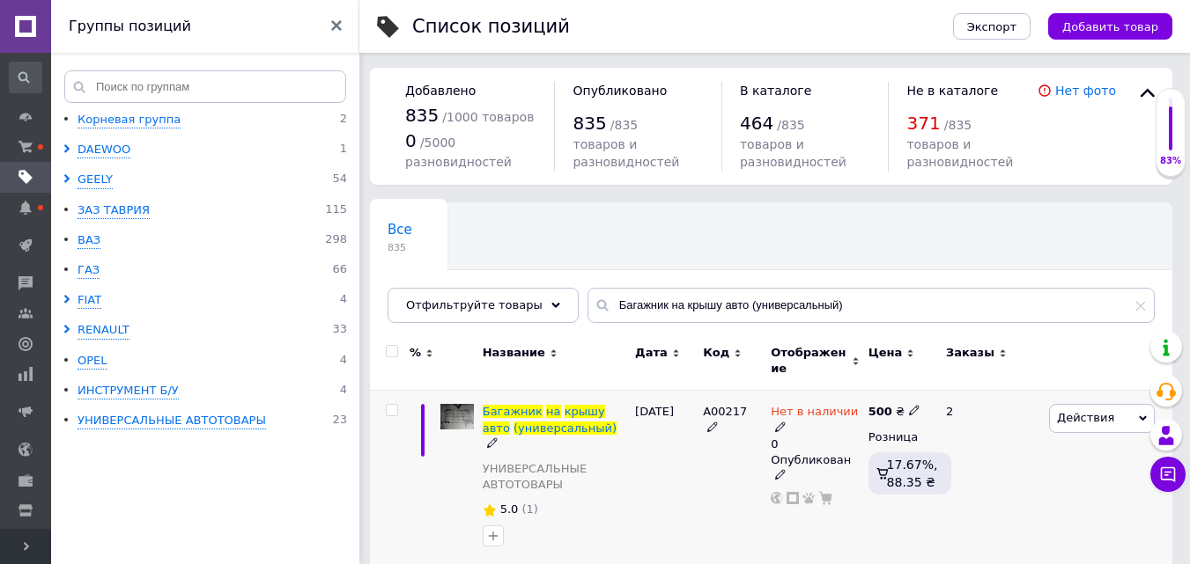
scroll to position [0, 0]
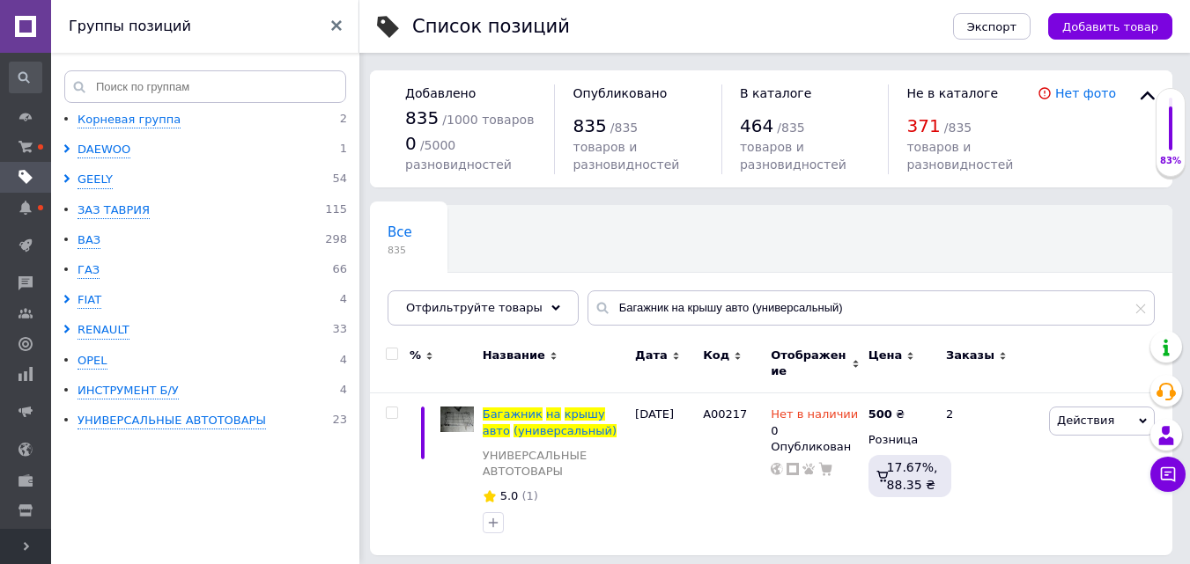
click at [31, 547] on span "Развернуть" at bounding box center [25, 546] width 51 height 35
